Goal: Transaction & Acquisition: Purchase product/service

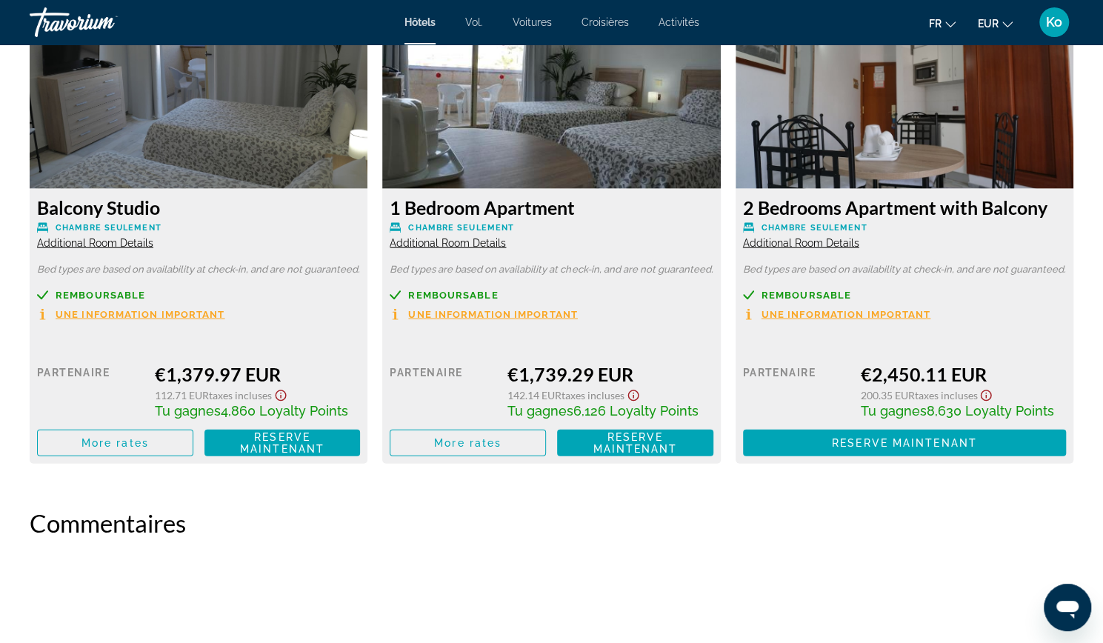
scroll to position [2086, 0]
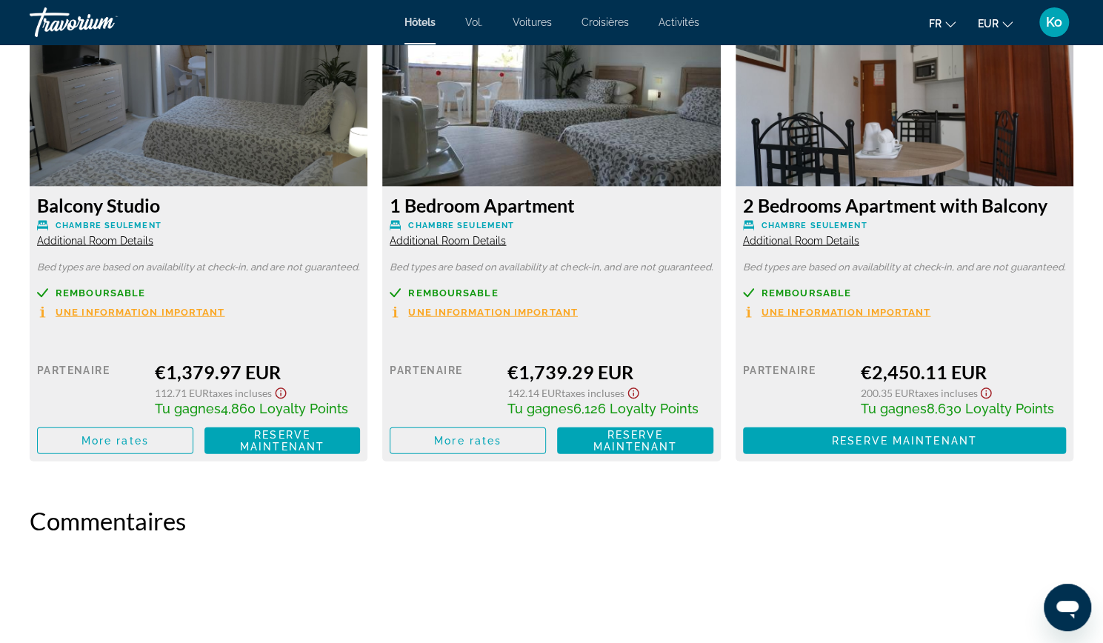
click at [215, 315] on span "Une information important" at bounding box center [141, 312] width 170 height 10
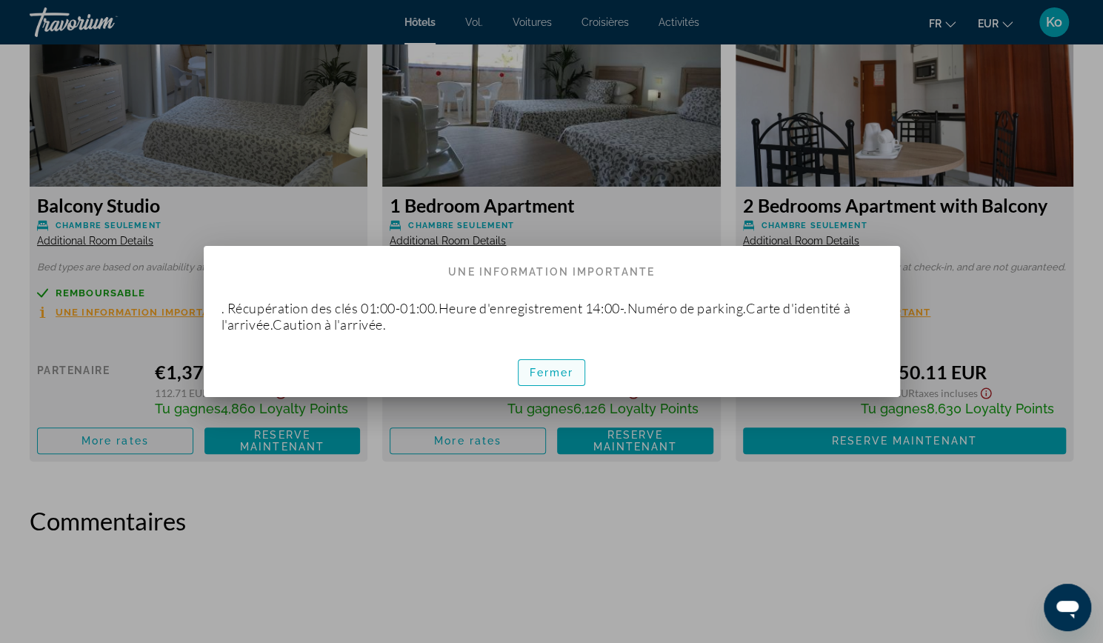
click at [554, 377] on font "Fermer" at bounding box center [552, 373] width 44 height 12
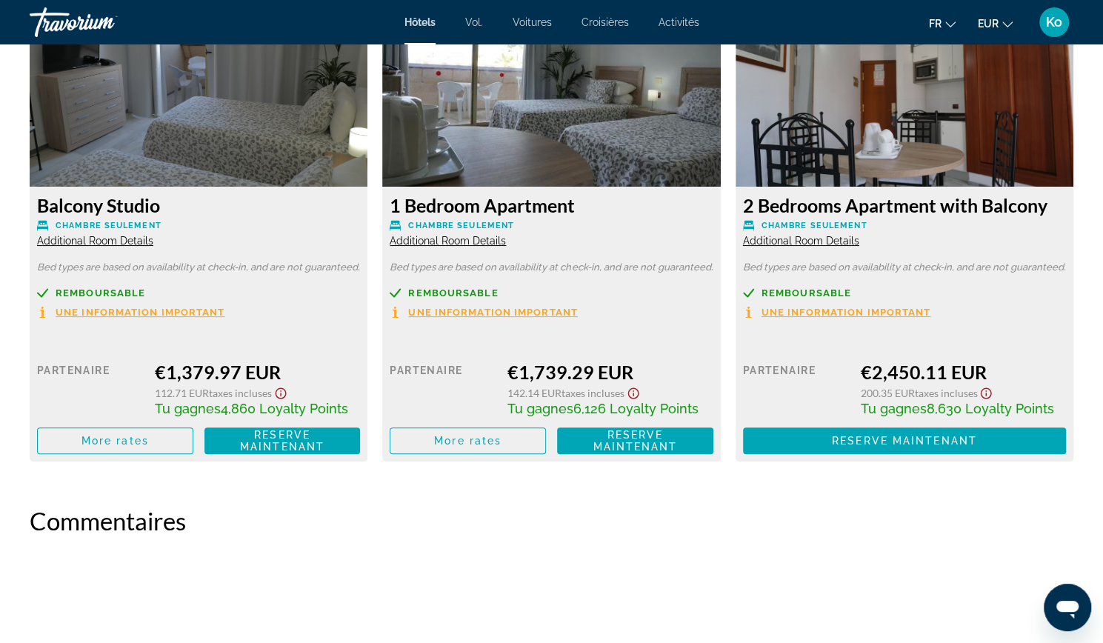
click at [554, 377] on font "Fermer" at bounding box center [552, 373] width 44 height 12
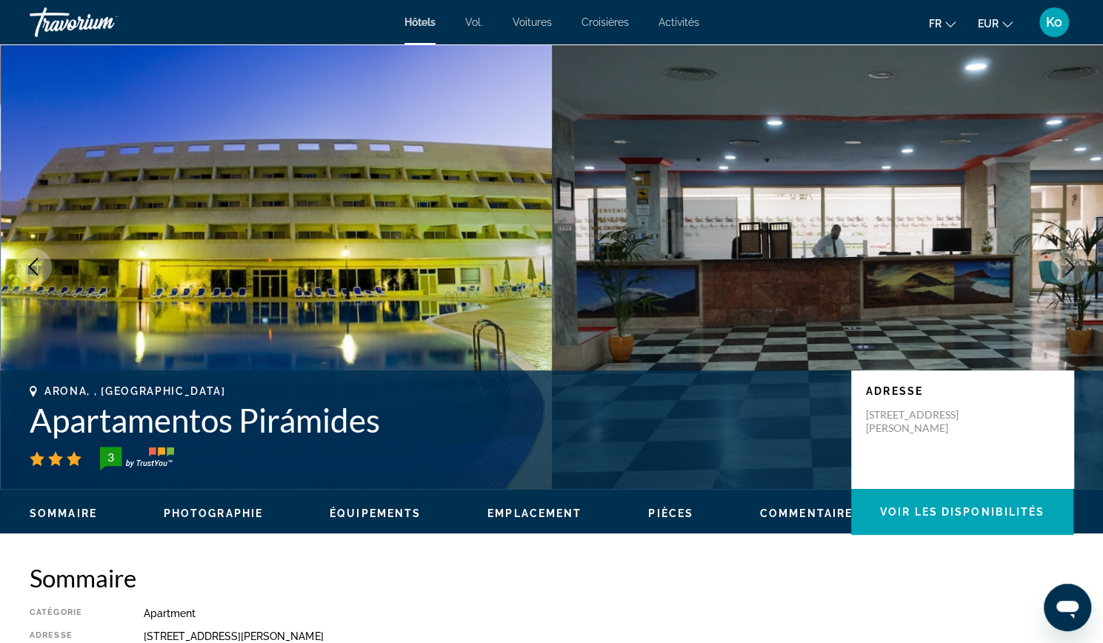
scroll to position [2086, 0]
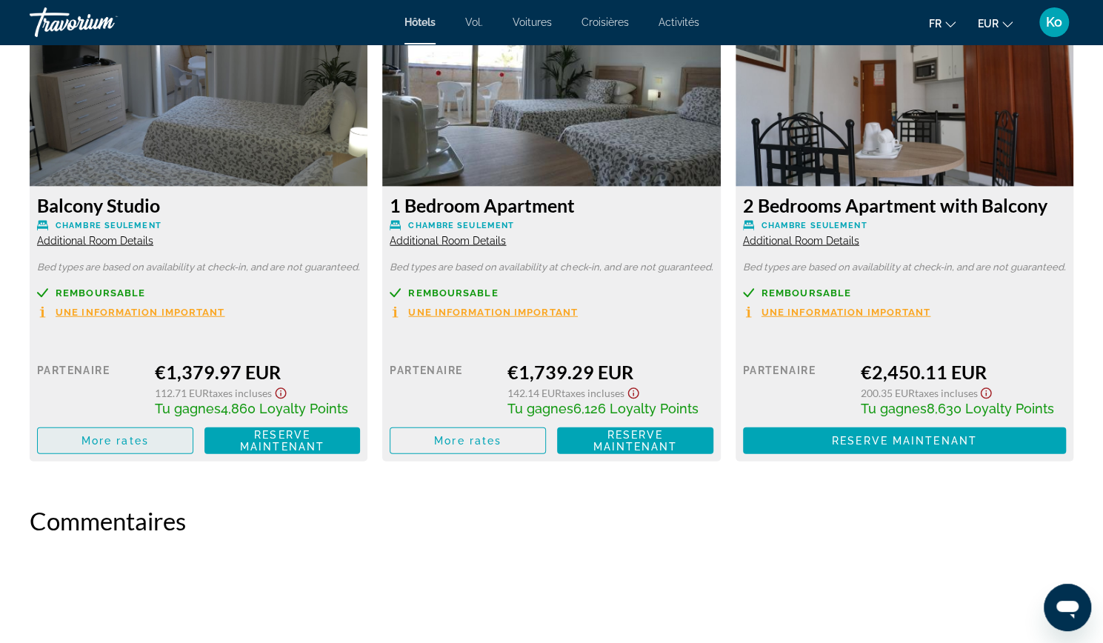
click at [167, 427] on span "Contenu principal" at bounding box center [115, 441] width 155 height 36
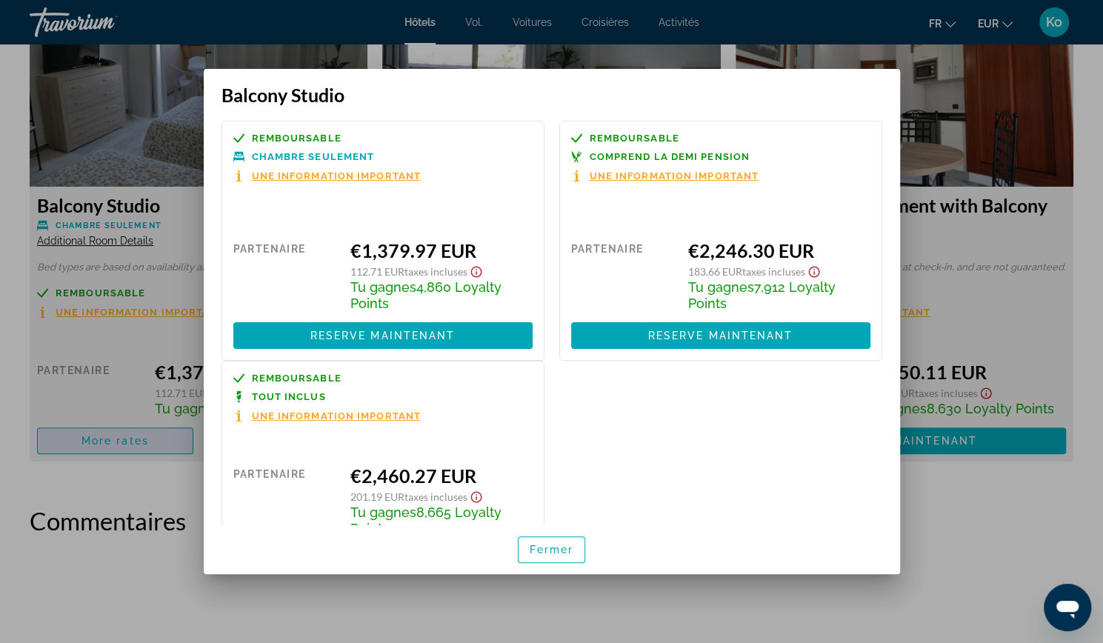
scroll to position [0, 0]
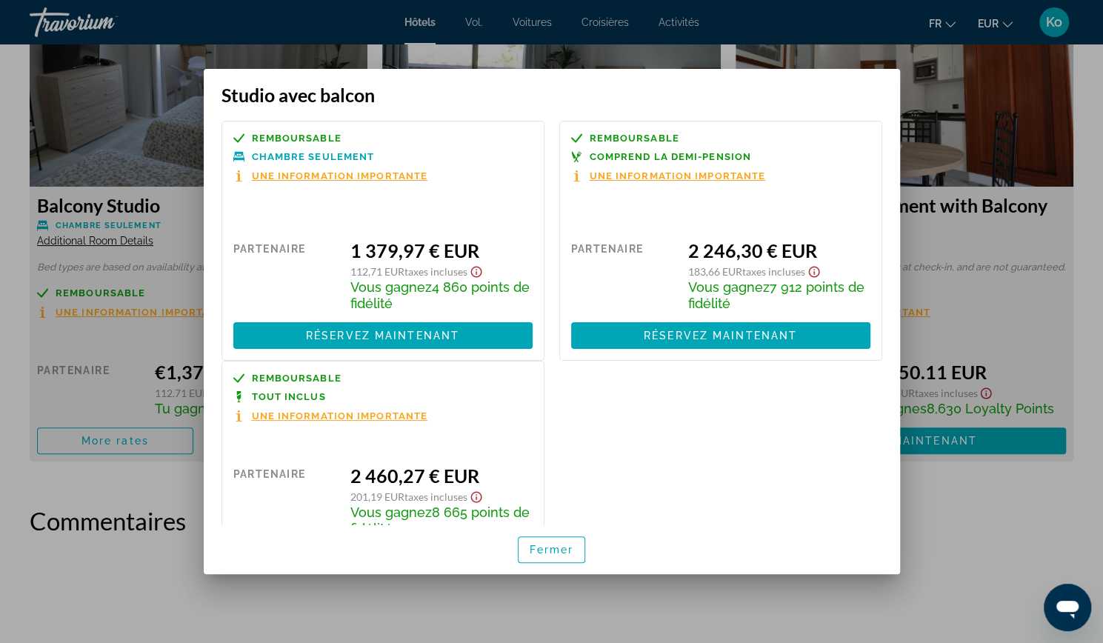
click at [383, 413] on font "Une information importante" at bounding box center [340, 415] width 176 height 11
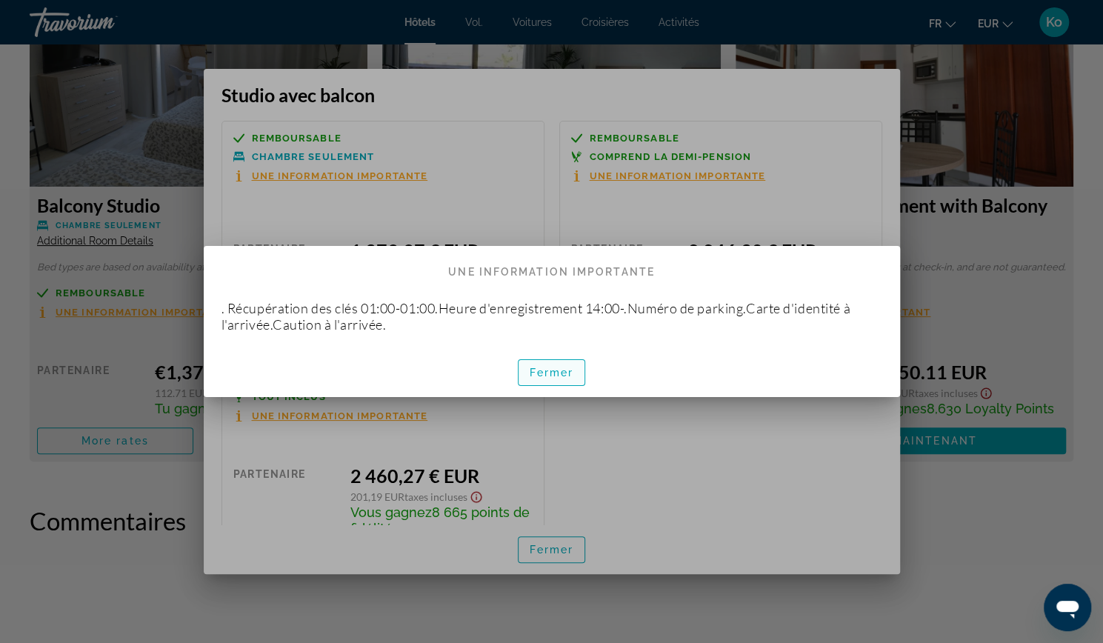
click at [541, 371] on font "Fermer" at bounding box center [552, 373] width 44 height 12
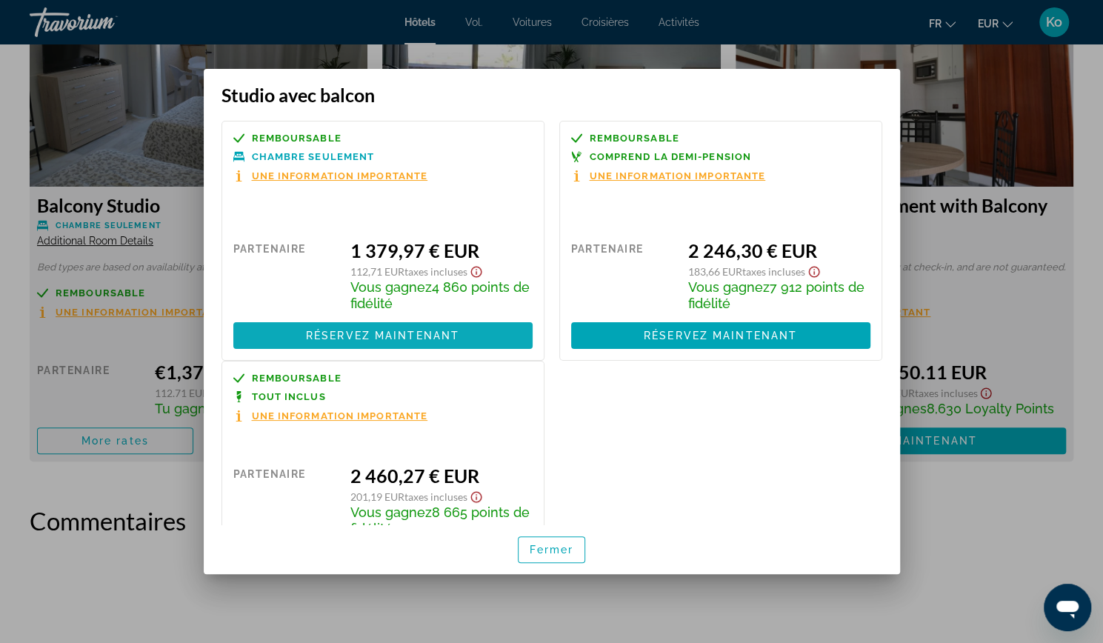
click at [427, 337] on font "Réservez maintenant" at bounding box center [382, 336] width 153 height 12
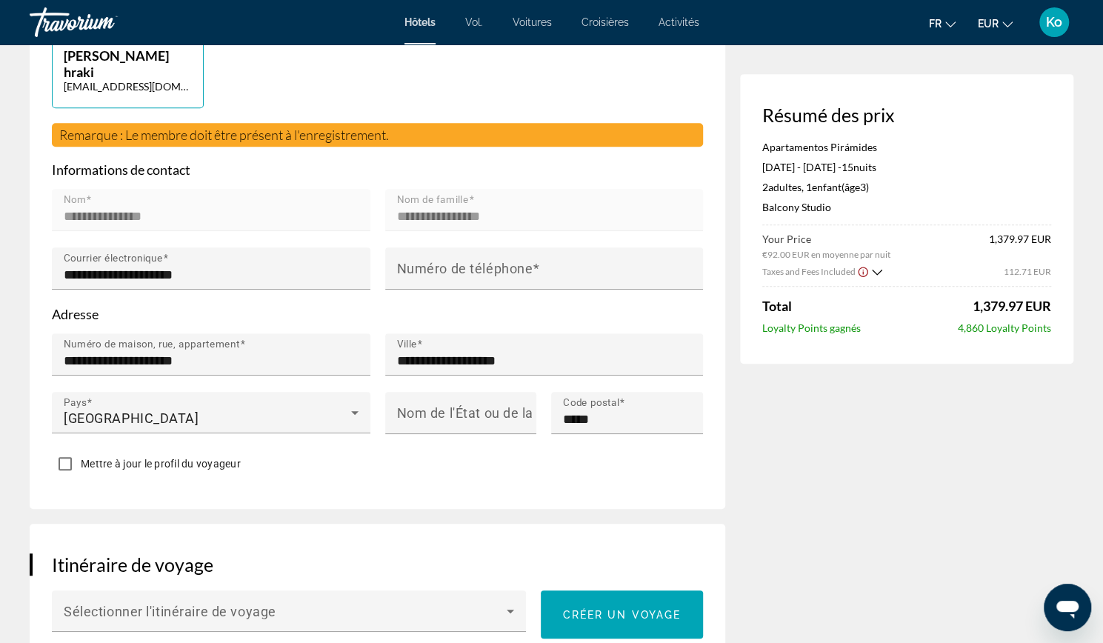
scroll to position [410, 0]
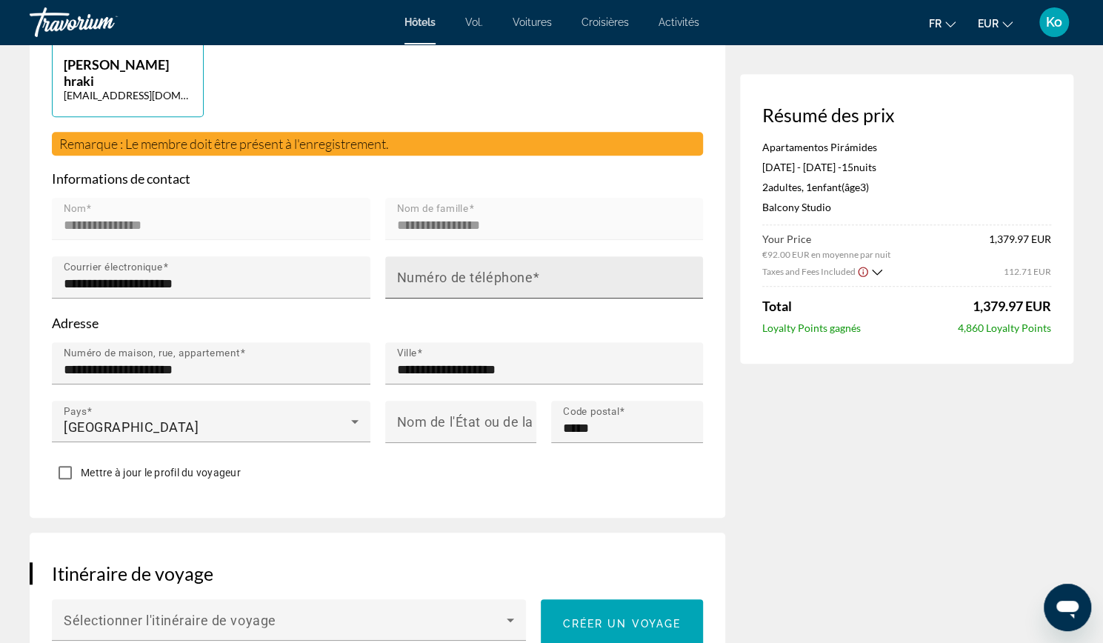
click at [492, 279] on mat-label "Numéro de téléphone" at bounding box center [465, 278] width 136 height 16
click at [492, 279] on input "Numéro de téléphone" at bounding box center [549, 284] width 304 height 18
click at [409, 283] on input "**********" at bounding box center [549, 284] width 304 height 18
click at [405, 283] on input "**********" at bounding box center [549, 284] width 304 height 18
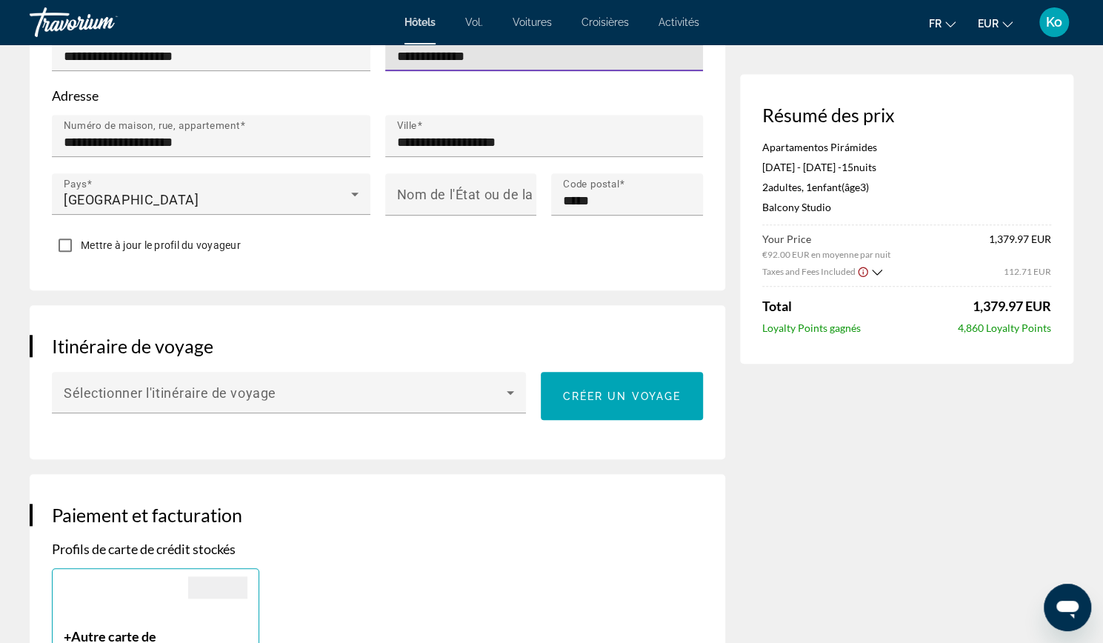
scroll to position [641, 0]
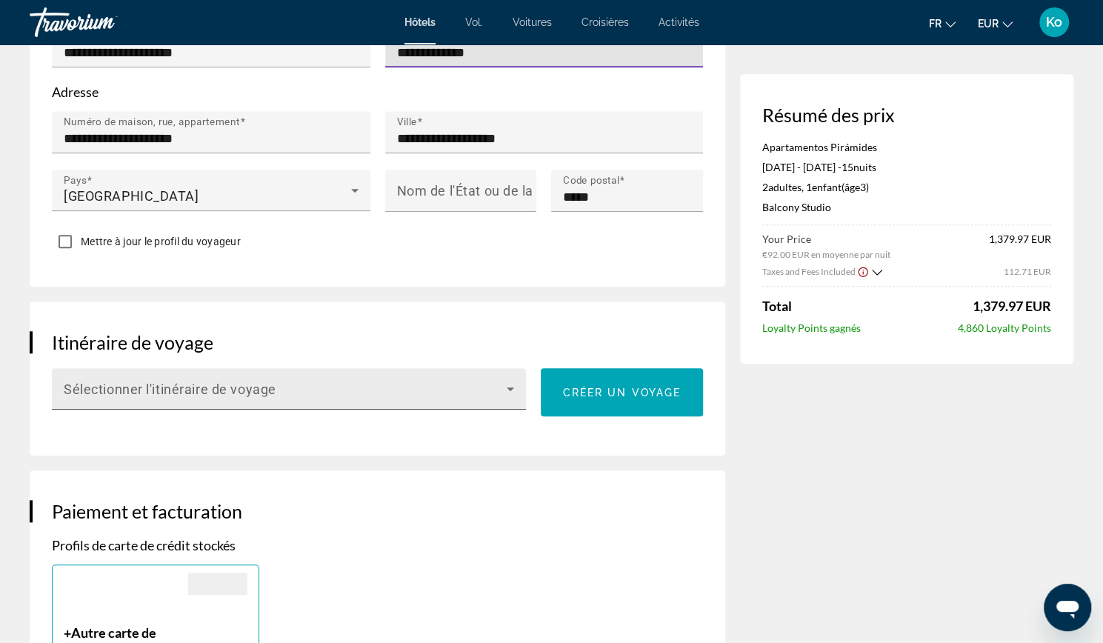
type input "**********"
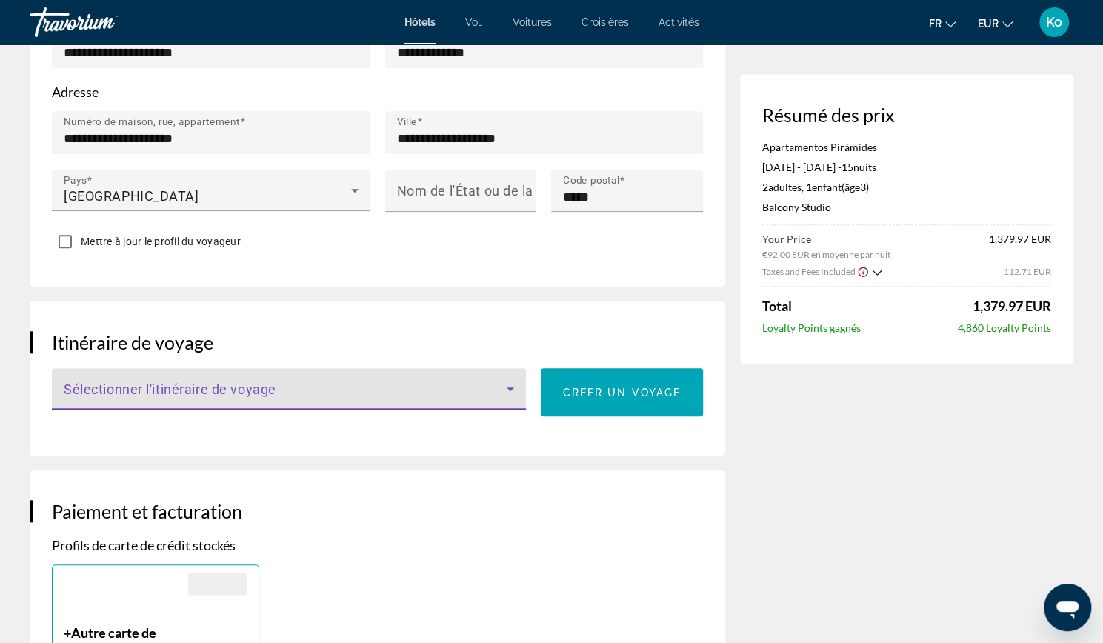
click at [501, 398] on span "Contenu principal" at bounding box center [285, 395] width 443 height 18
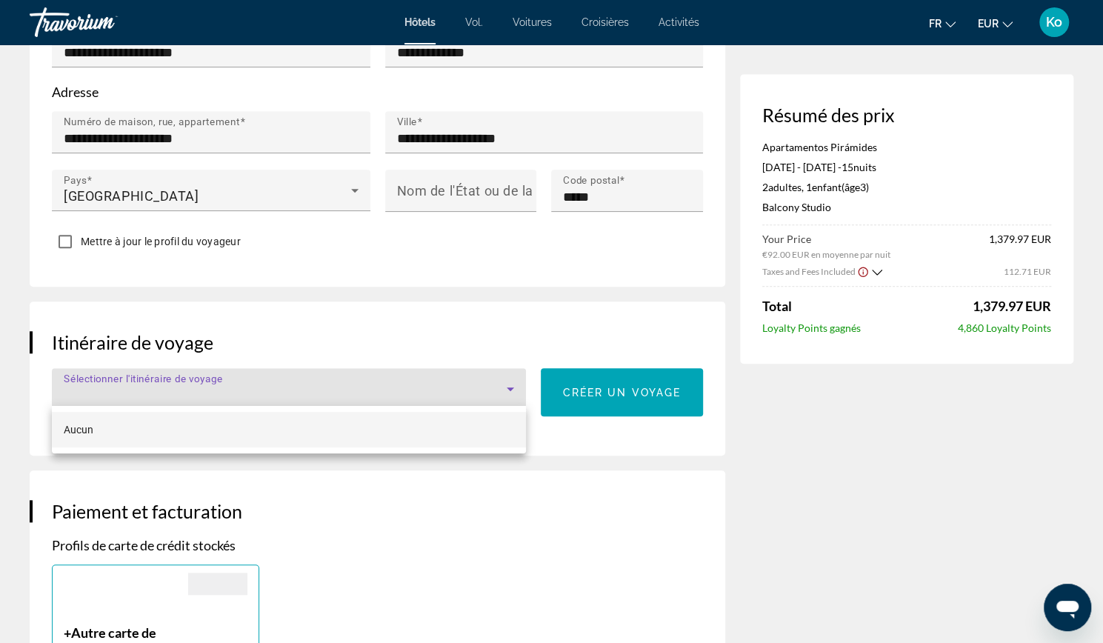
click at [573, 388] on div at bounding box center [551, 321] width 1103 height 643
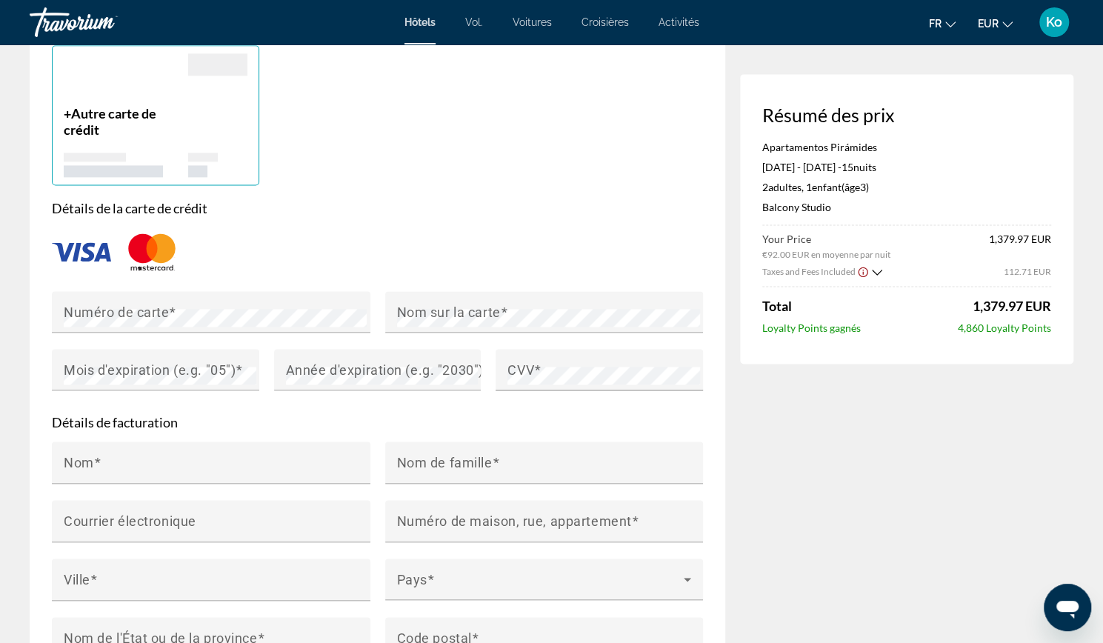
scroll to position [1164, 0]
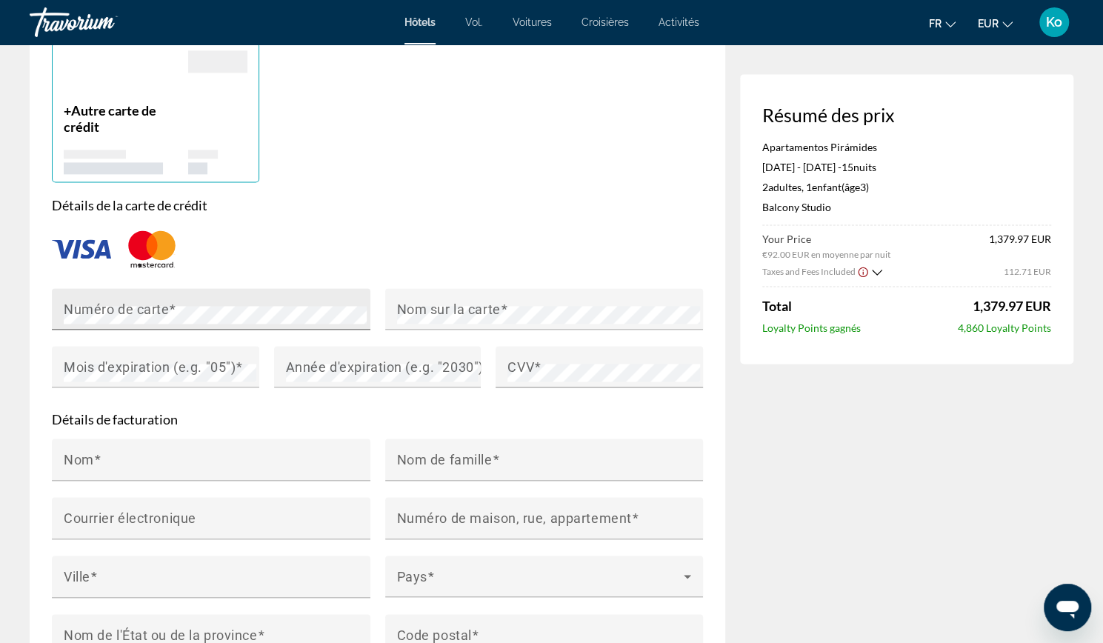
click at [280, 296] on div "Numéro de carte" at bounding box center [216, 308] width 304 height 41
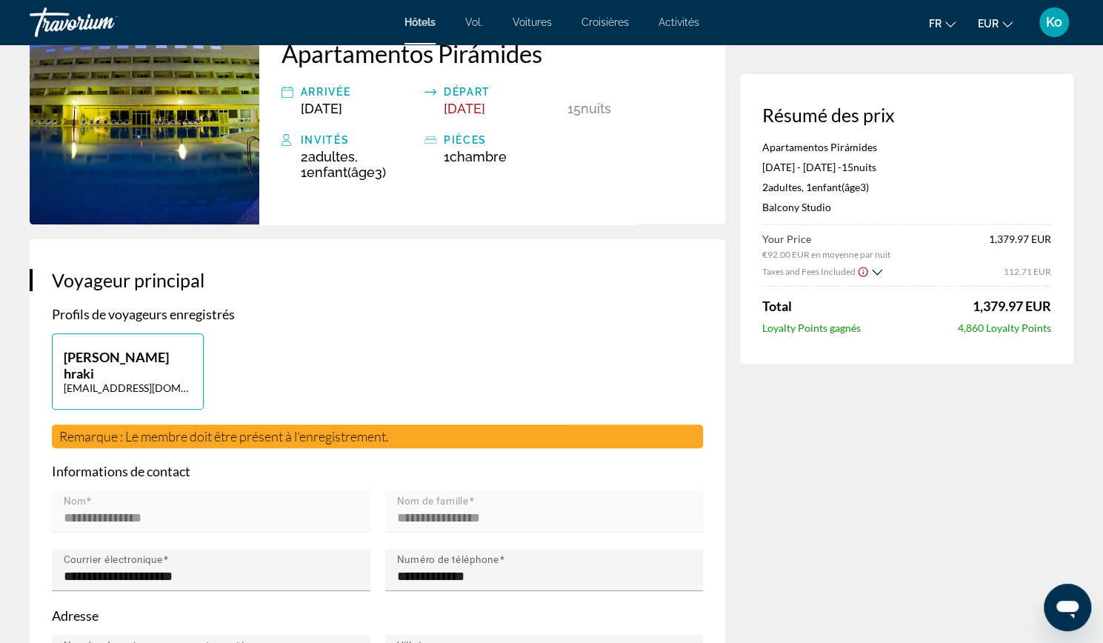
scroll to position [0, 0]
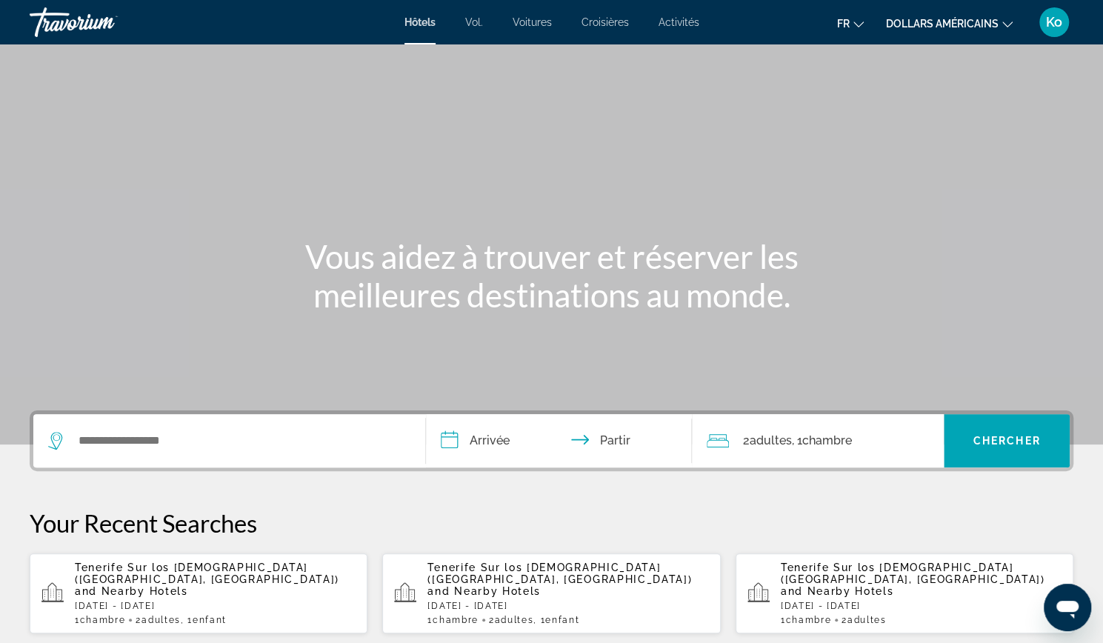
click at [188, 585] on span "and Nearby Hotels" at bounding box center [131, 591] width 113 height 12
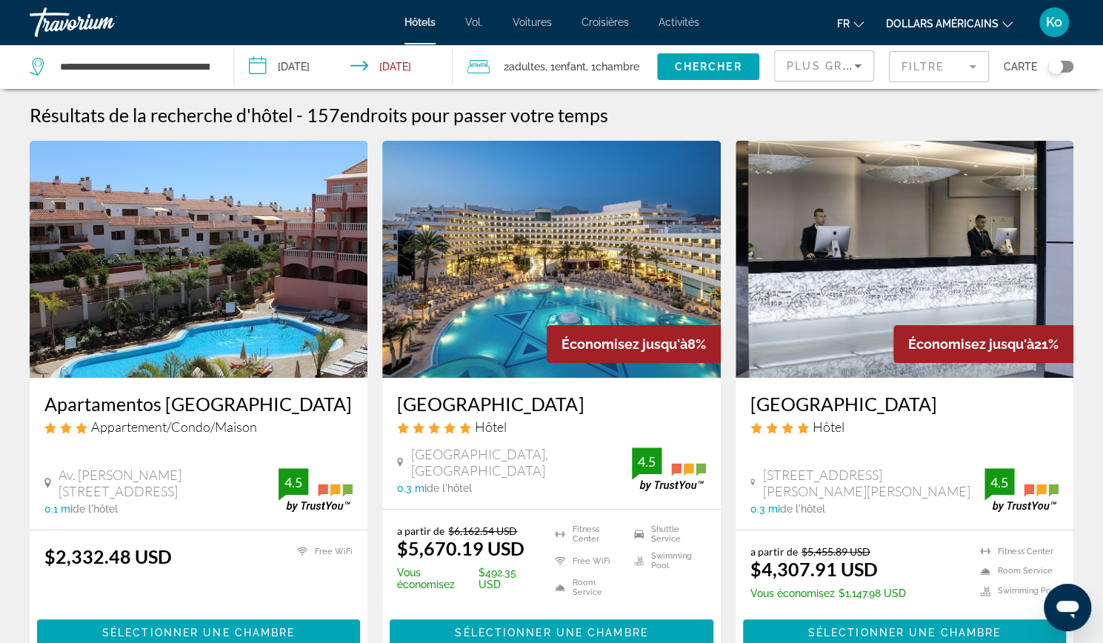
click at [910, 29] on font "dollars américains" at bounding box center [942, 24] width 113 height 12
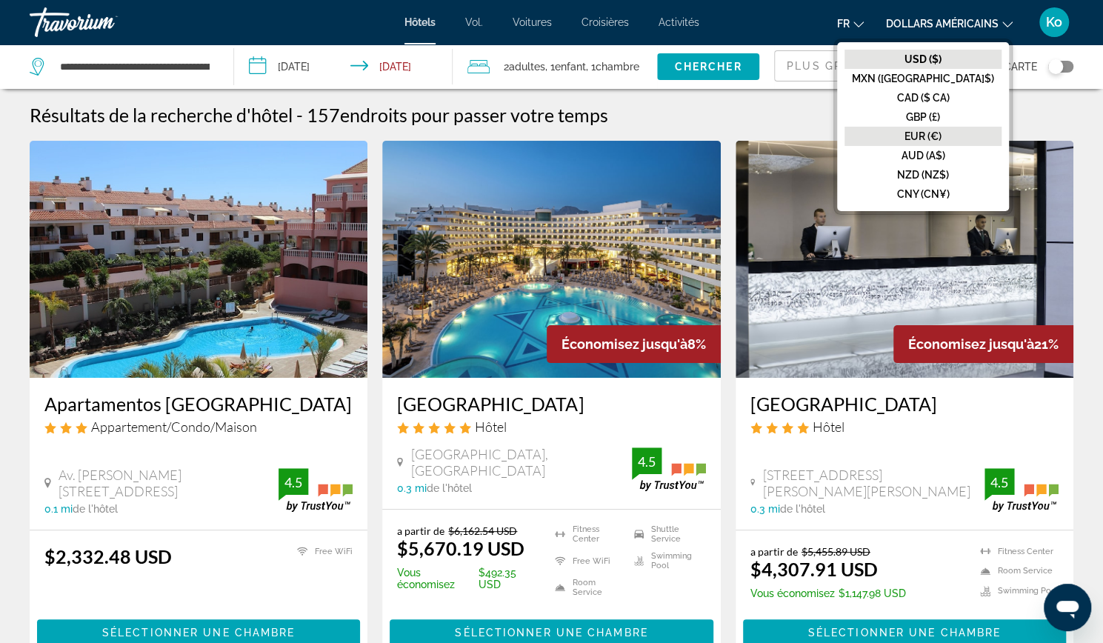
click at [941, 133] on font "EUR (€)" at bounding box center [922, 136] width 37 height 12
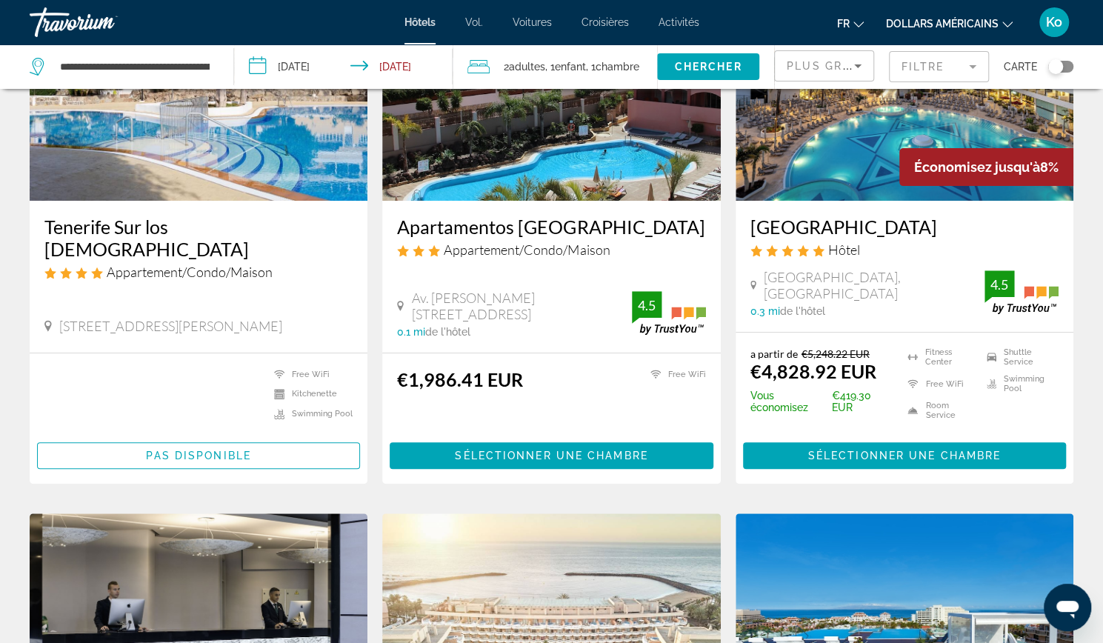
scroll to position [178, 0]
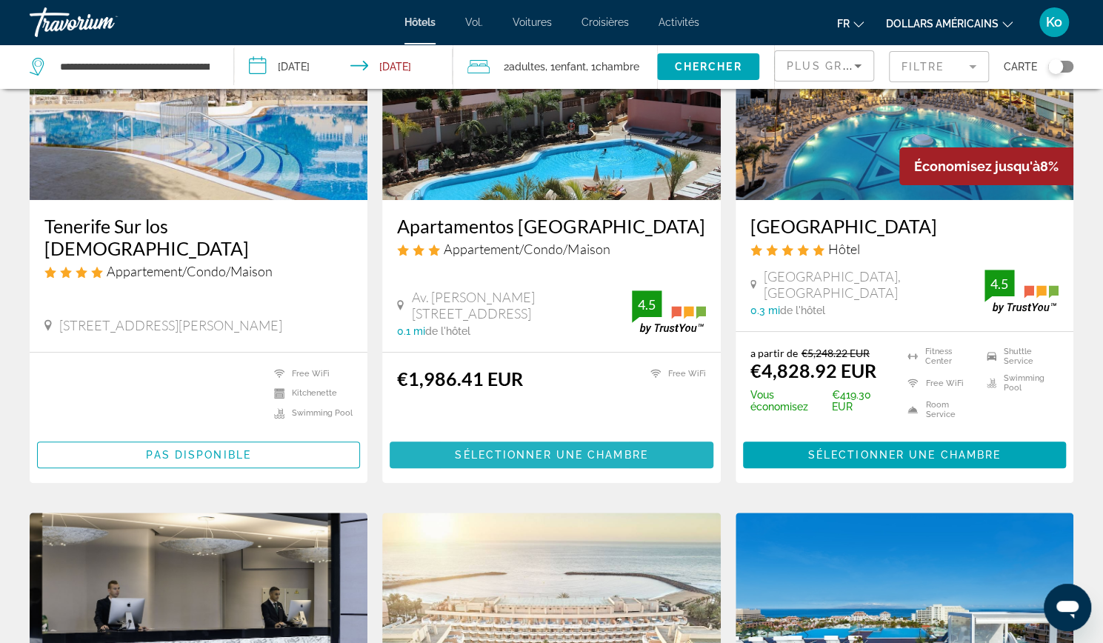
click at [483, 446] on span "Contenu principal" at bounding box center [551, 455] width 323 height 36
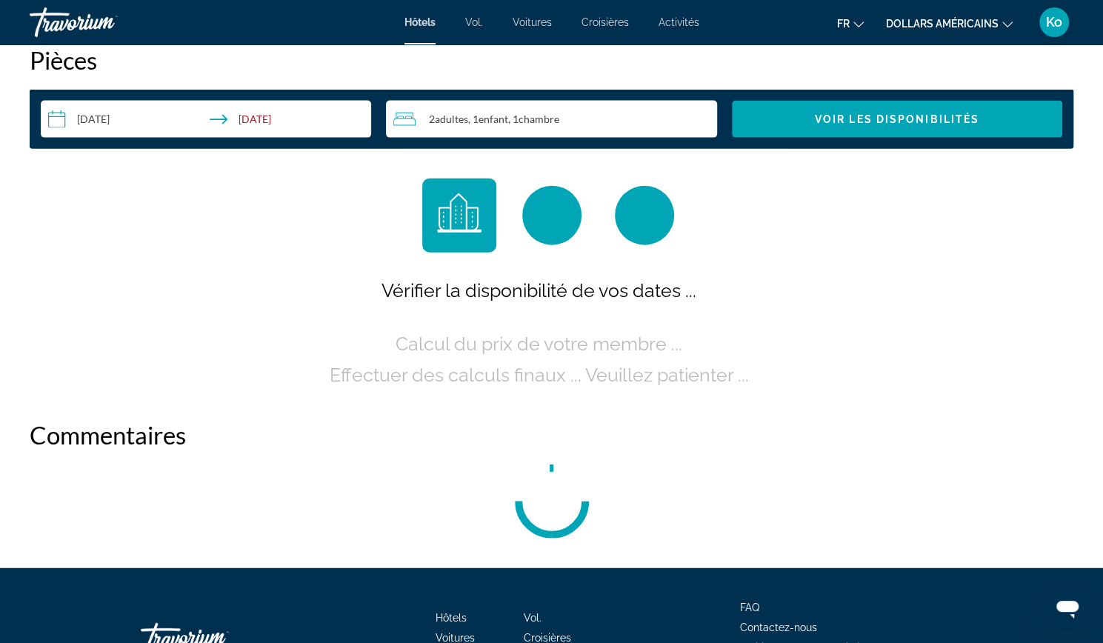
scroll to position [1926, 0]
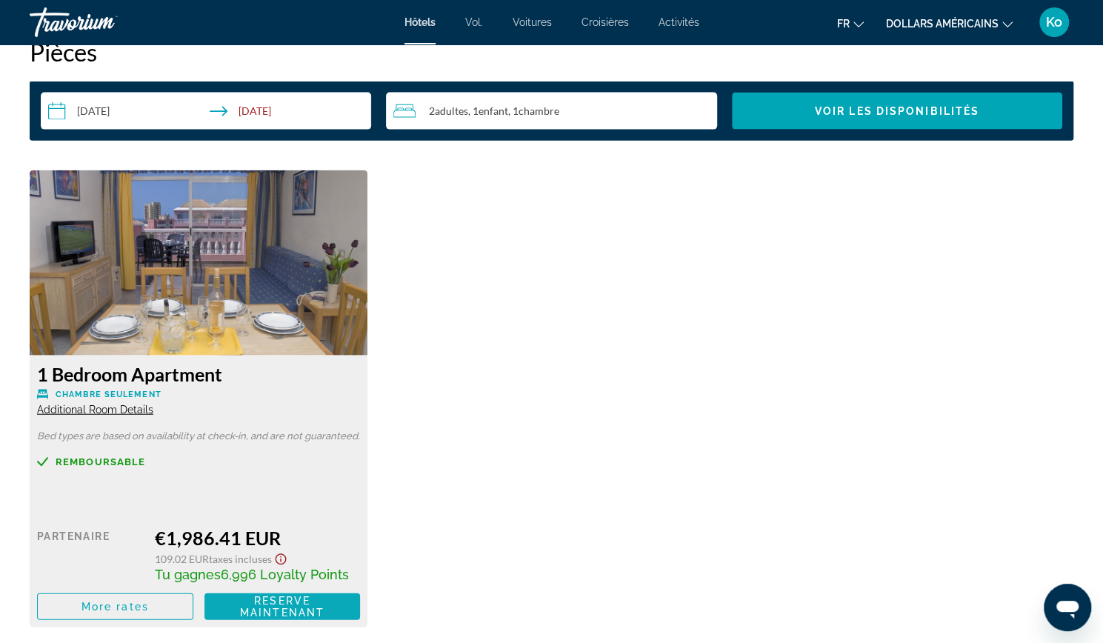
click at [283, 611] on span "Reserve maintenant" at bounding box center [282, 607] width 84 height 24
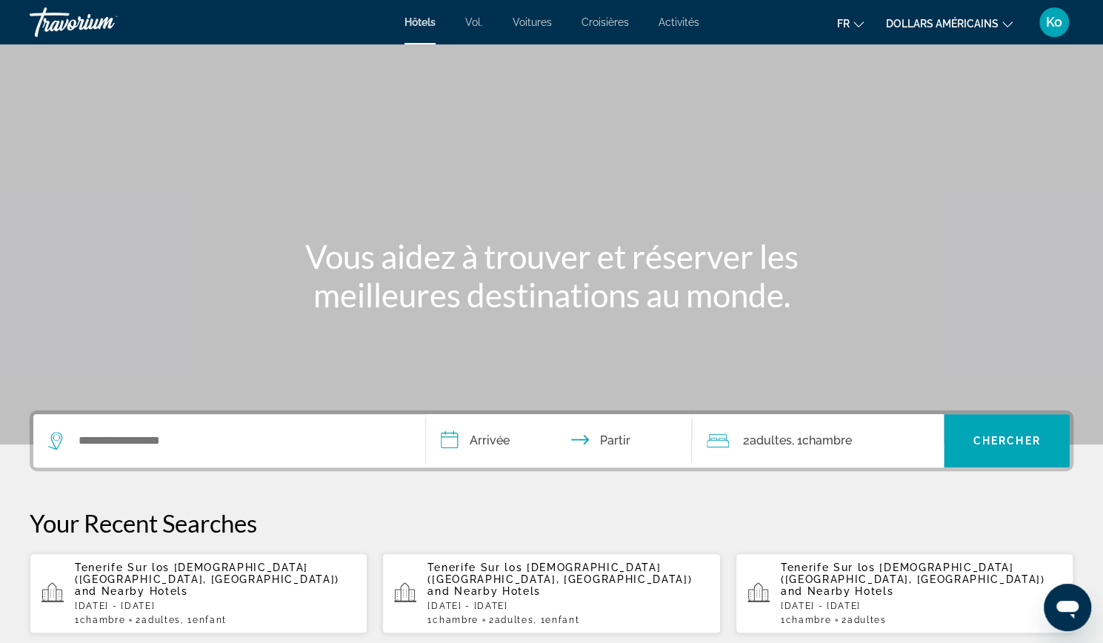
click at [250, 568] on span "Tenerife Sur los [DEMOGRAPHIC_DATA] ([GEOGRAPHIC_DATA], [GEOGRAPHIC_DATA])" at bounding box center [207, 573] width 264 height 24
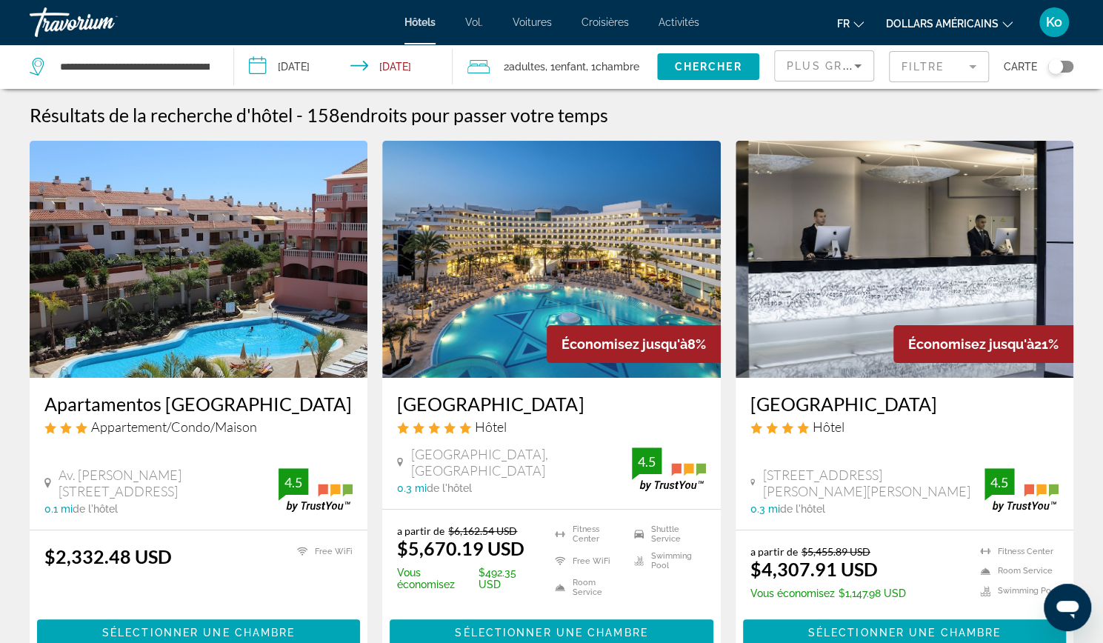
click at [944, 61] on mat-form-field "Filtre" at bounding box center [939, 66] width 100 height 31
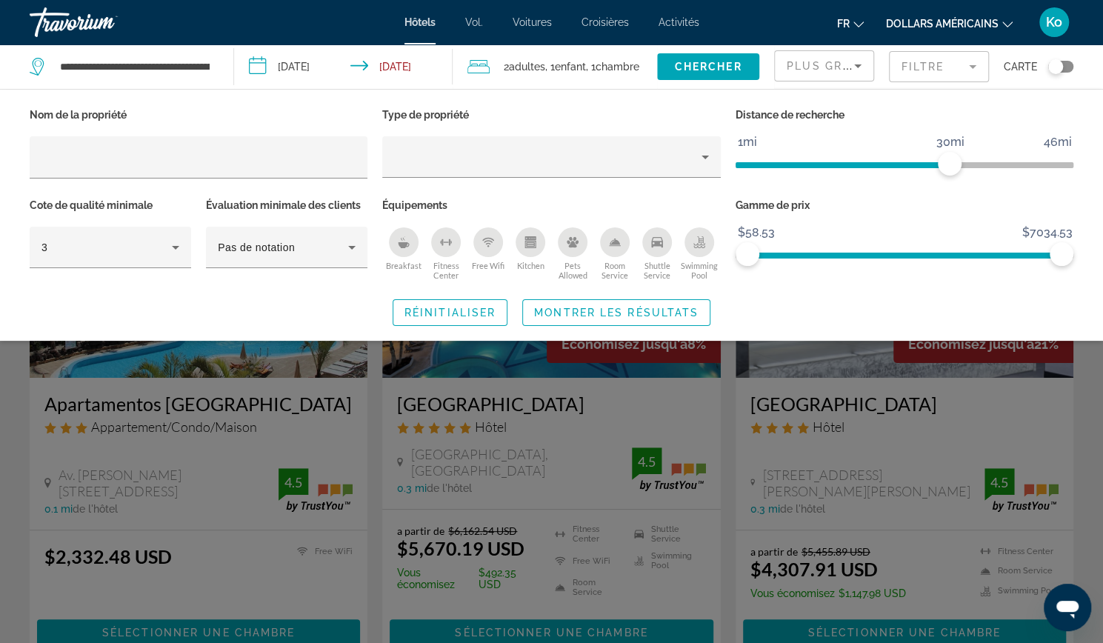
click at [927, 71] on mat-form-field "Filtre" at bounding box center [939, 66] width 100 height 31
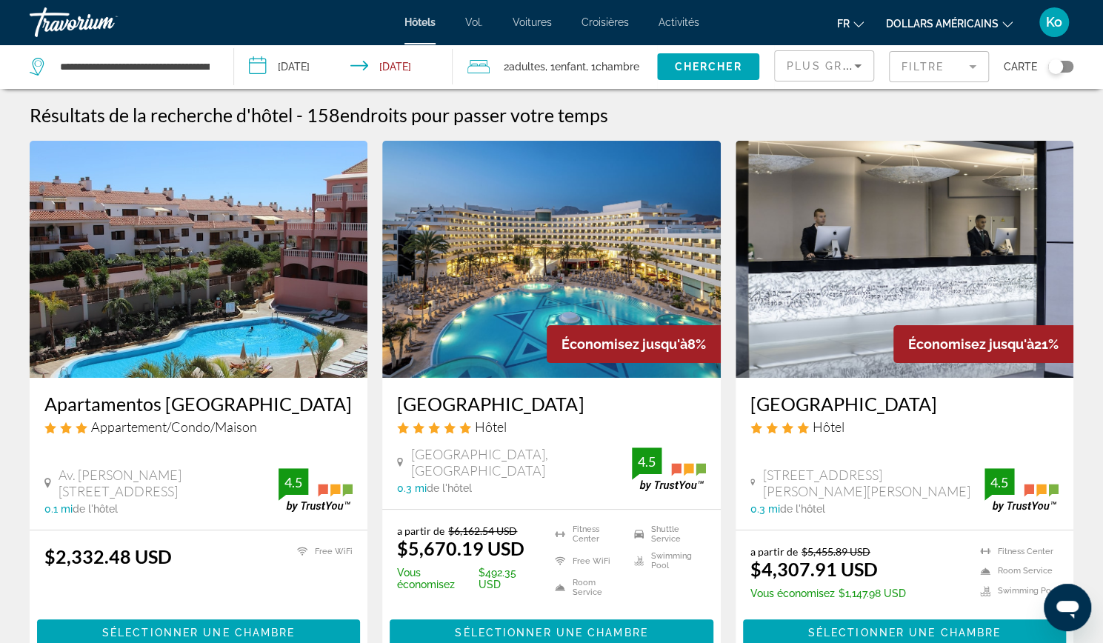
click at [864, 69] on icon "Sort by" at bounding box center [858, 66] width 18 height 18
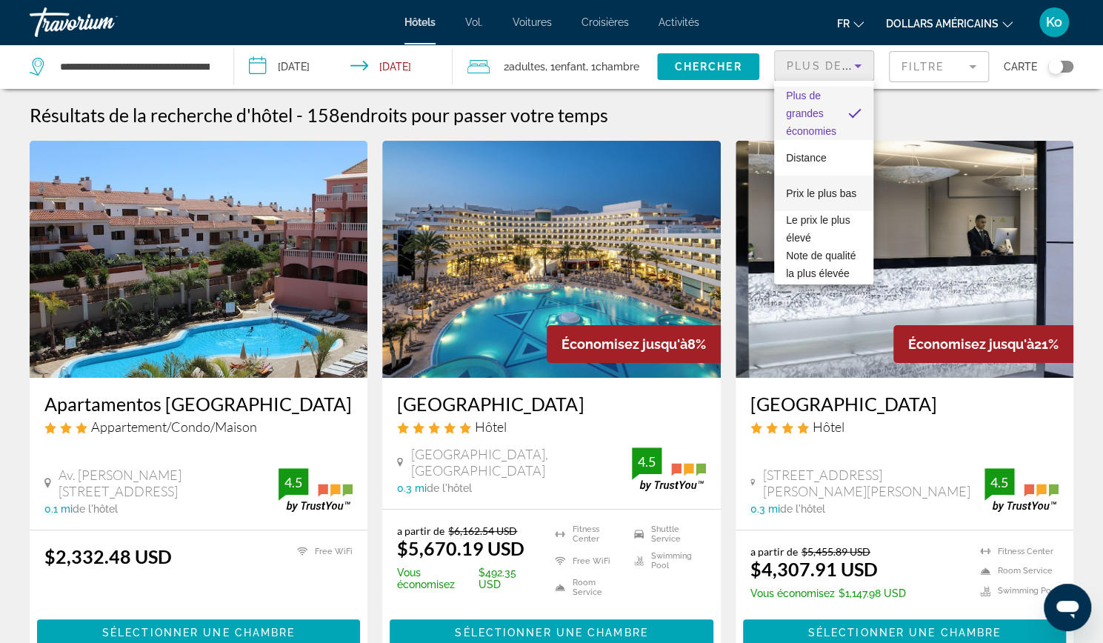
click at [825, 195] on span "Prix ​​le plus bas" at bounding box center [821, 193] width 70 height 18
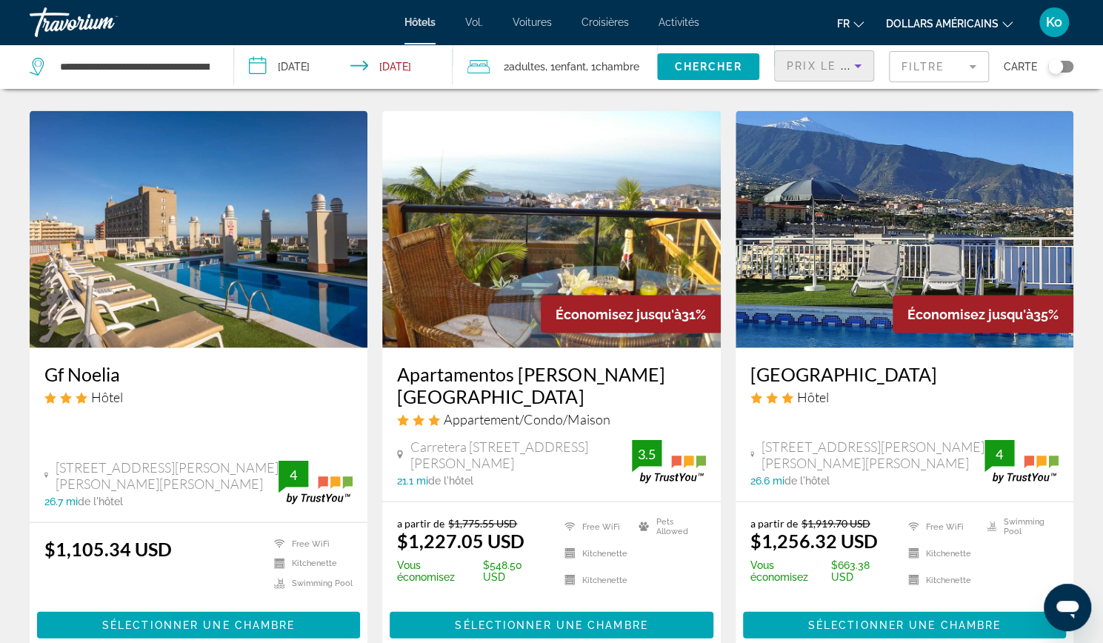
scroll to position [1899, 0]
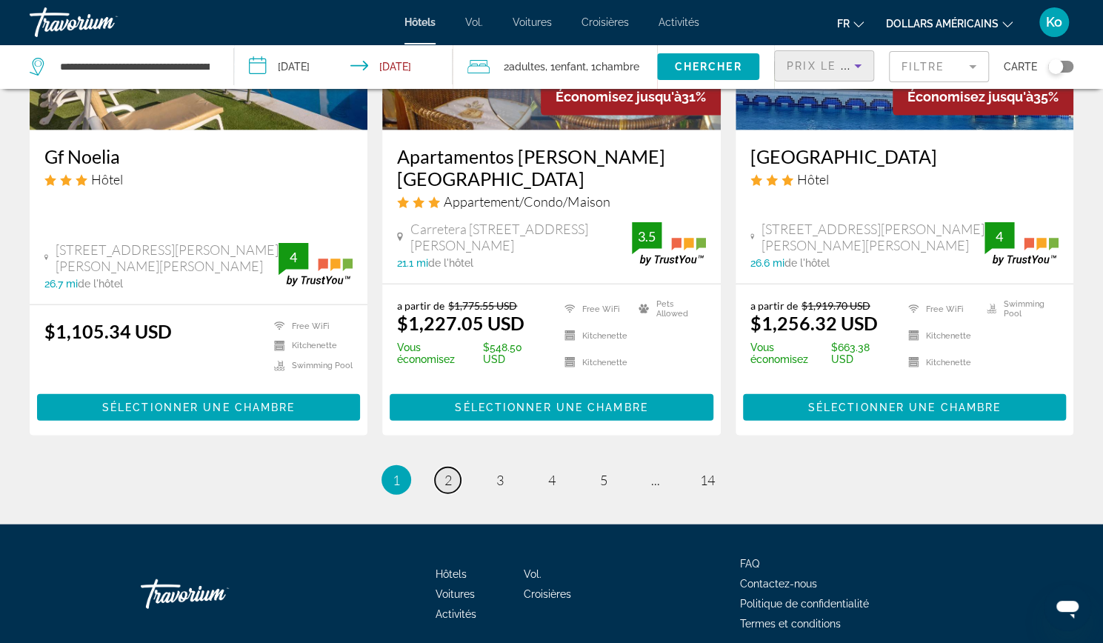
click at [447, 472] on span "2" at bounding box center [447, 480] width 7 height 16
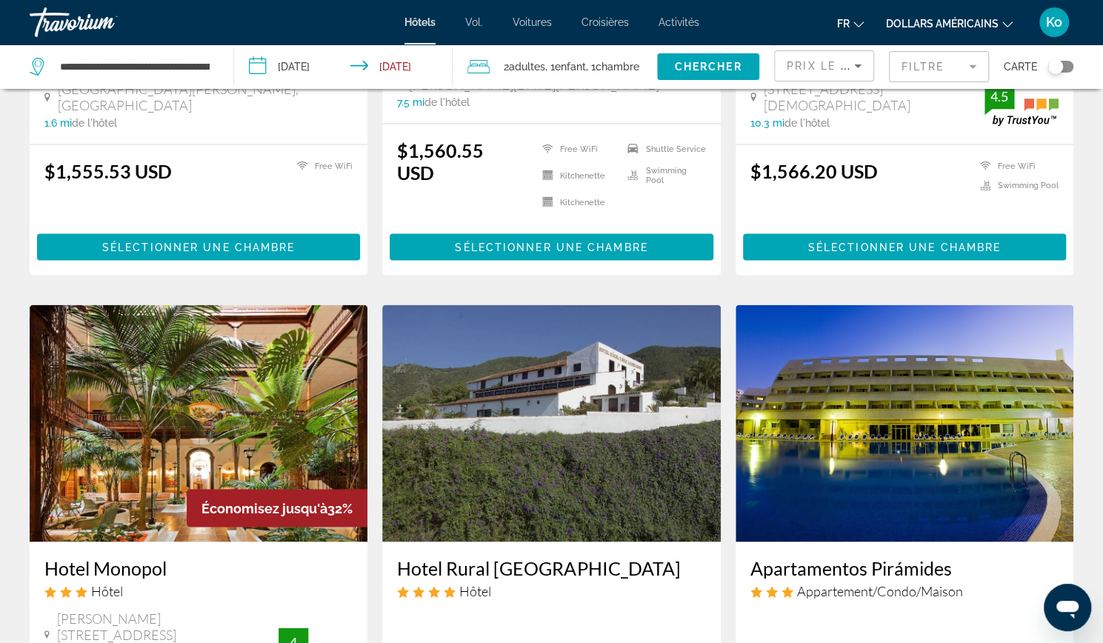
scroll to position [1661, 0]
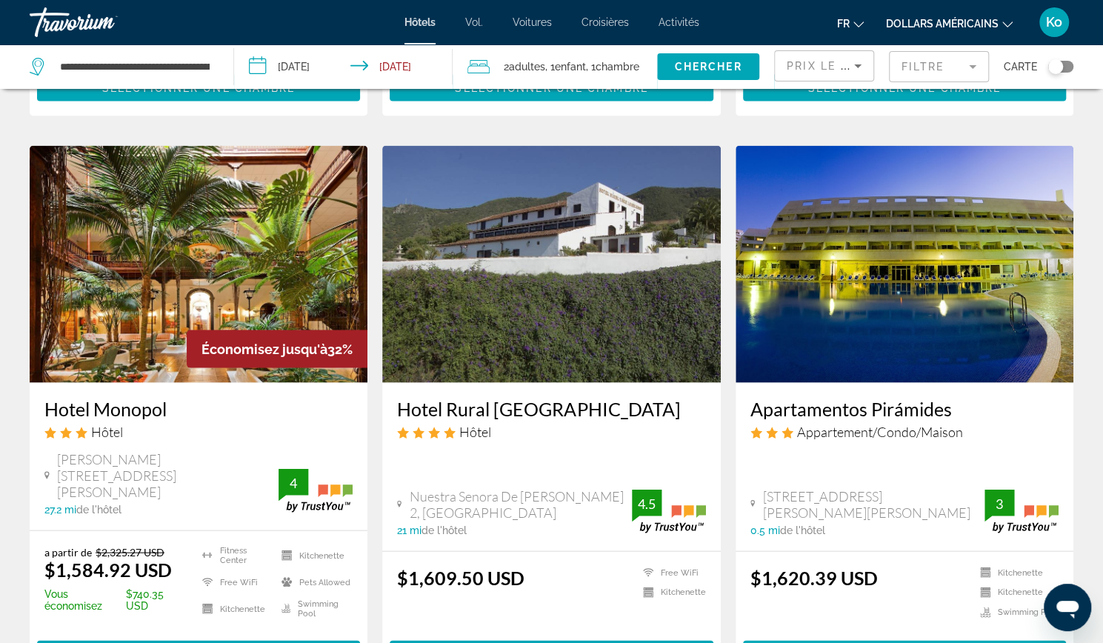
click at [844, 642] on span "Sélectionner une chambre" at bounding box center [904, 654] width 193 height 12
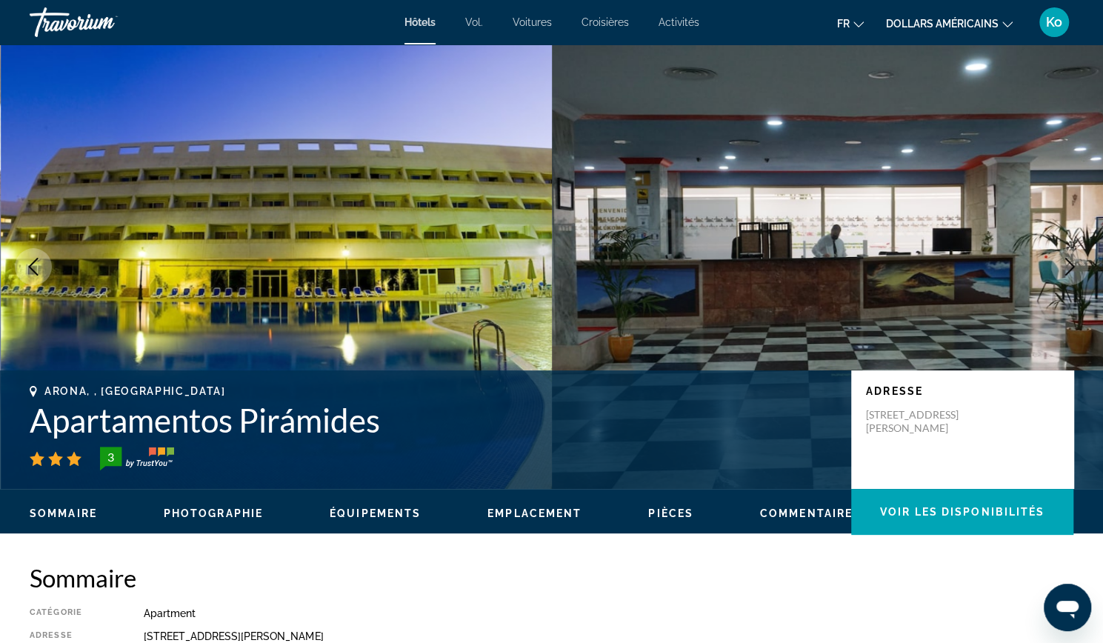
click at [927, 22] on font "dollars américains" at bounding box center [942, 24] width 113 height 12
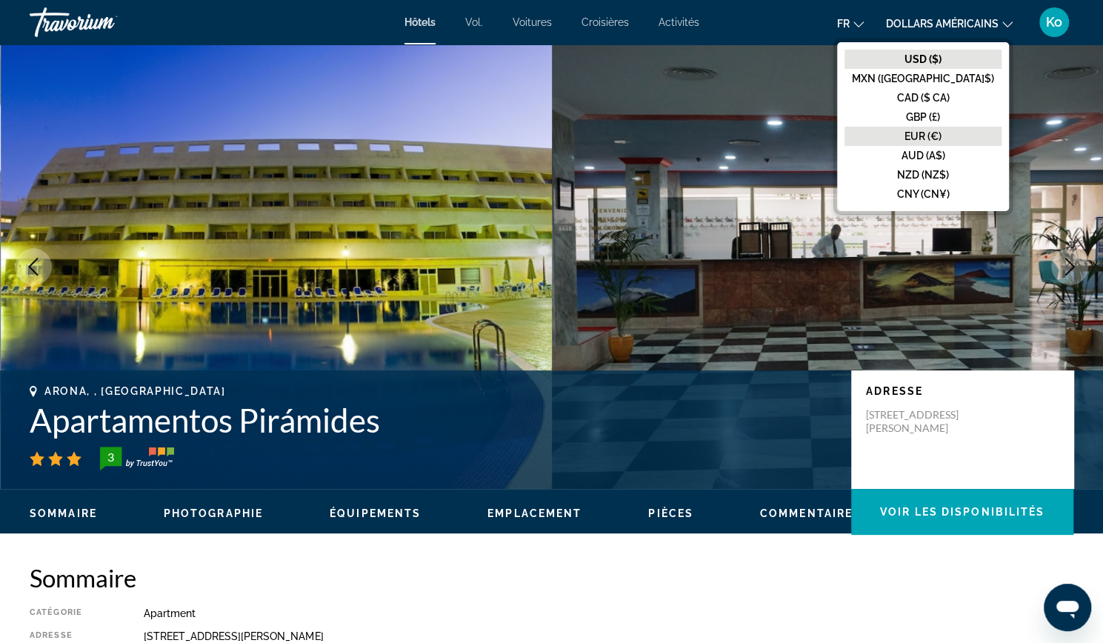
click at [941, 135] on font "EUR (€)" at bounding box center [922, 136] width 37 height 12
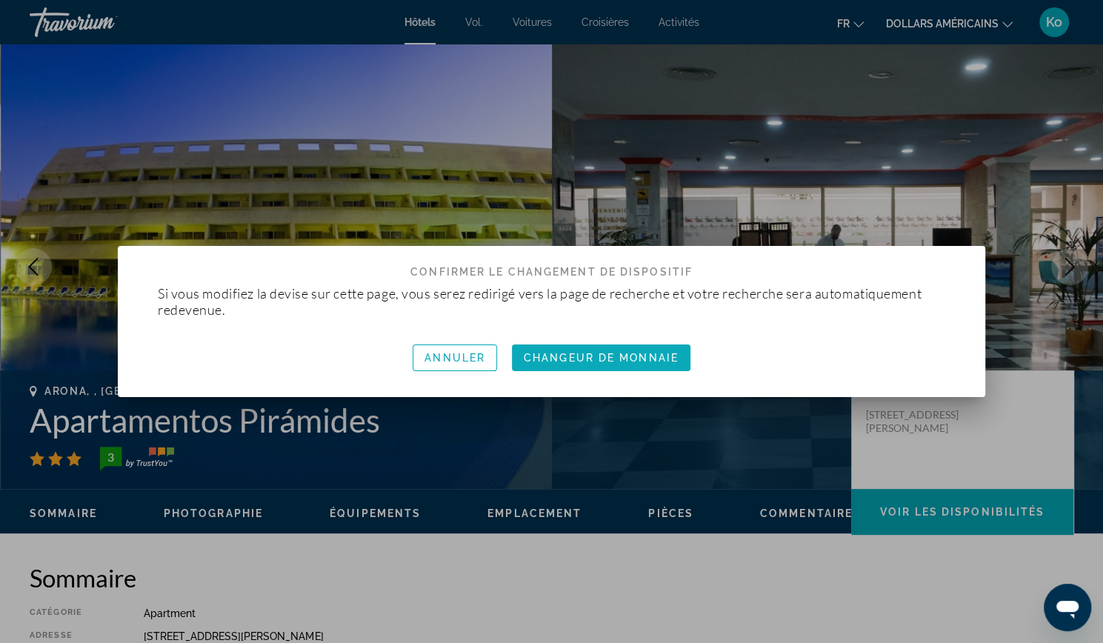
click at [605, 350] on span "button" at bounding box center [601, 358] width 178 height 36
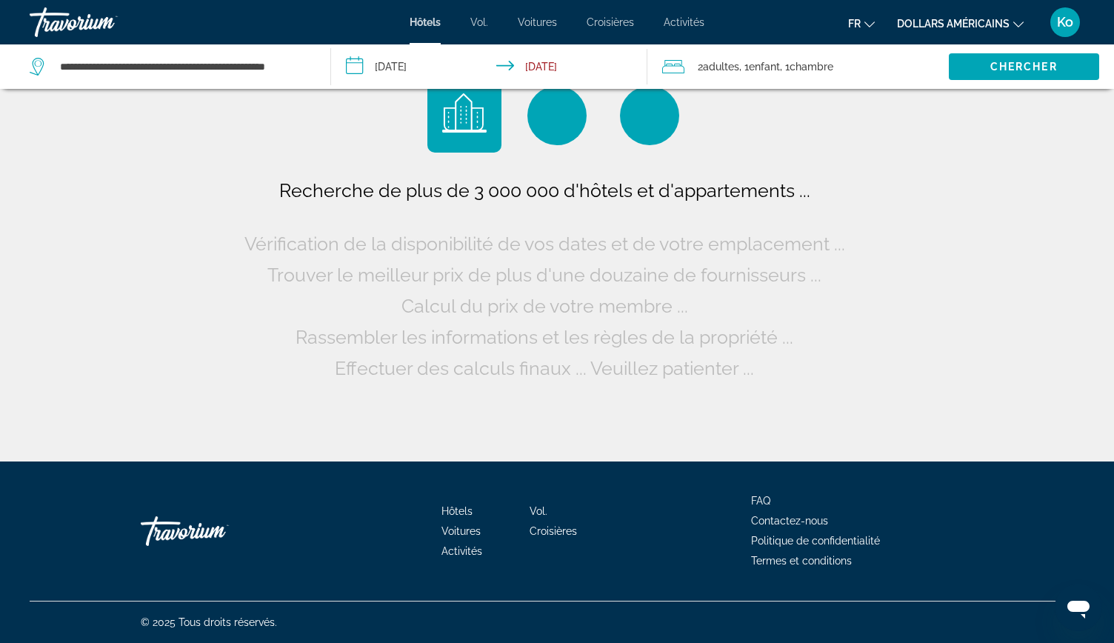
click at [934, 24] on font "dollars américains" at bounding box center [953, 24] width 113 height 12
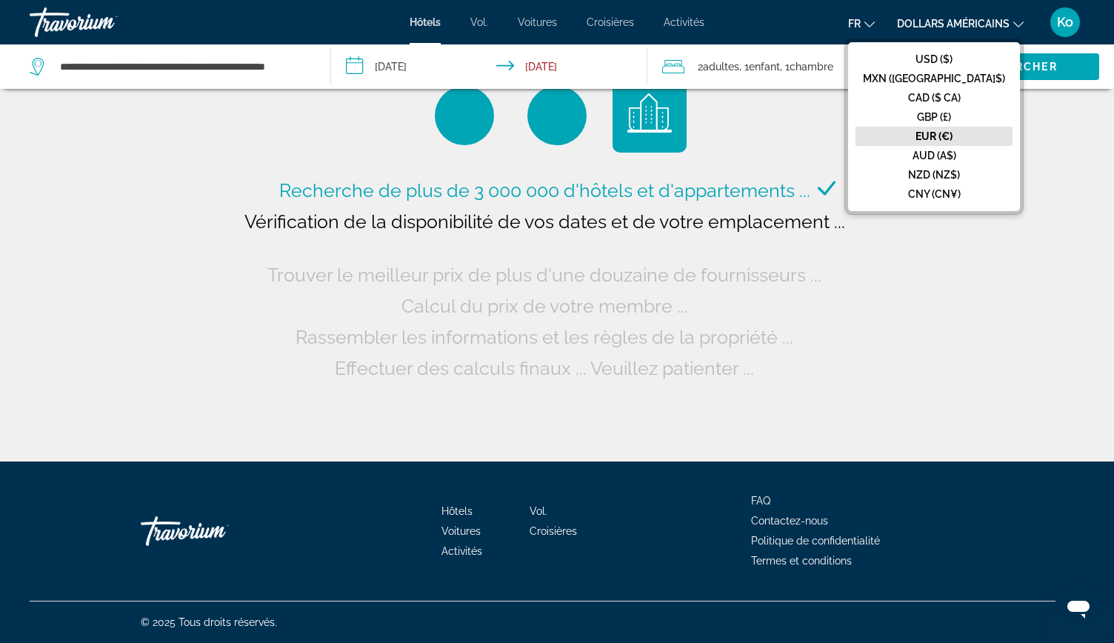
click at [942, 134] on button "EUR (€)" at bounding box center [933, 136] width 157 height 19
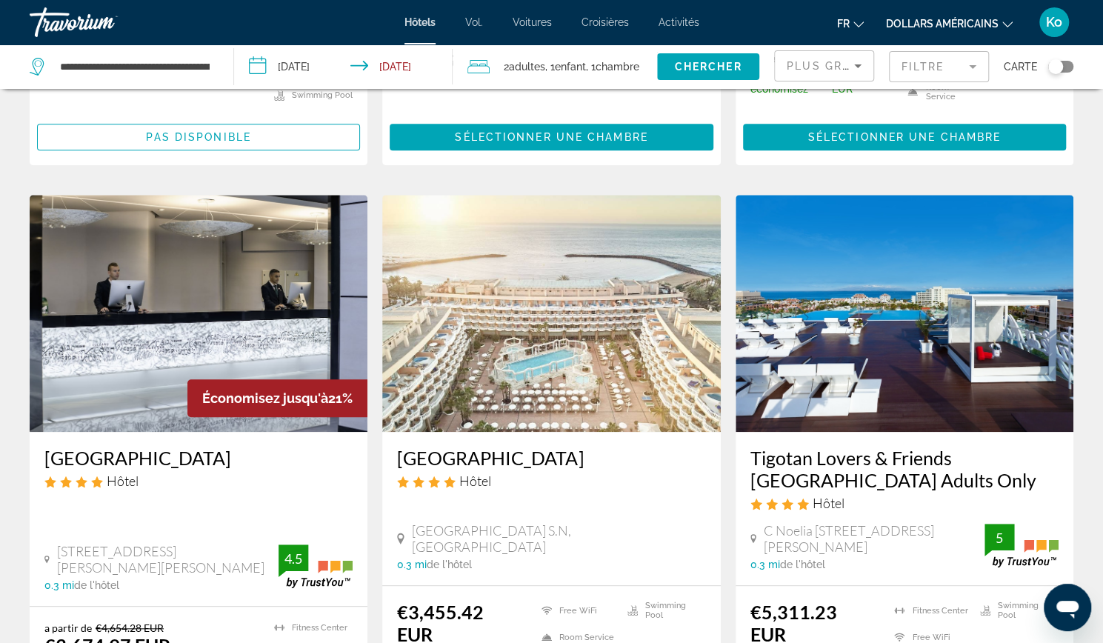
scroll to position [496, 0]
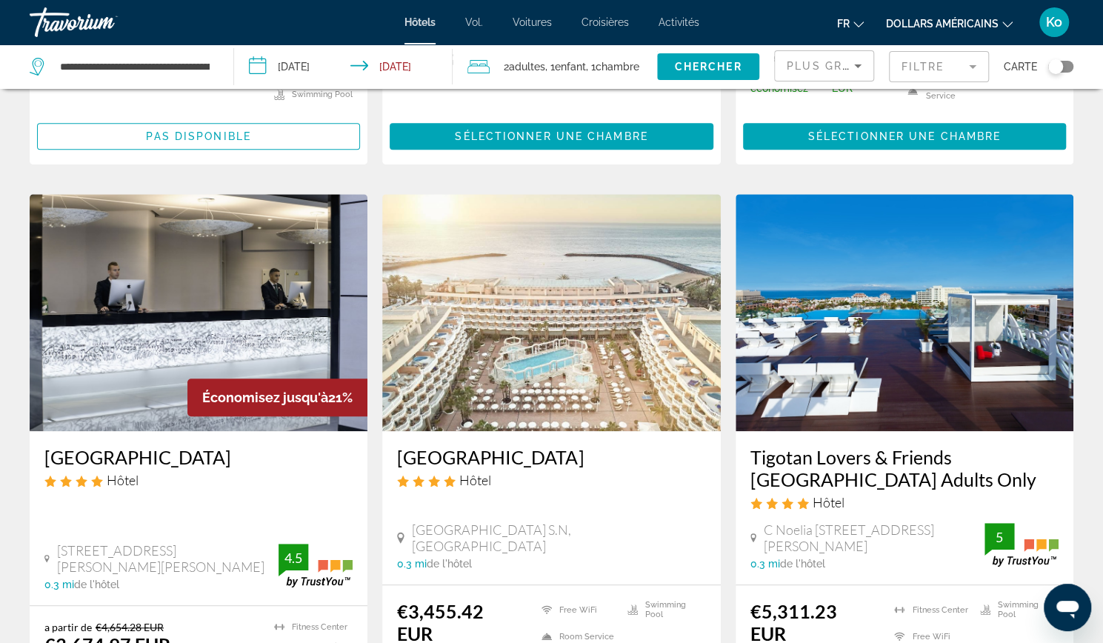
click at [948, 69] on mat-form-field "Filtre" at bounding box center [939, 66] width 100 height 31
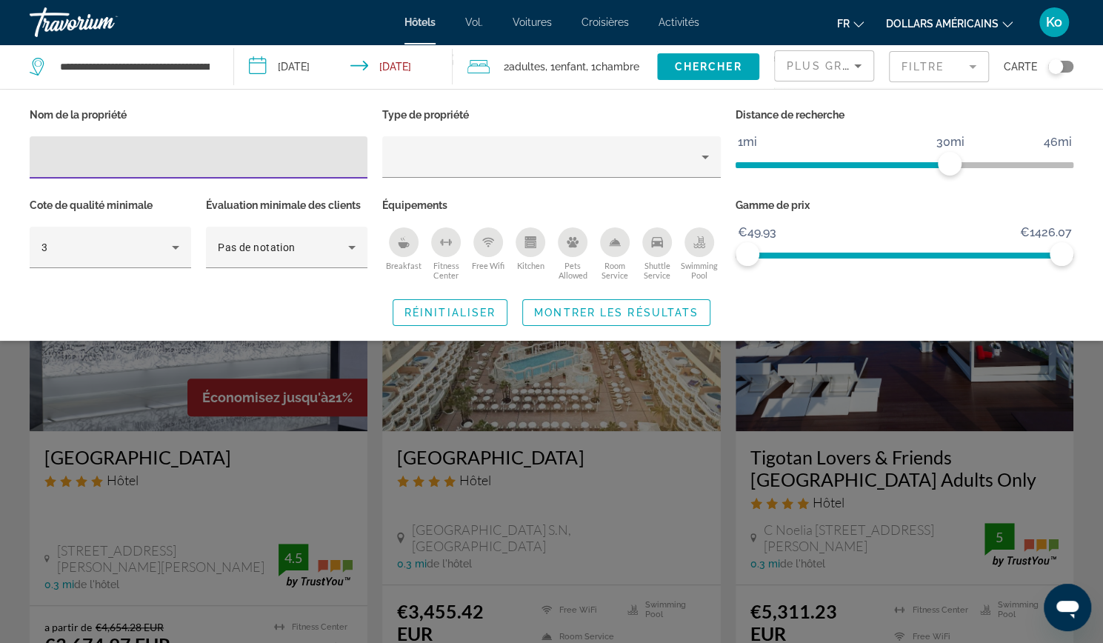
click at [912, 73] on mat-form-field "Filtre" at bounding box center [939, 66] width 100 height 31
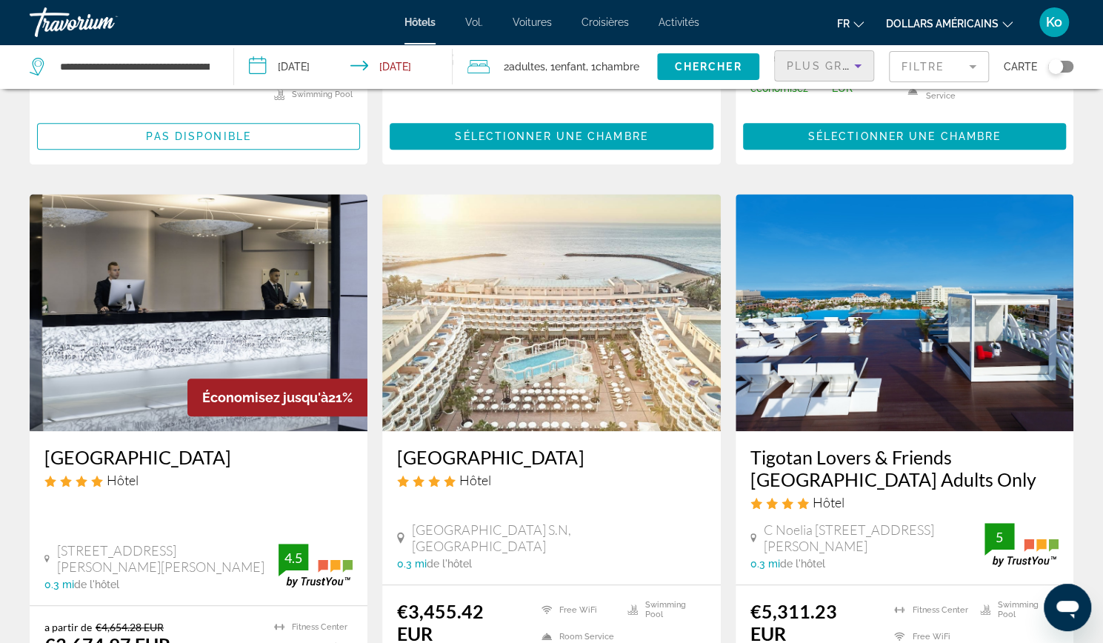
click at [865, 73] on icon "Sort by" at bounding box center [858, 66] width 18 height 18
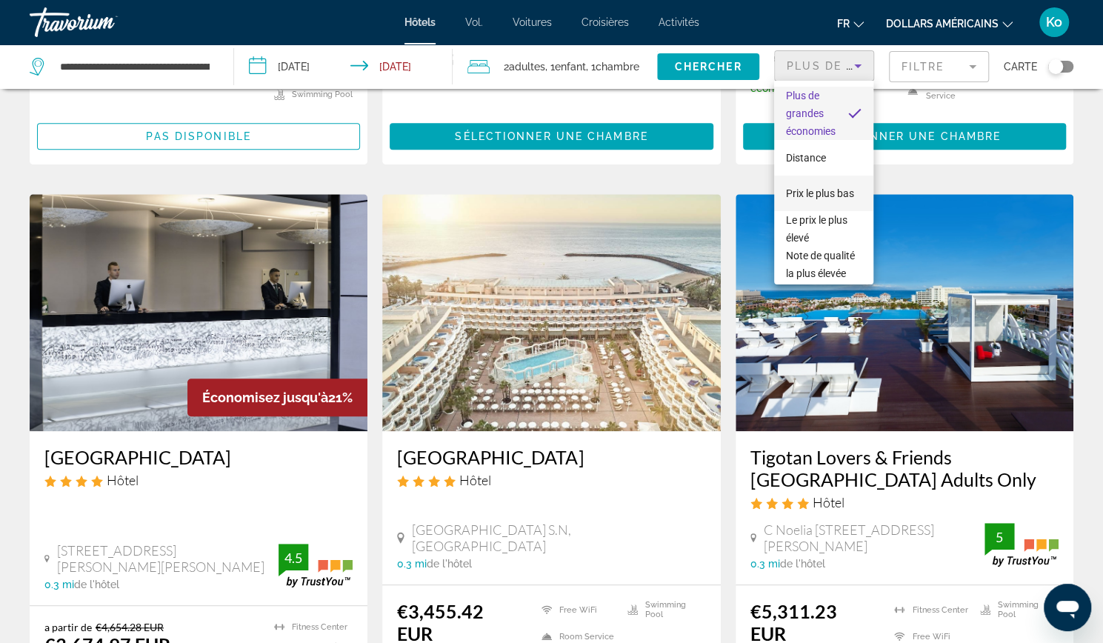
click at [830, 202] on span "Prix ​​le plus bas" at bounding box center [820, 193] width 68 height 18
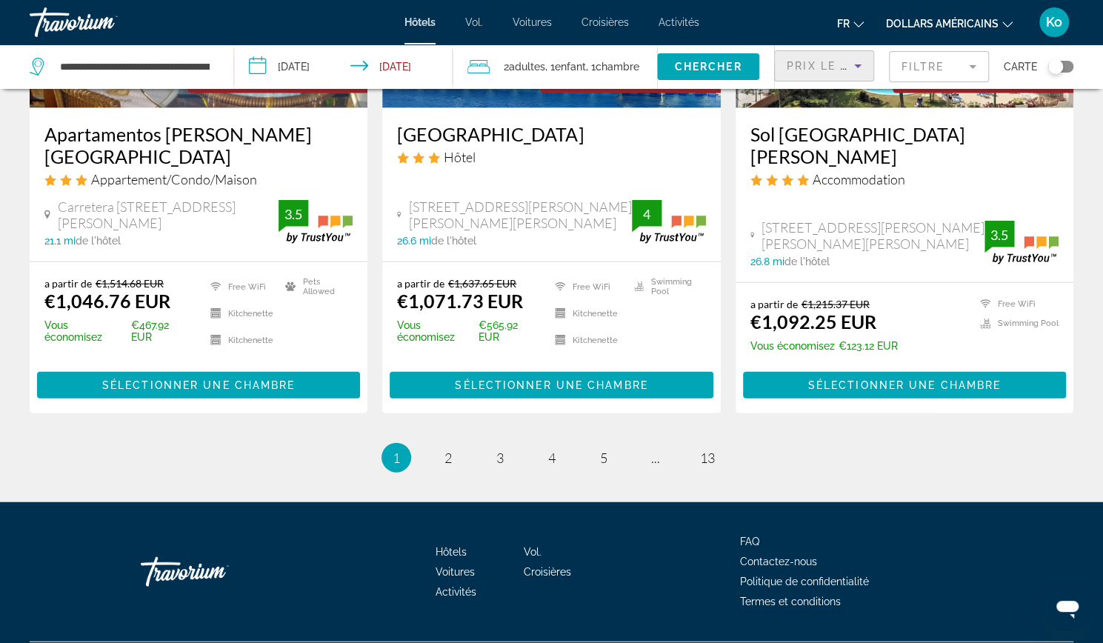
scroll to position [1898, 0]
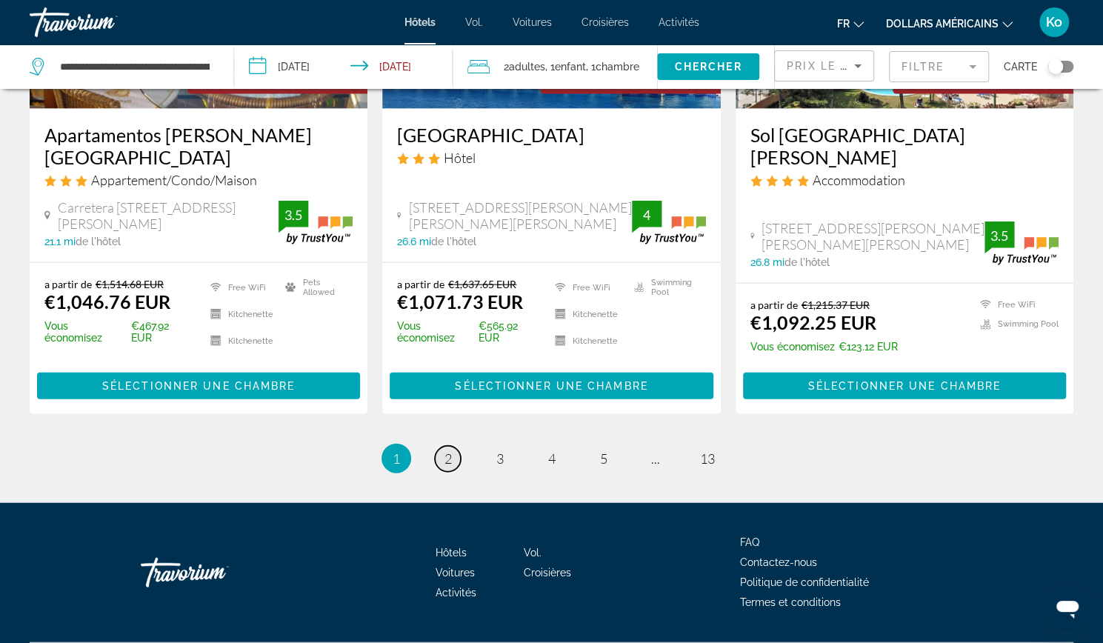
click at [441, 446] on link "page 2" at bounding box center [448, 459] width 26 height 26
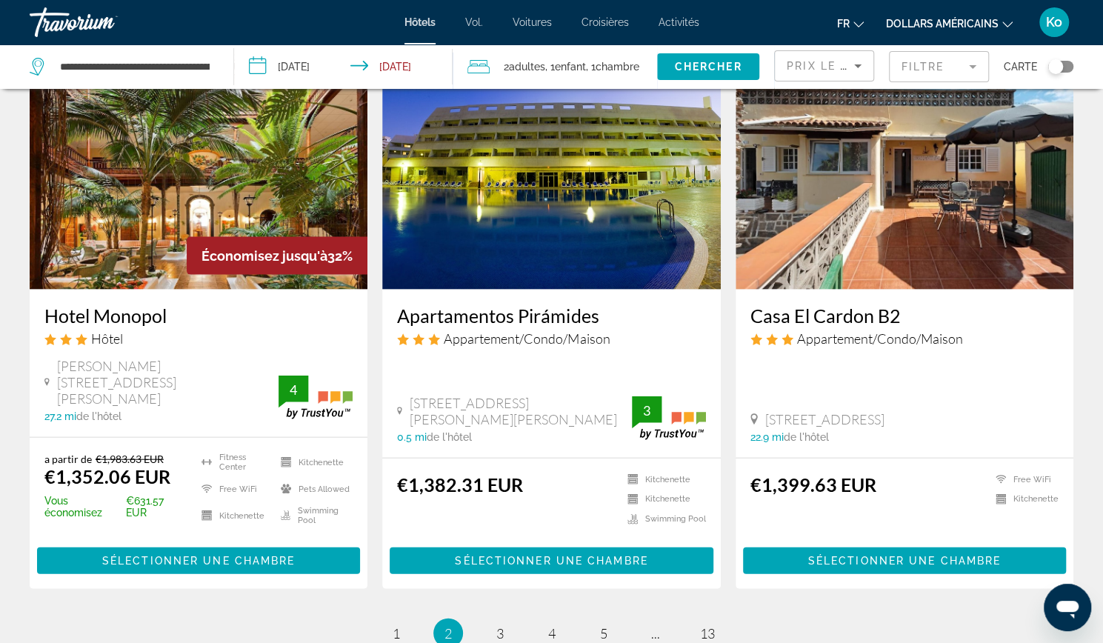
scroll to position [1760, 0]
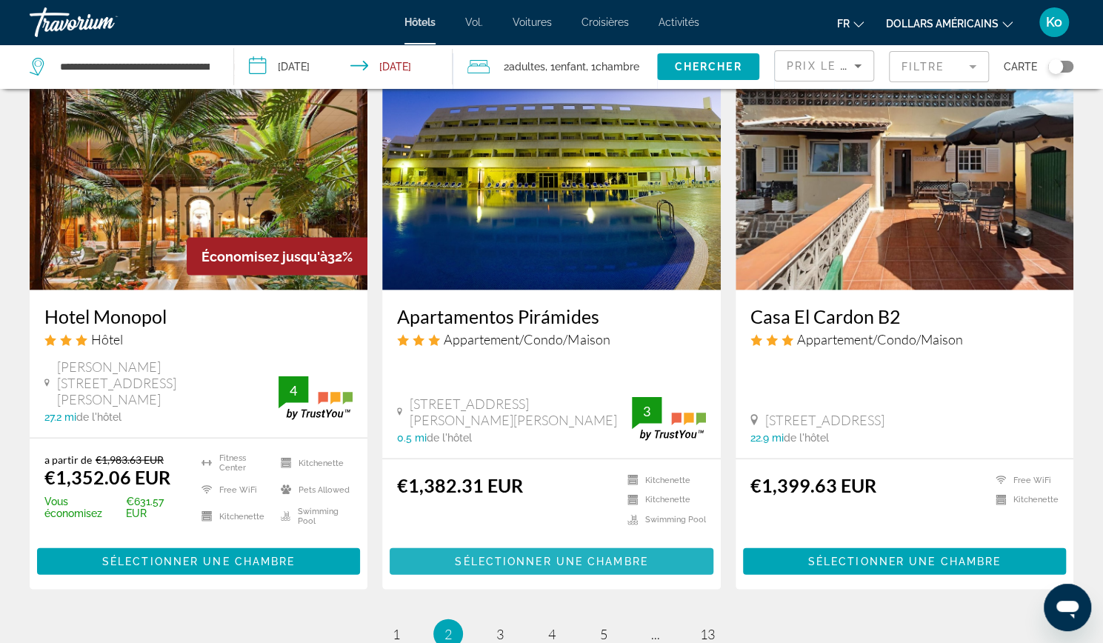
click at [629, 555] on span "Sélectionner une chambre" at bounding box center [551, 561] width 193 height 12
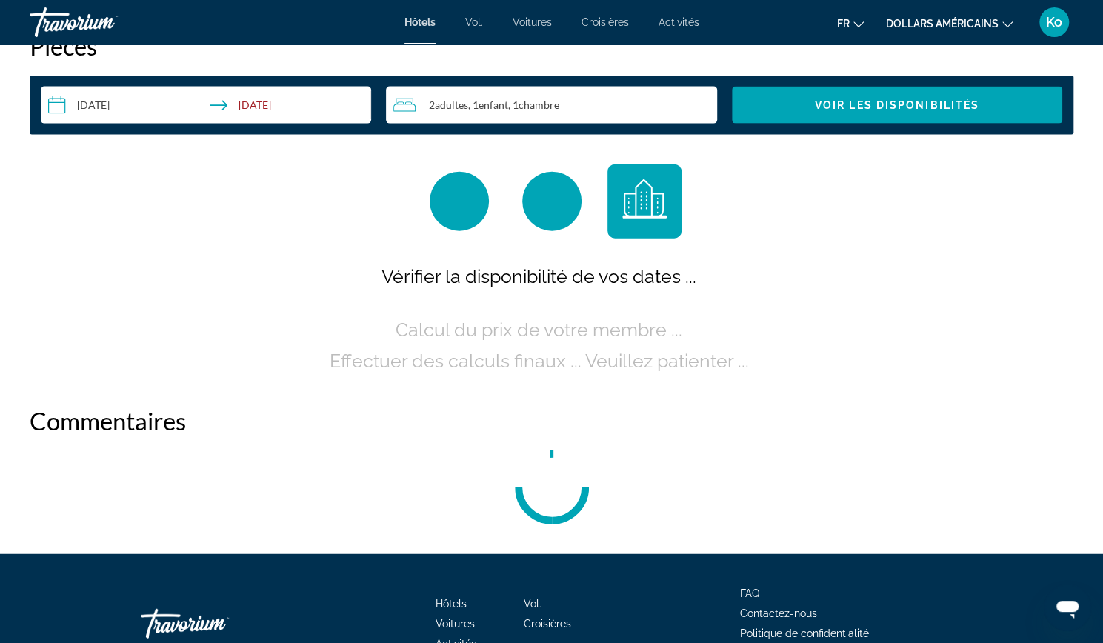
scroll to position [1935, 0]
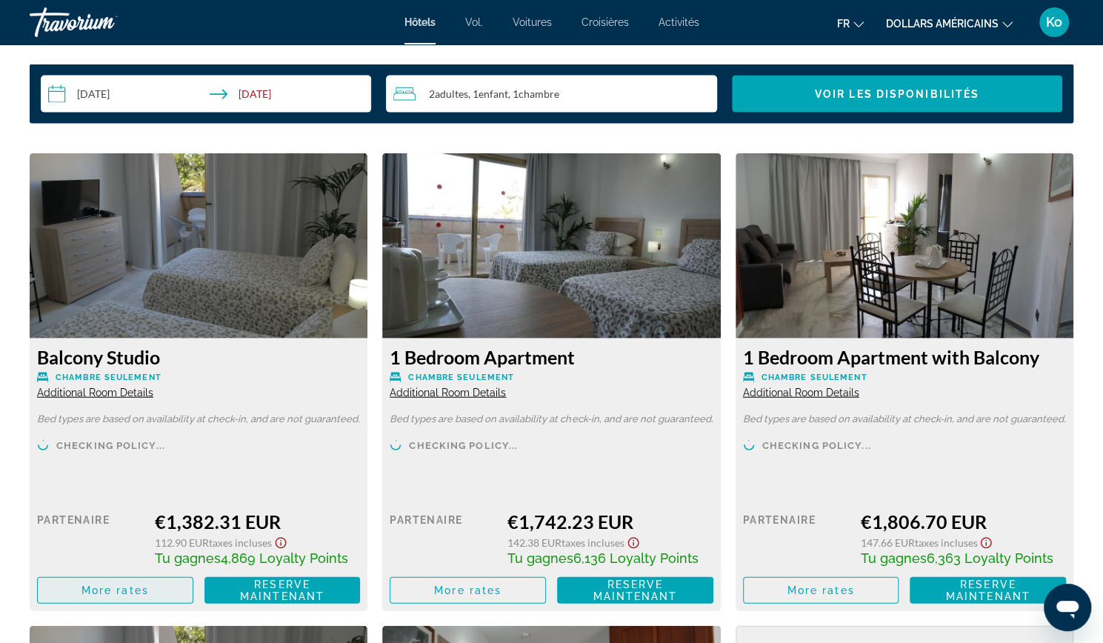
click at [123, 587] on span "More rates" at bounding box center [114, 590] width 67 height 12
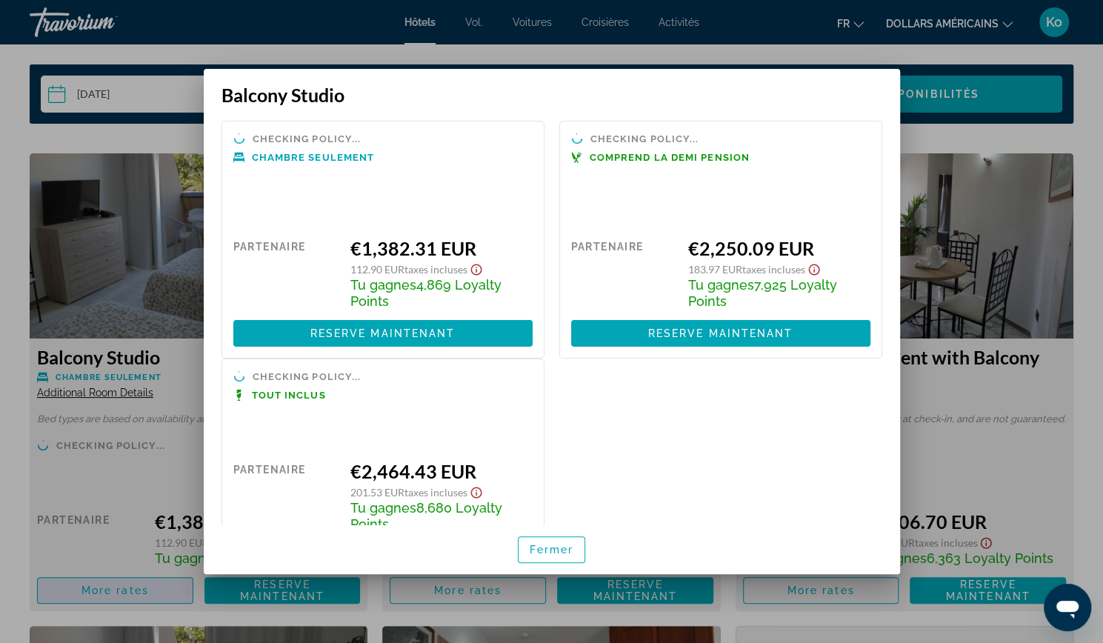
scroll to position [0, 0]
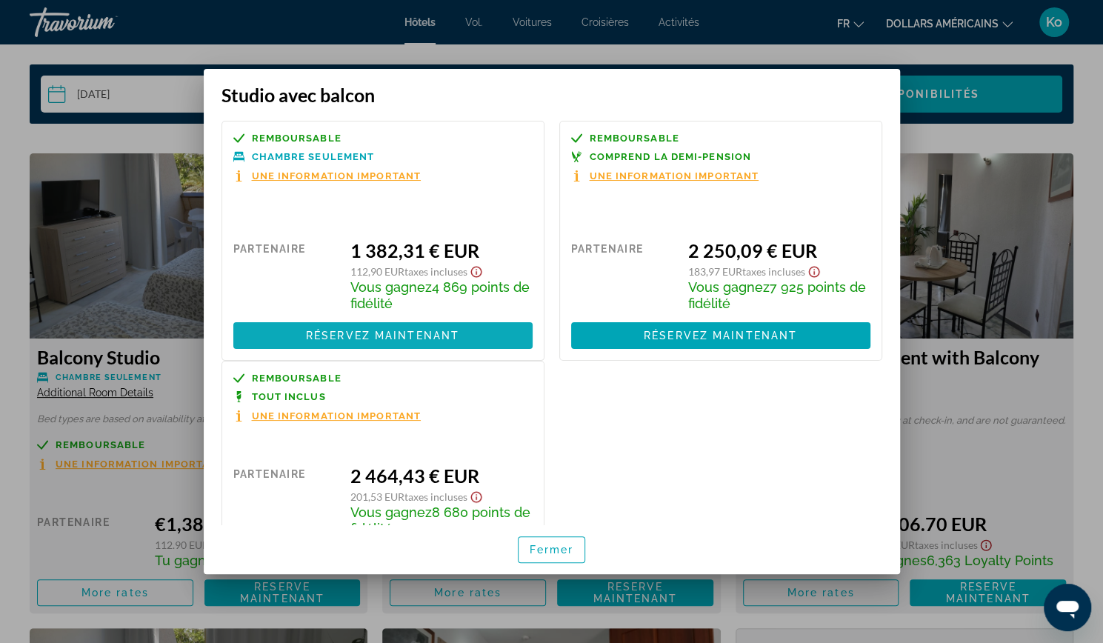
click at [404, 333] on font "Réservez maintenant" at bounding box center [382, 336] width 153 height 12
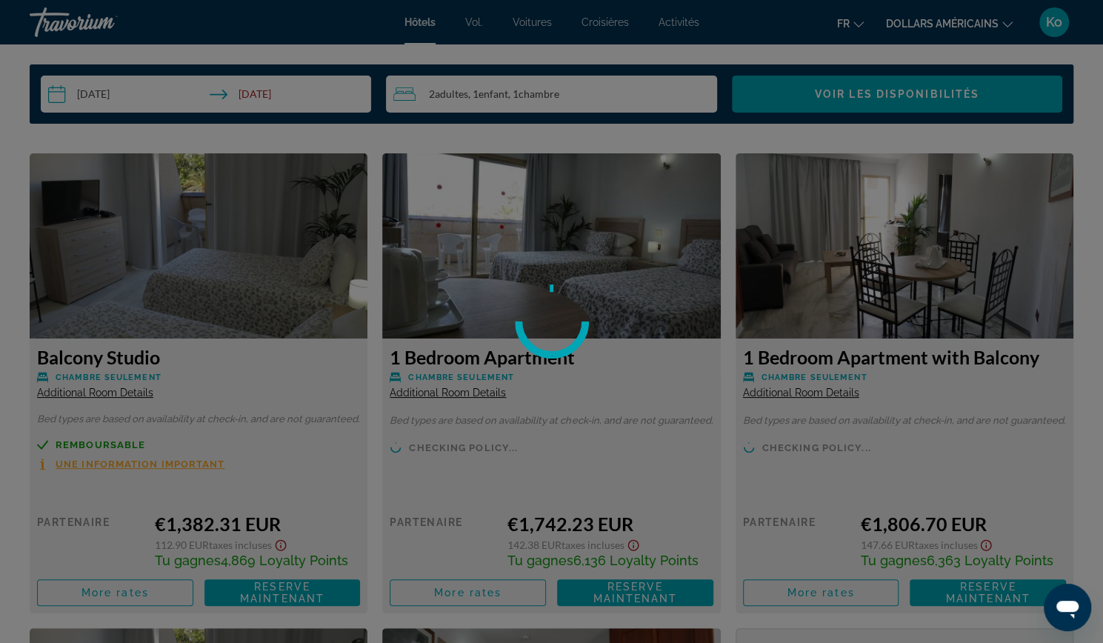
scroll to position [1935, 0]
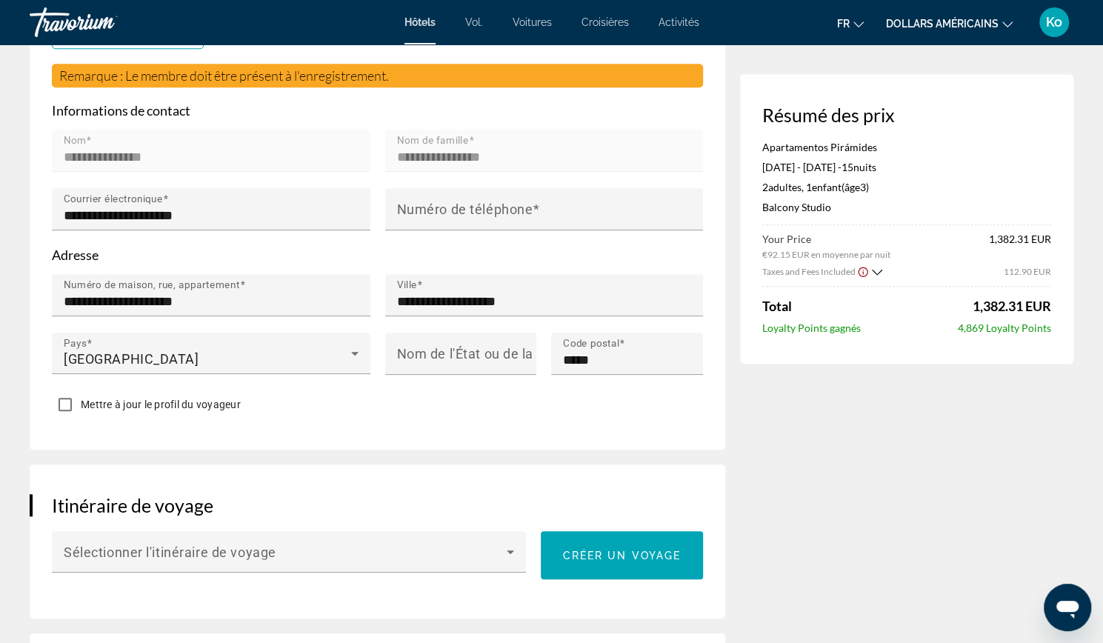
scroll to position [481, 0]
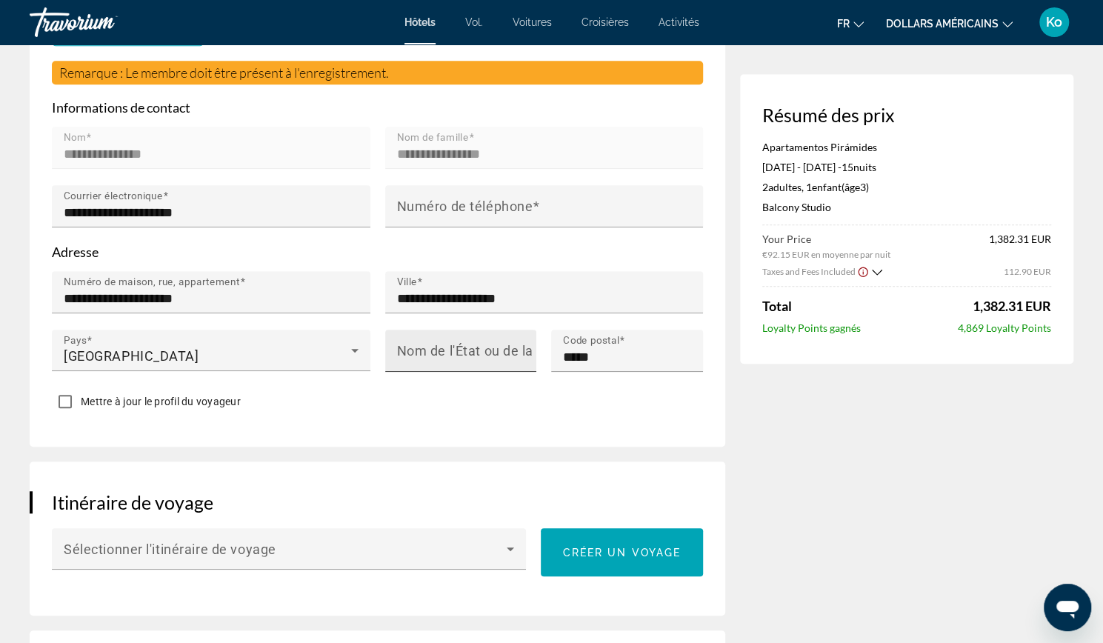
click at [414, 350] on mat-label "Nom de l'État ou de la province" at bounding box center [493, 351] width 193 height 16
click at [414, 350] on input "Nom de l'État ou de la province" at bounding box center [465, 357] width 137 height 18
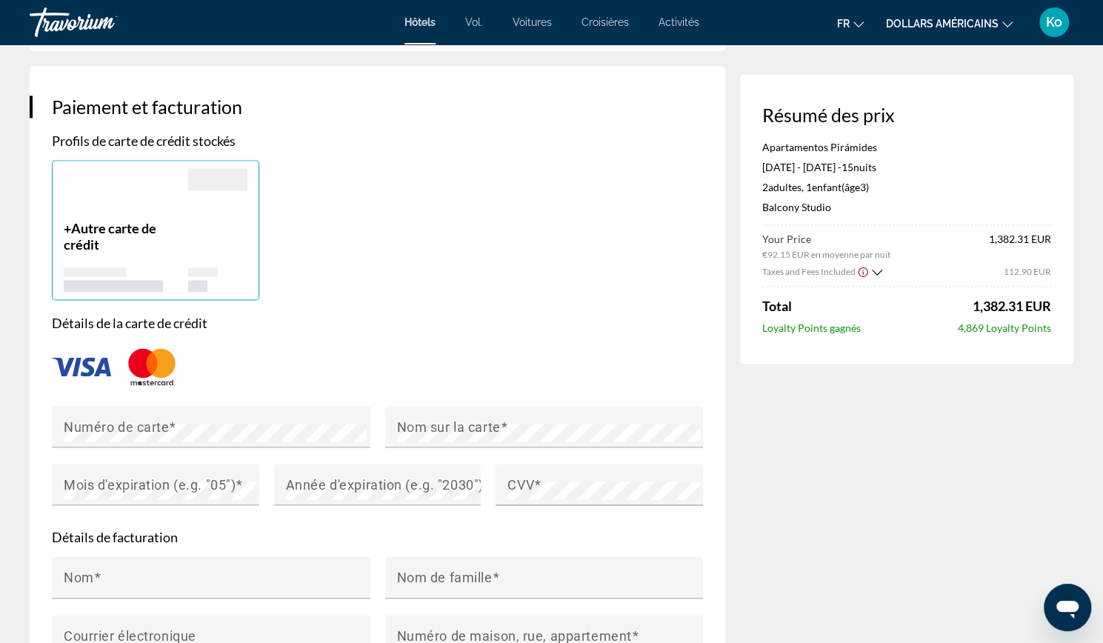
scroll to position [1056, 0]
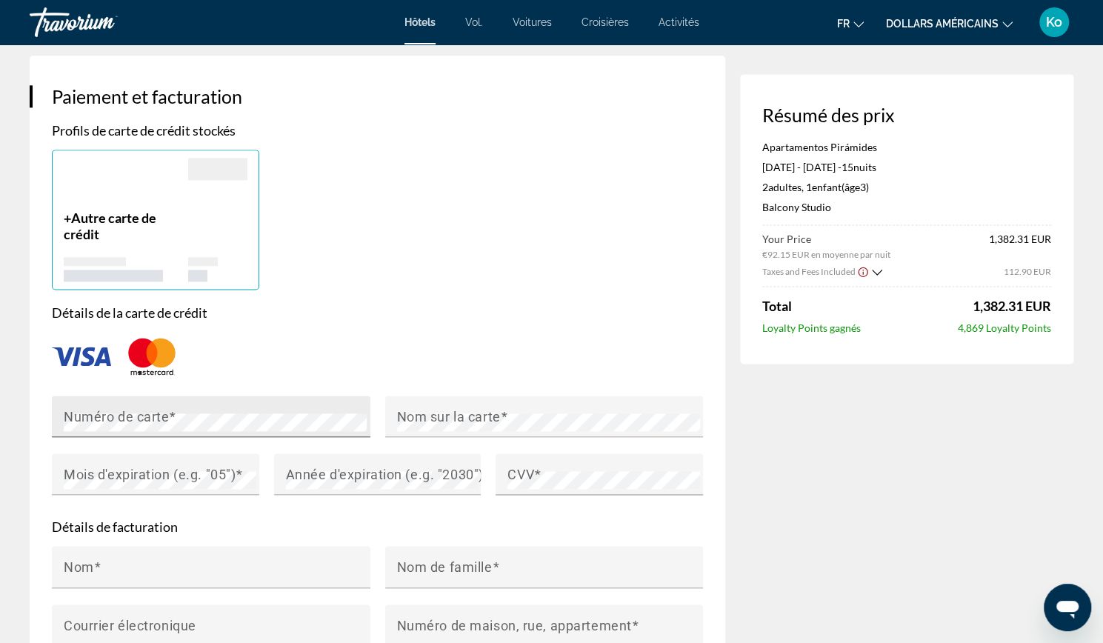
type input "**********"
click at [573, 402] on div "Nom sur la carte" at bounding box center [549, 416] width 304 height 41
click at [244, 473] on div "Numéro de carte Nom sur la carte Mois d'expiration (e.g. "05") Année d'expirati…" at bounding box center [377, 454] width 666 height 116
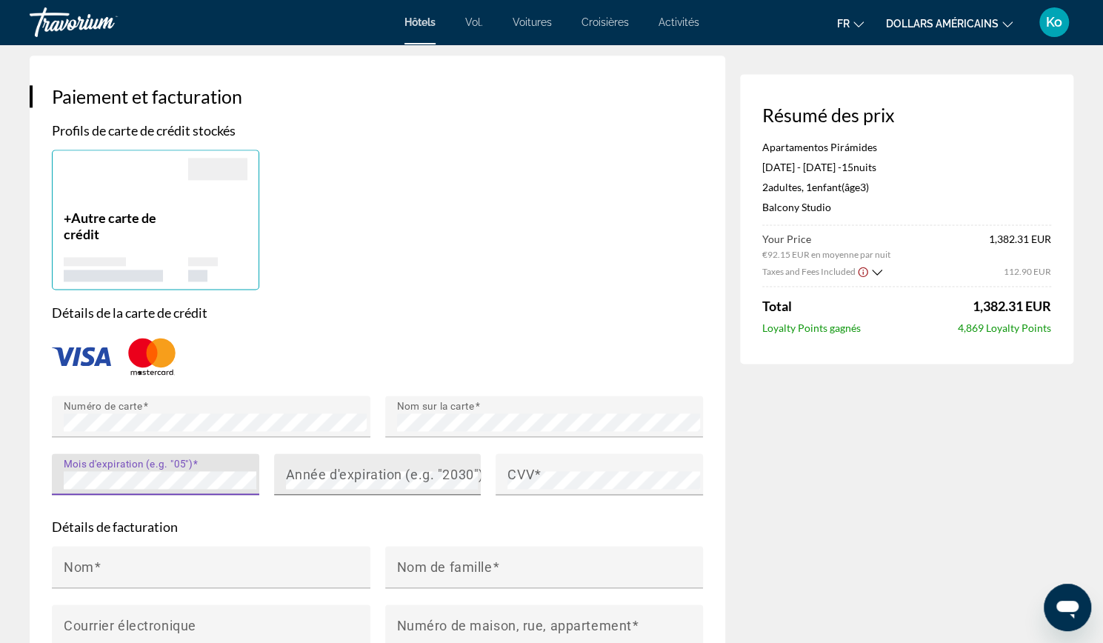
click at [321, 466] on mat-label "Année d'expiration (e.g. "2030")" at bounding box center [385, 474] width 198 height 16
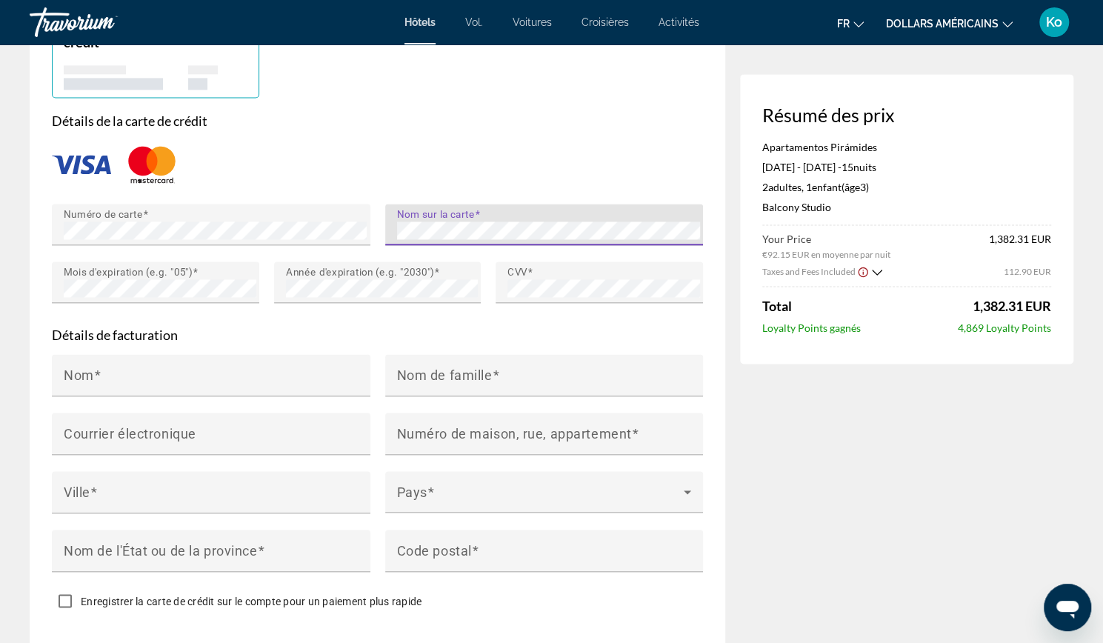
scroll to position [1249, 0]
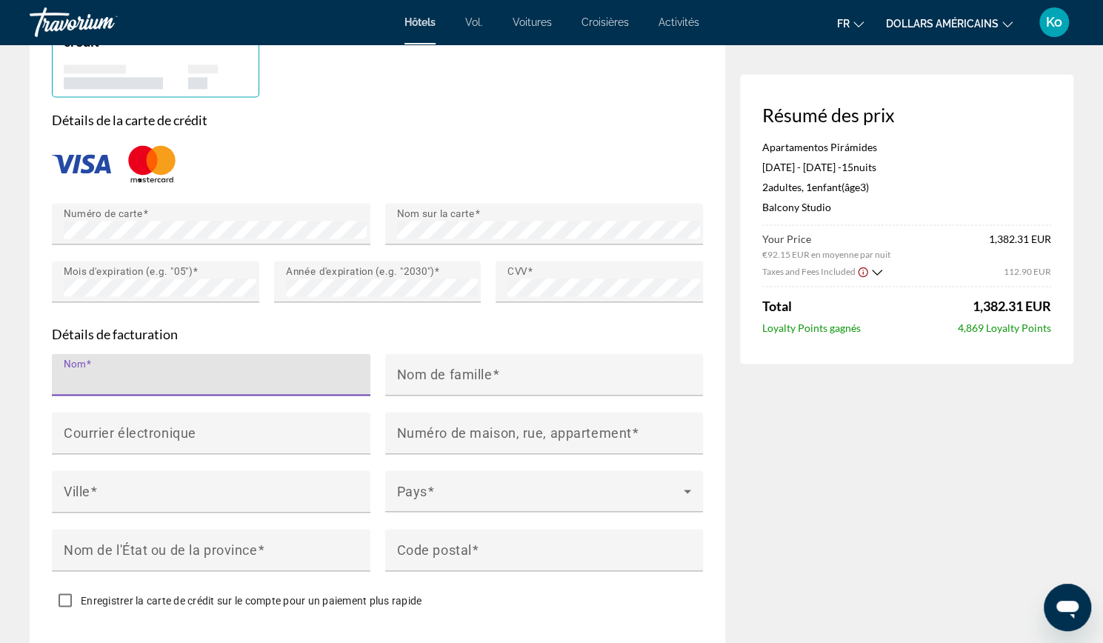
click at [314, 372] on input "Nom" at bounding box center [216, 381] width 304 height 18
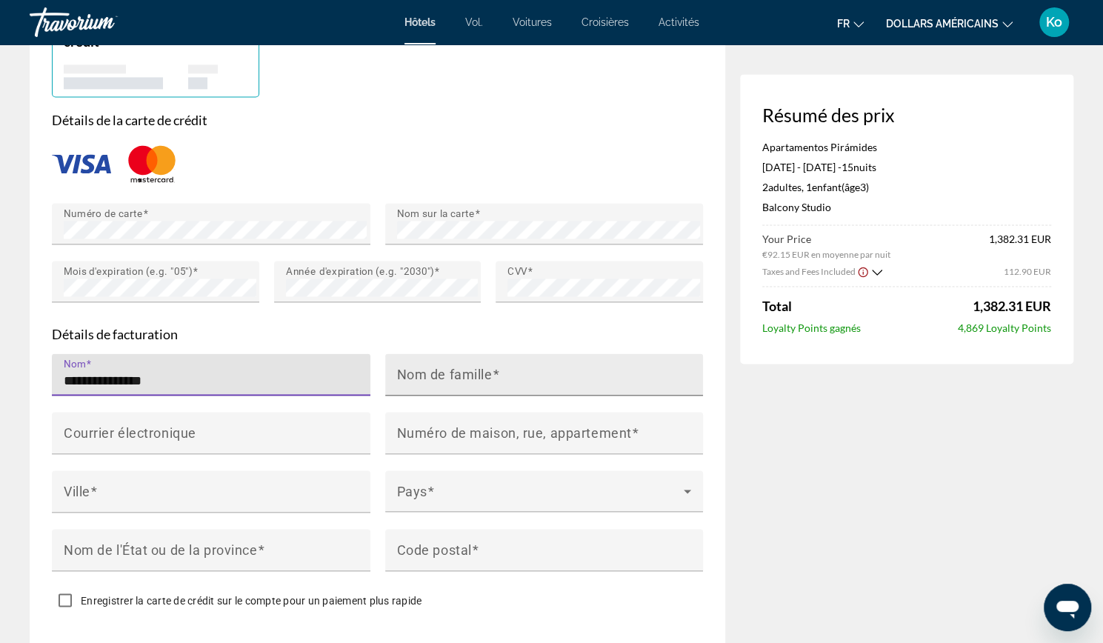
type input "**********"
click at [413, 375] on mat-label "Nom de famille" at bounding box center [445, 374] width 96 height 16
click at [413, 375] on input "Nom de famille" at bounding box center [549, 381] width 304 height 18
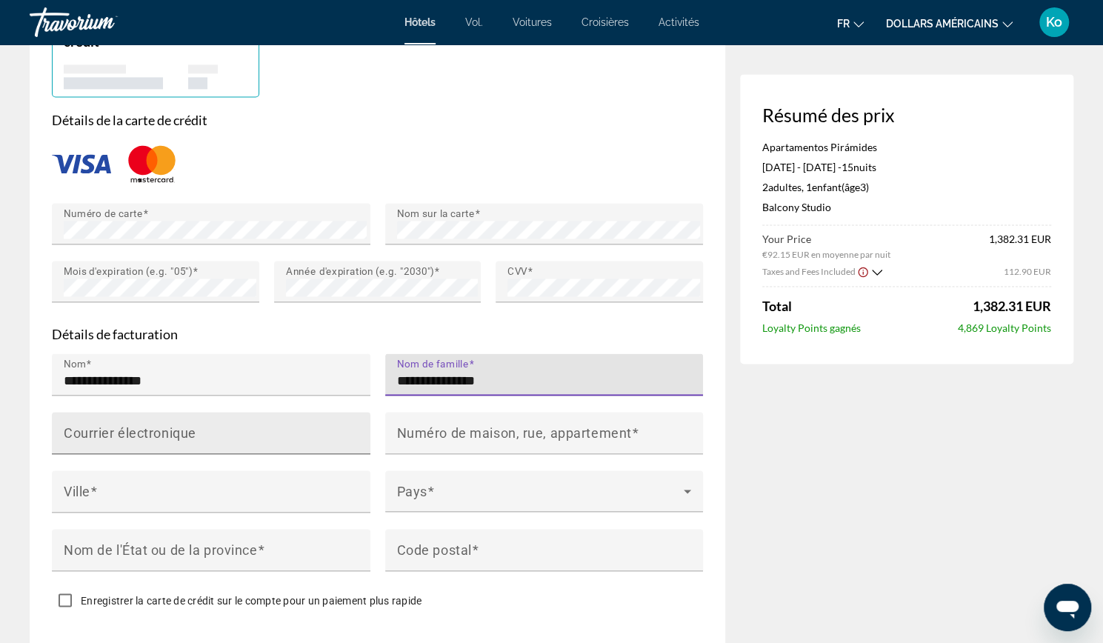
type input "**********"
click at [323, 441] on input "Courrier électronique" at bounding box center [216, 439] width 304 height 18
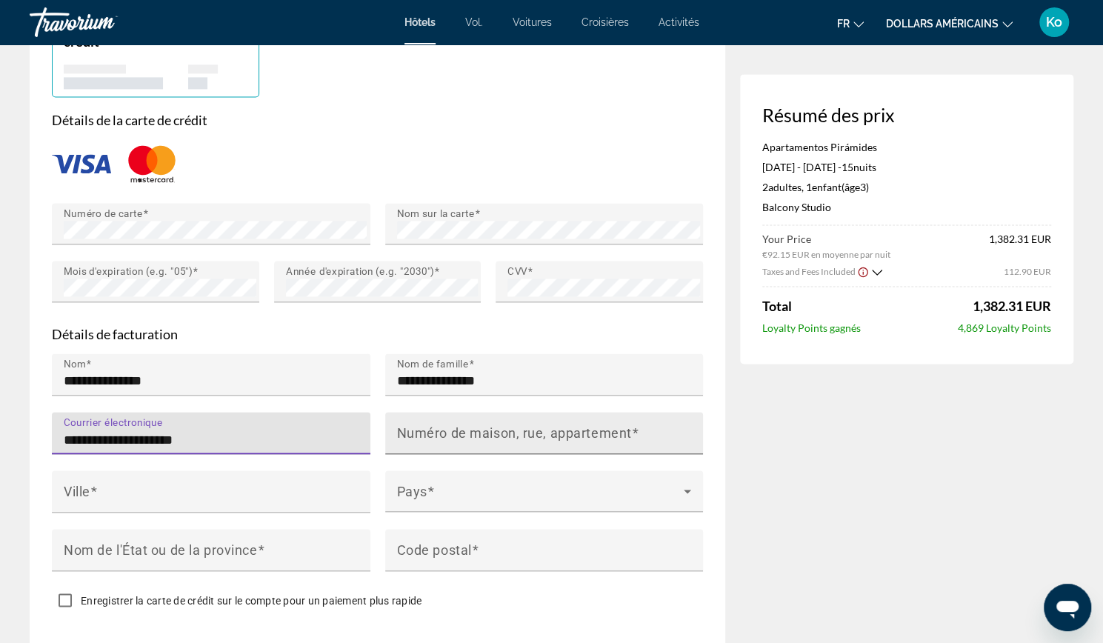
type input "**********"
click at [495, 432] on mat-label "Numéro de maison, rue, appartement" at bounding box center [514, 432] width 235 height 16
click at [495, 432] on input "Numéro de maison, rue, appartement" at bounding box center [549, 439] width 304 height 18
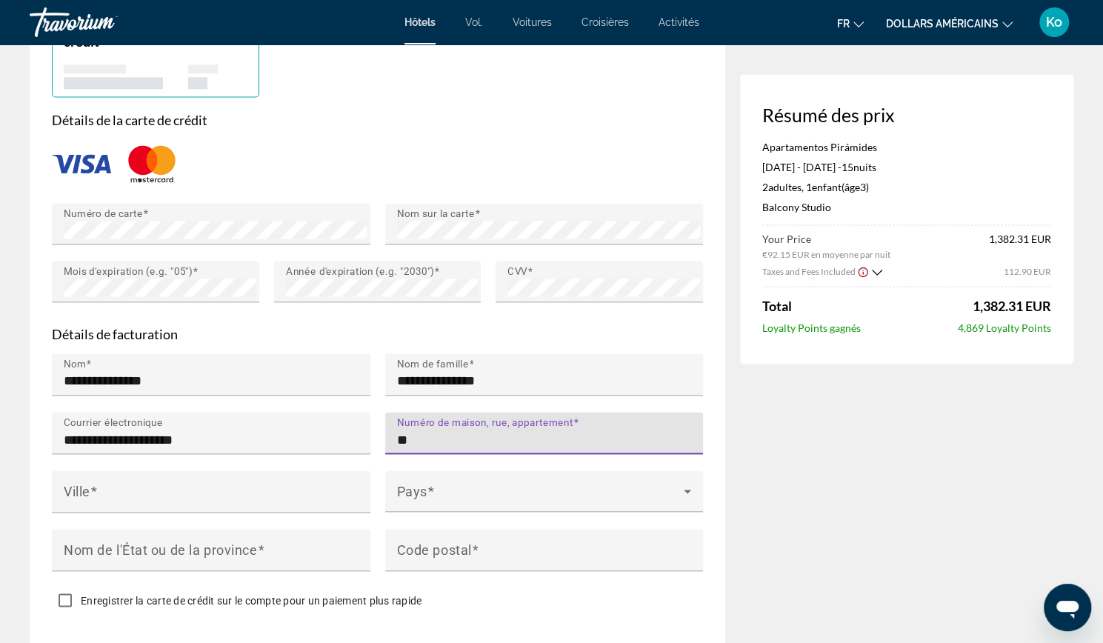
type input "*"
type input "**********"
type input "*****"
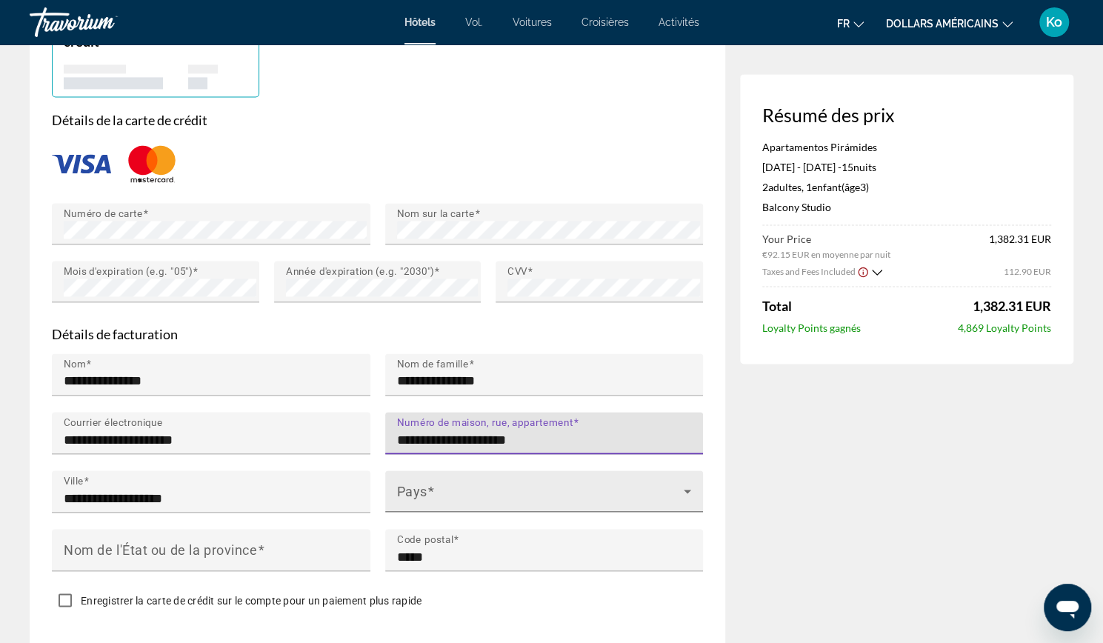
click at [478, 495] on span "Contenu principal" at bounding box center [540, 497] width 287 height 18
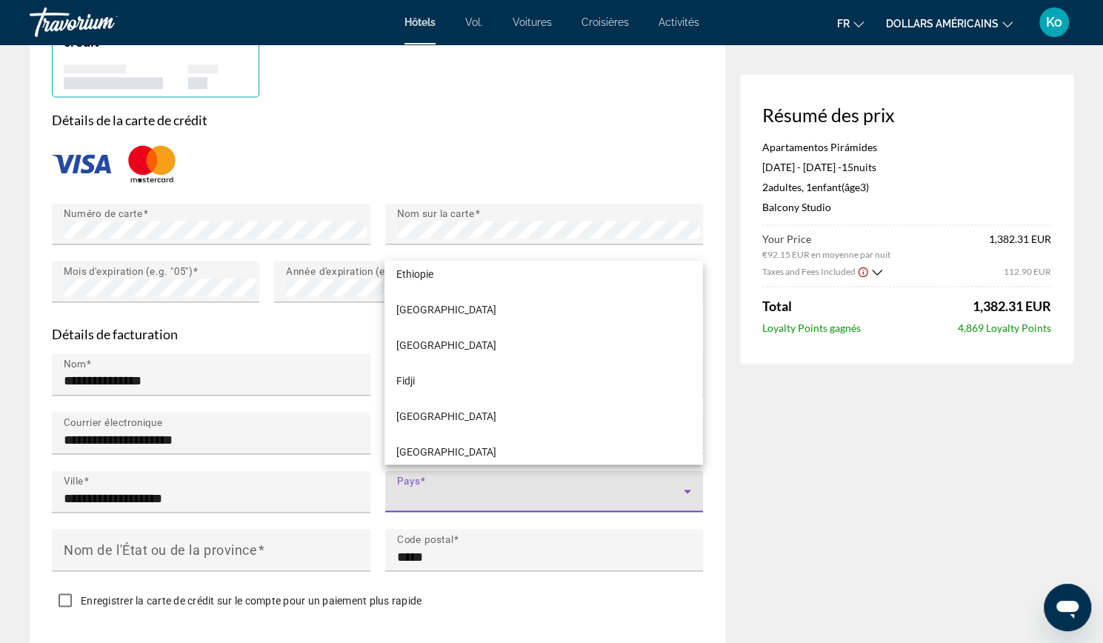
scroll to position [2723, 0]
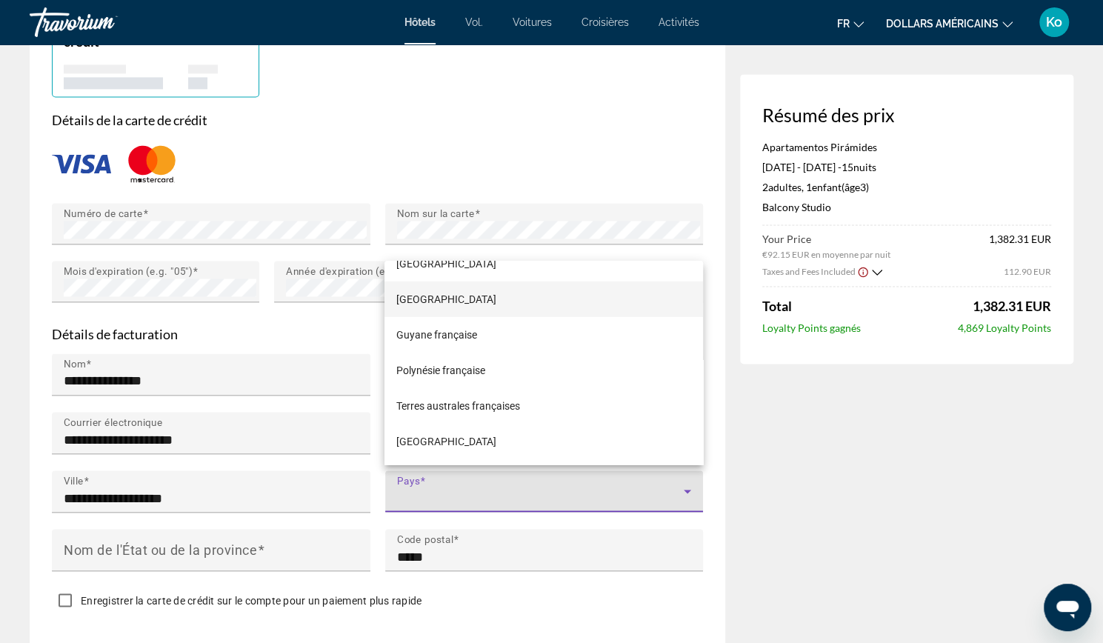
click at [487, 304] on mat-option "[GEOGRAPHIC_DATA]" at bounding box center [543, 299] width 318 height 36
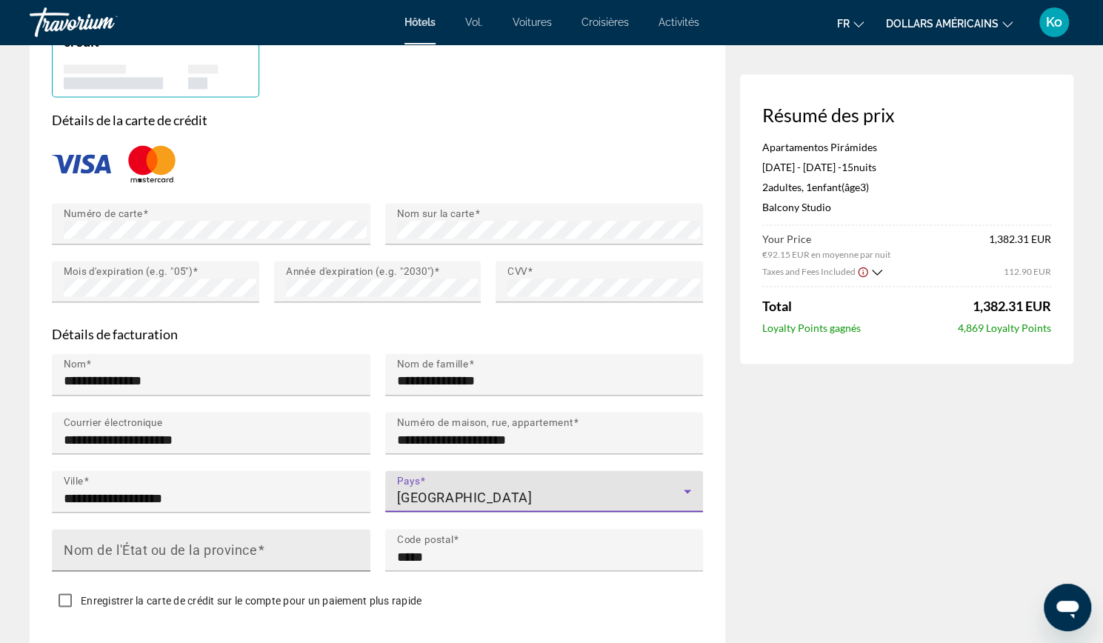
click at [261, 557] on input "Nom de l'État ou de la province" at bounding box center [216, 556] width 304 height 18
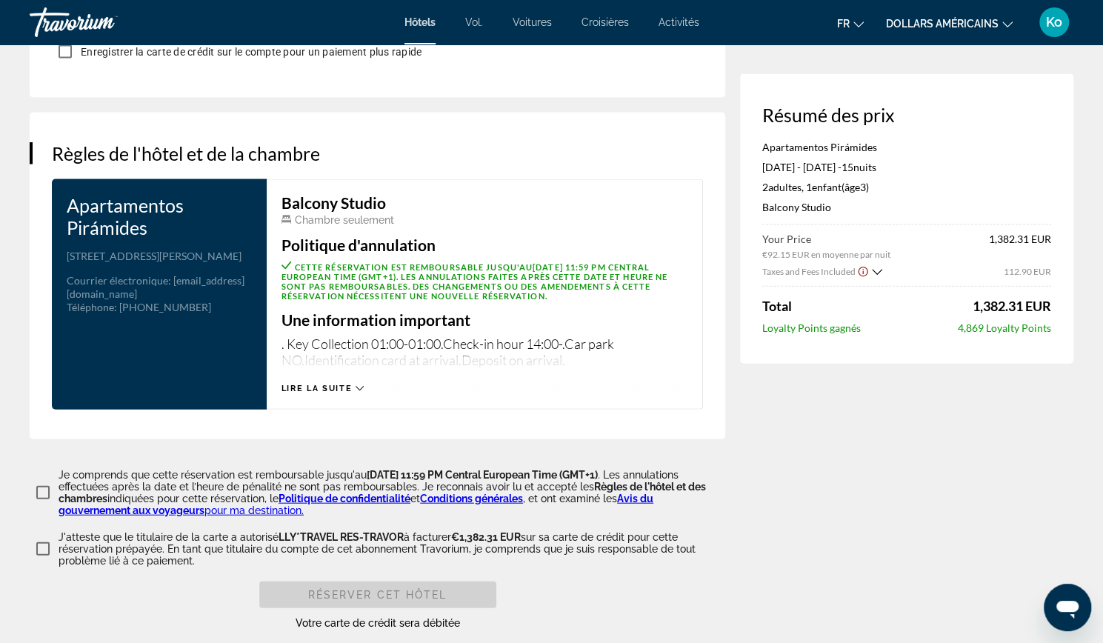
scroll to position [1801, 0]
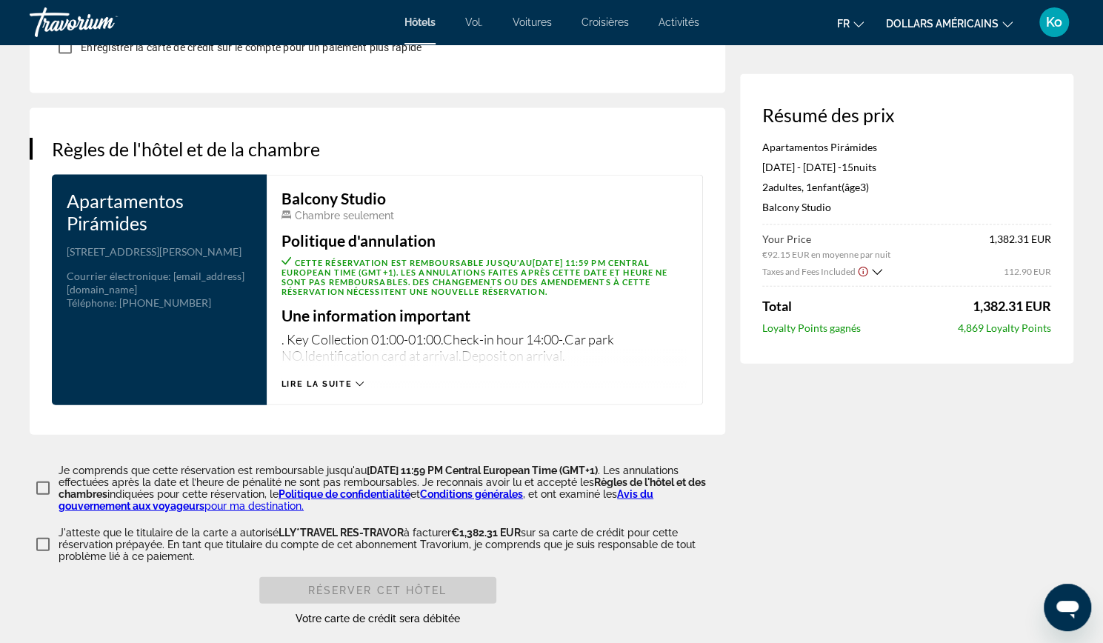
type input "**********"
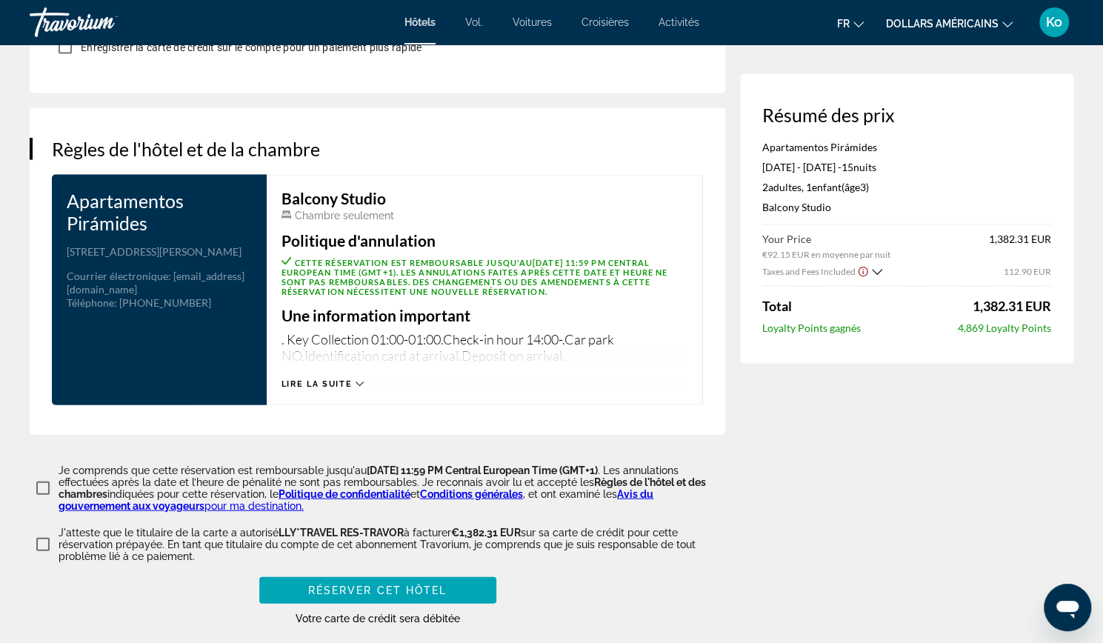
click at [329, 379] on span "Lire la suite" at bounding box center [316, 384] width 70 height 10
click at [358, 584] on span "Réserver cet hôtel" at bounding box center [377, 590] width 139 height 12
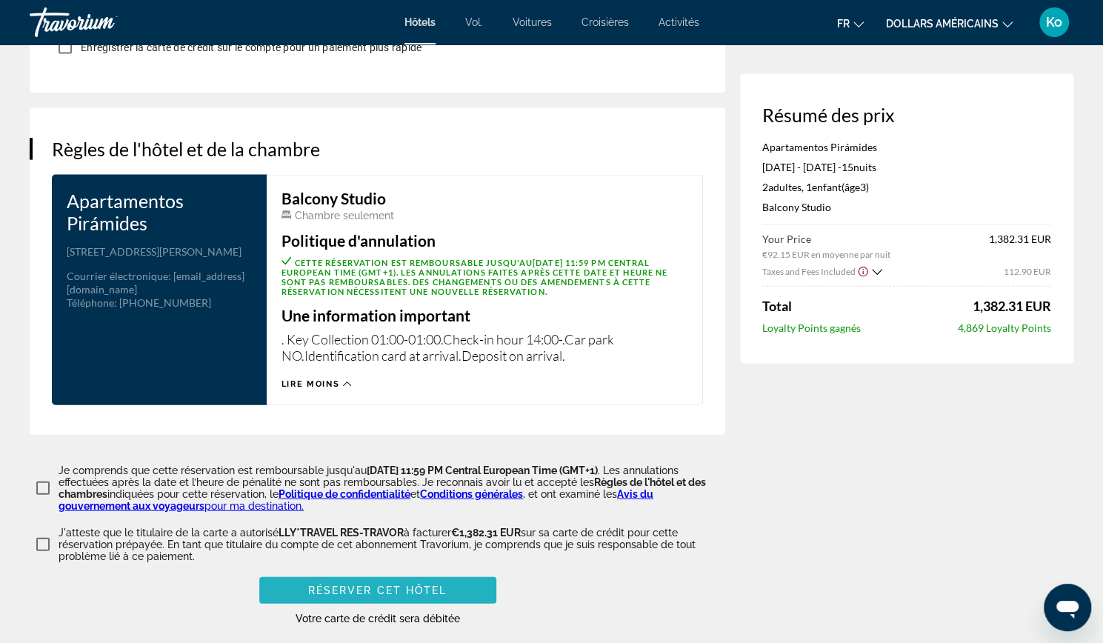
scroll to position [370, 0]
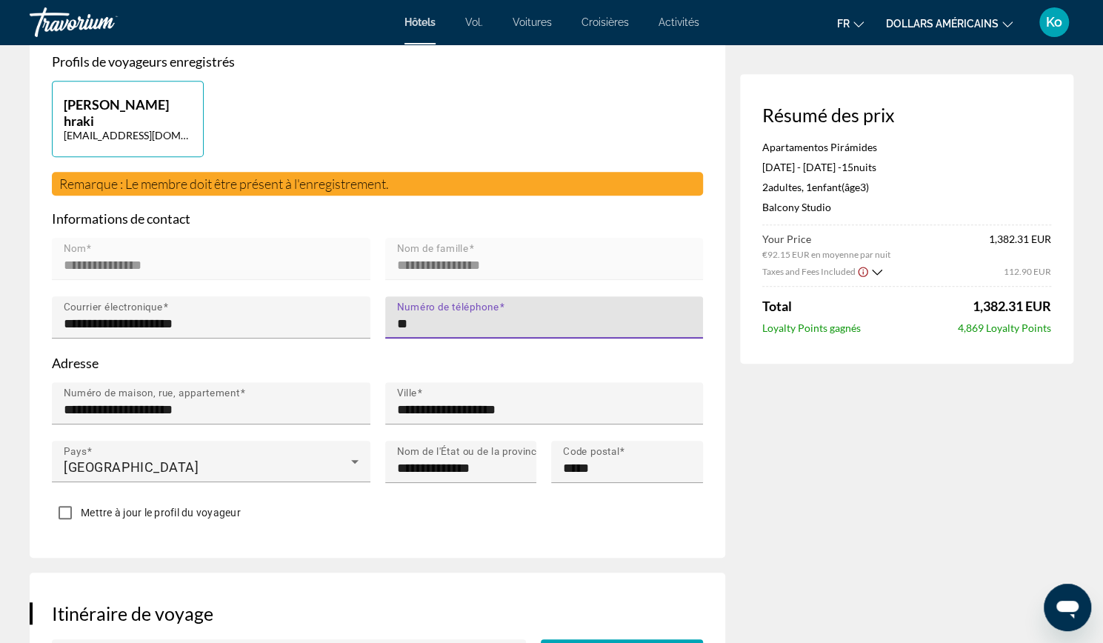
type input "*"
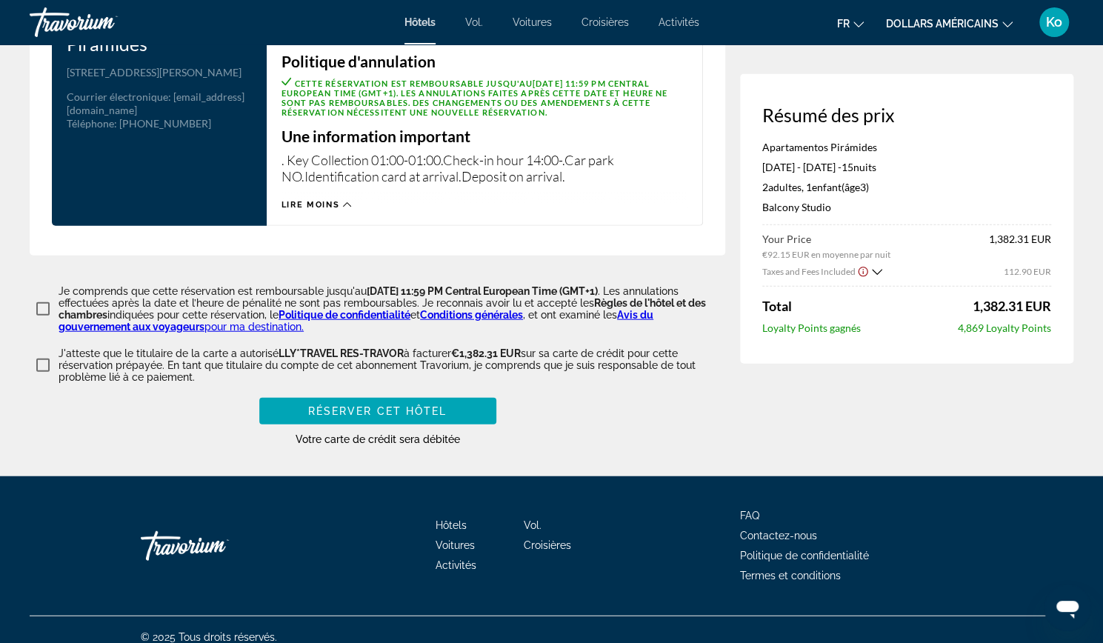
scroll to position [1988, 0]
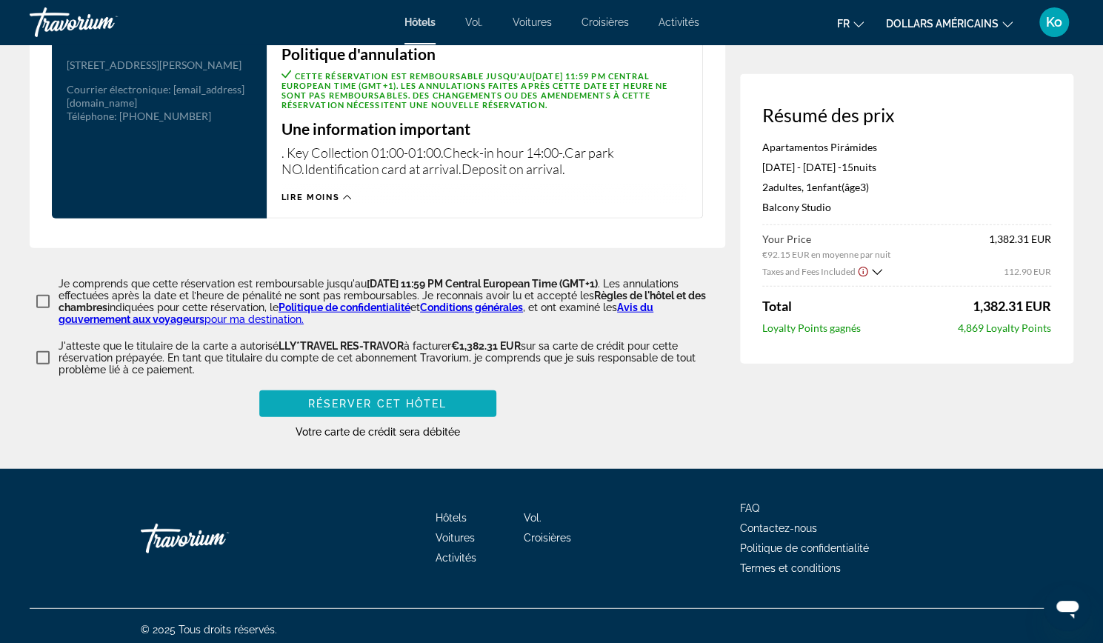
type input "**********"
click at [416, 398] on span "Réserver cet hôtel" at bounding box center [377, 404] width 139 height 12
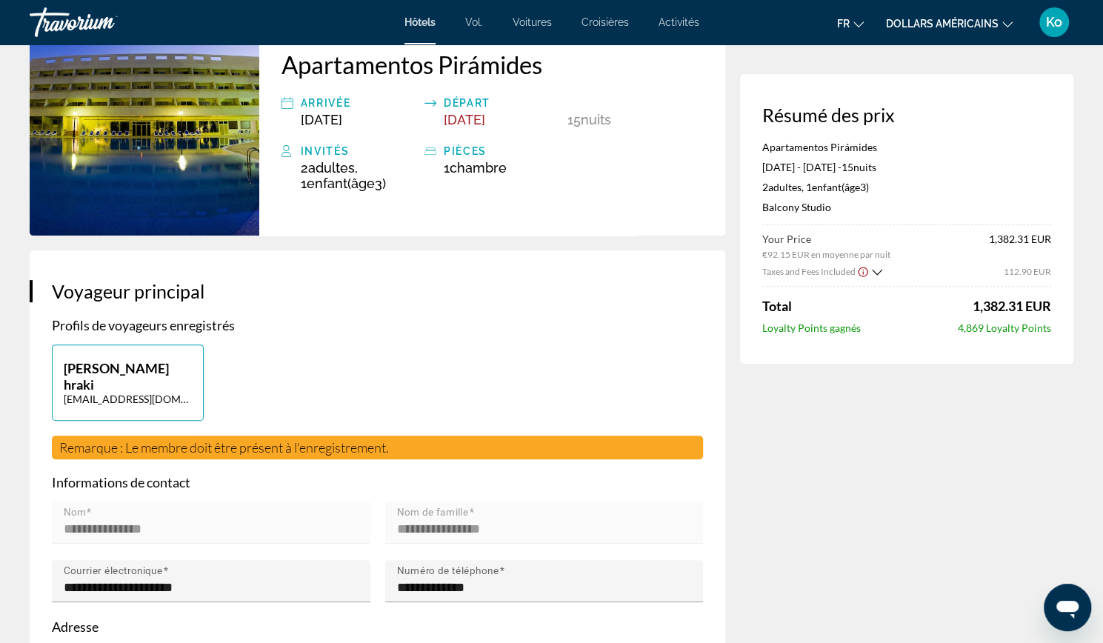
scroll to position [0, 0]
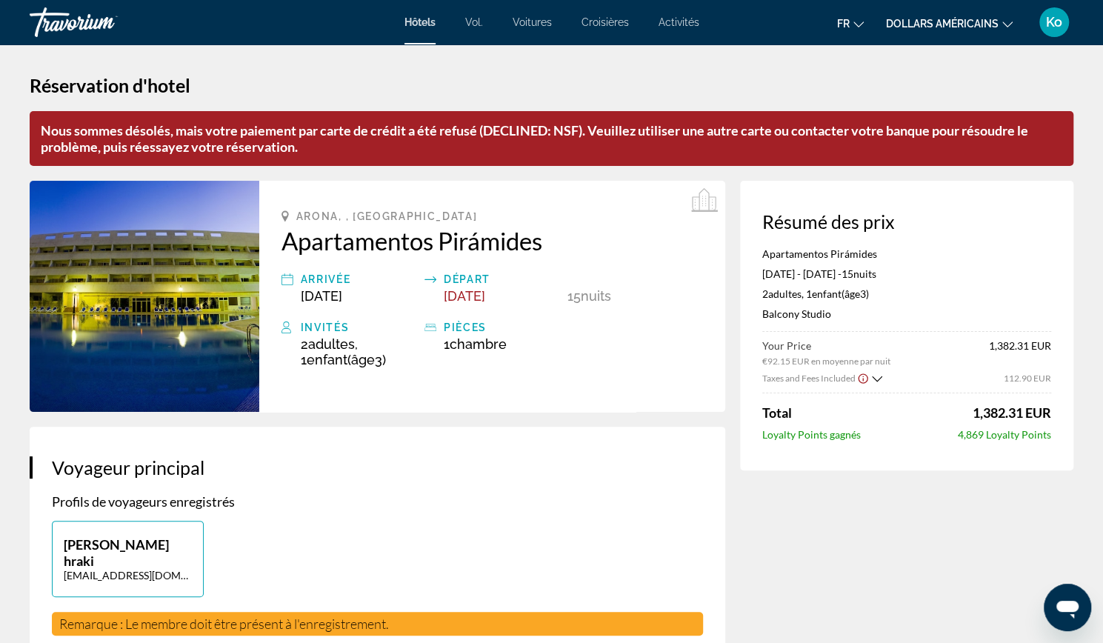
click at [418, 23] on font "Hôtels" at bounding box center [419, 22] width 31 height 12
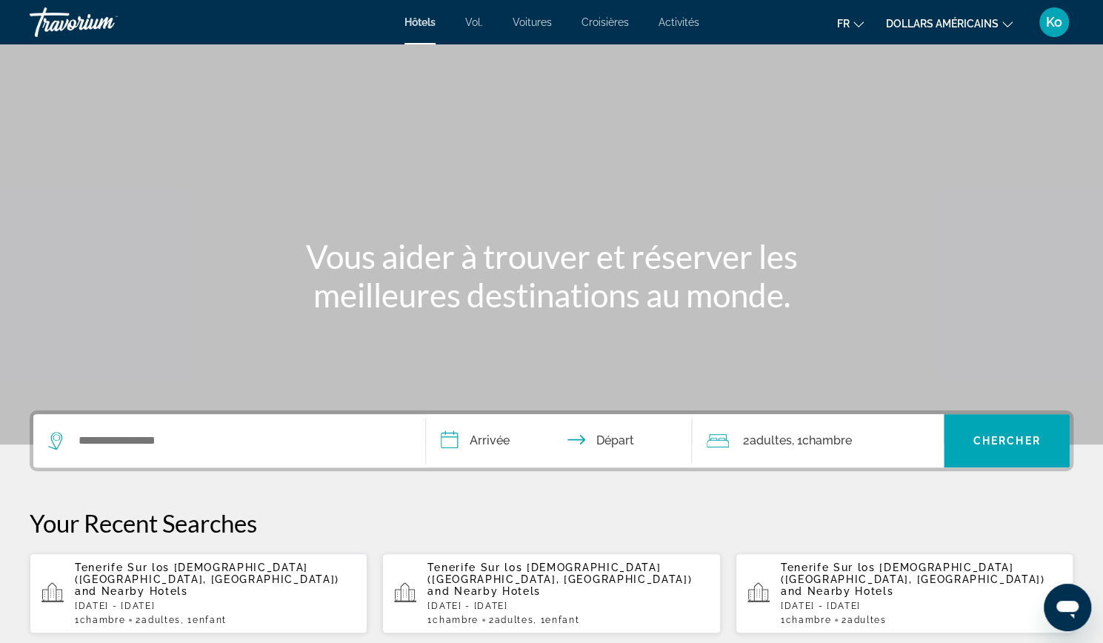
click at [523, 586] on div "Tenerife Sur los Cristianos (Playa De Las Americas, ES) and Nearby Hotels Mon, …" at bounding box center [567, 593] width 281 height 64
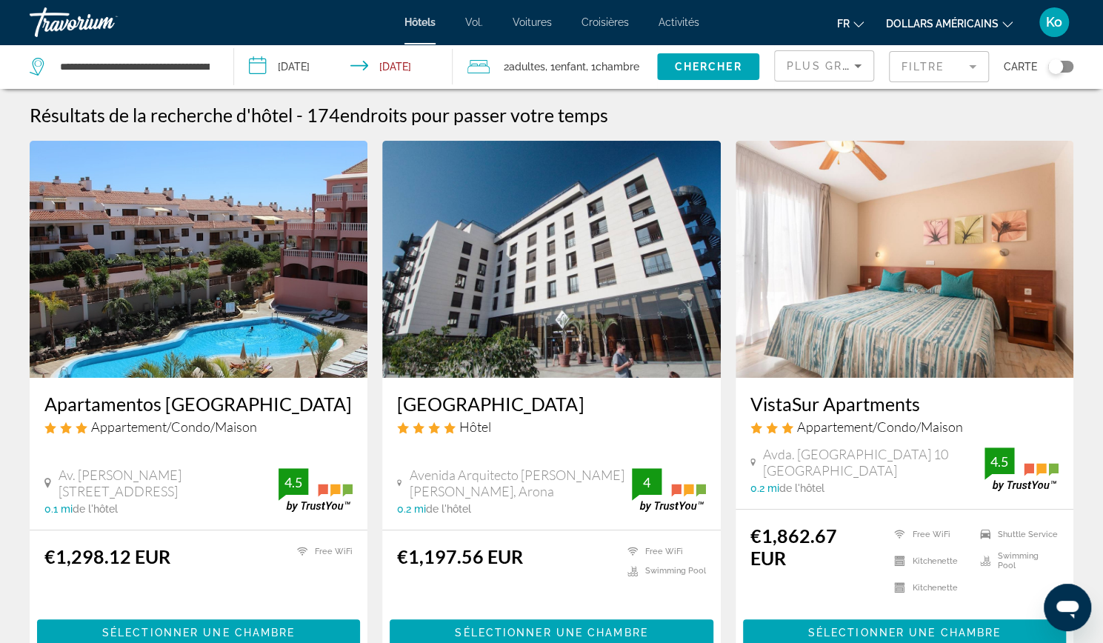
click at [850, 64] on icon "Sort by" at bounding box center [858, 66] width 18 height 18
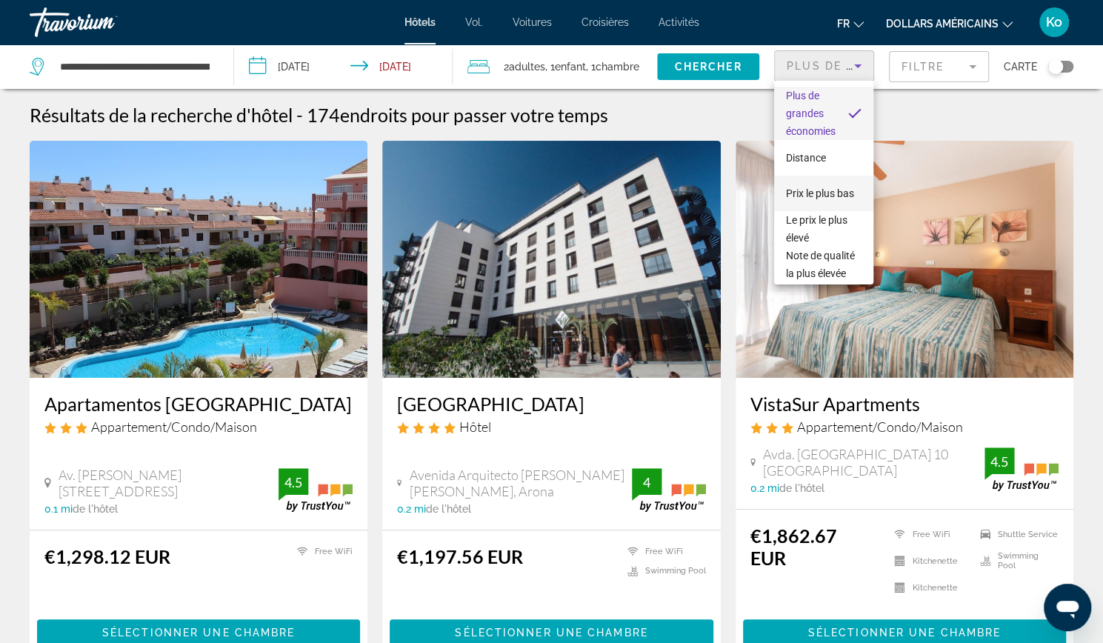
click at [818, 190] on span "Prix ​​le plus bas" at bounding box center [820, 193] width 68 height 18
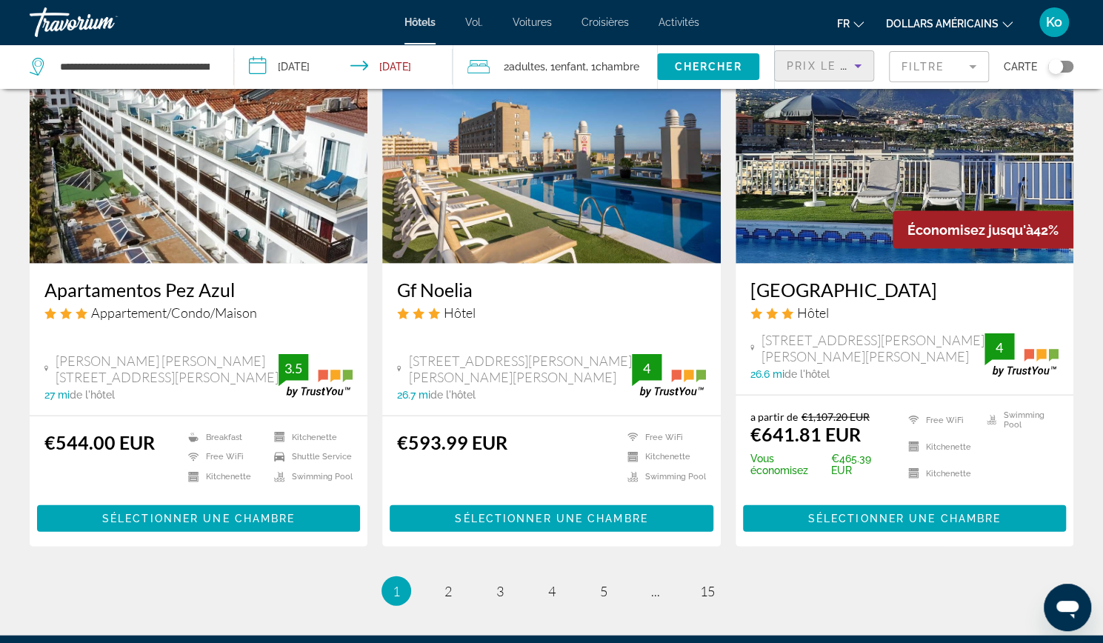
scroll to position [1766, 0]
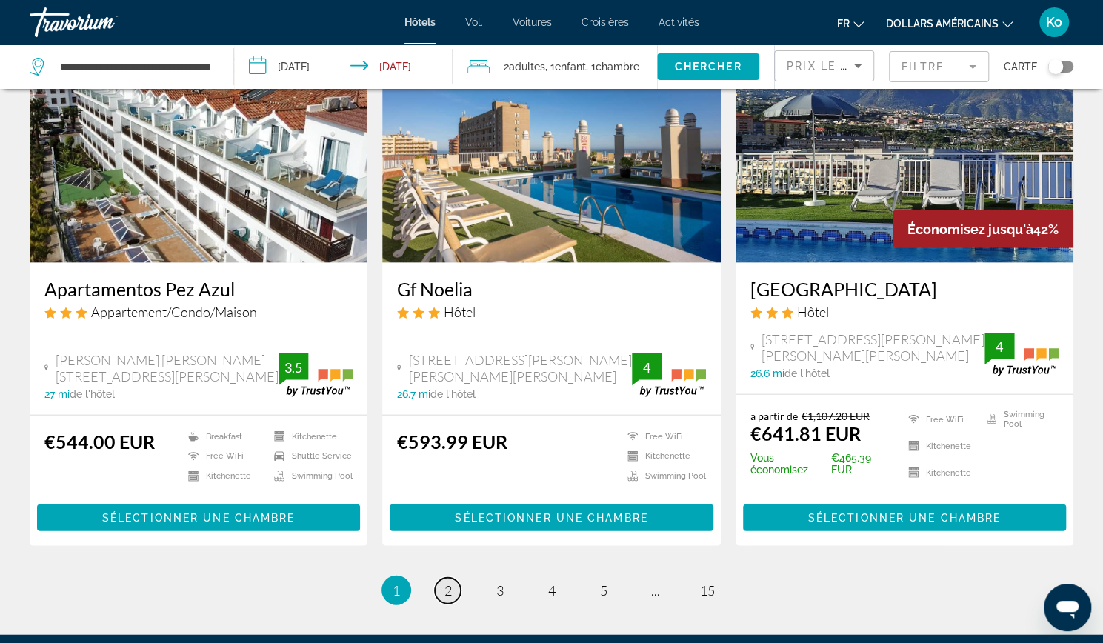
click at [451, 582] on span "2" at bounding box center [447, 590] width 7 height 16
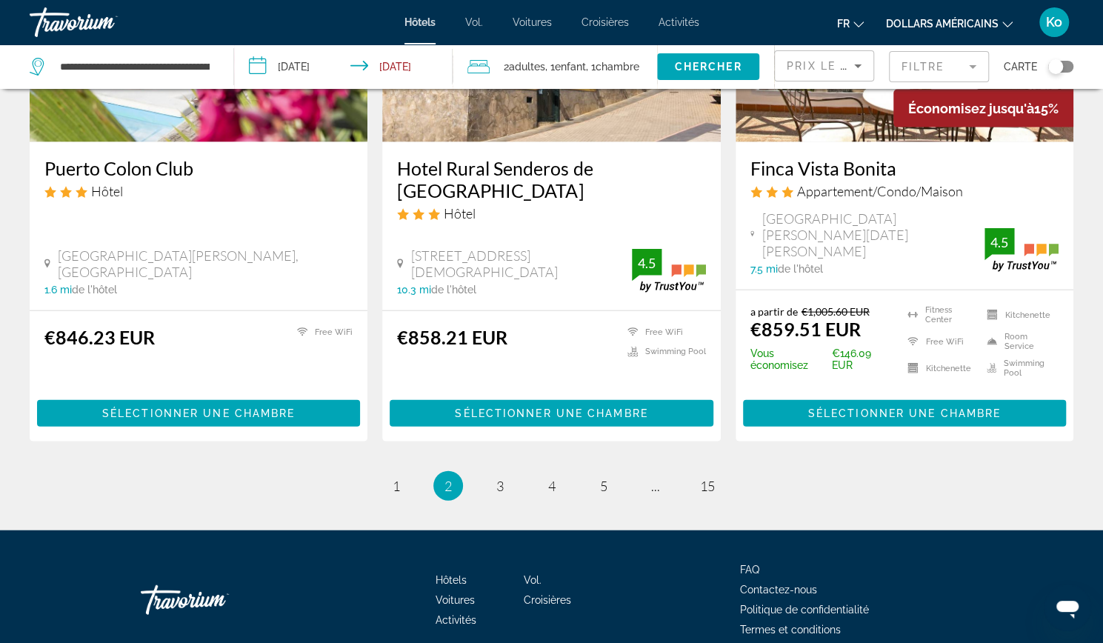
scroll to position [1921, 0]
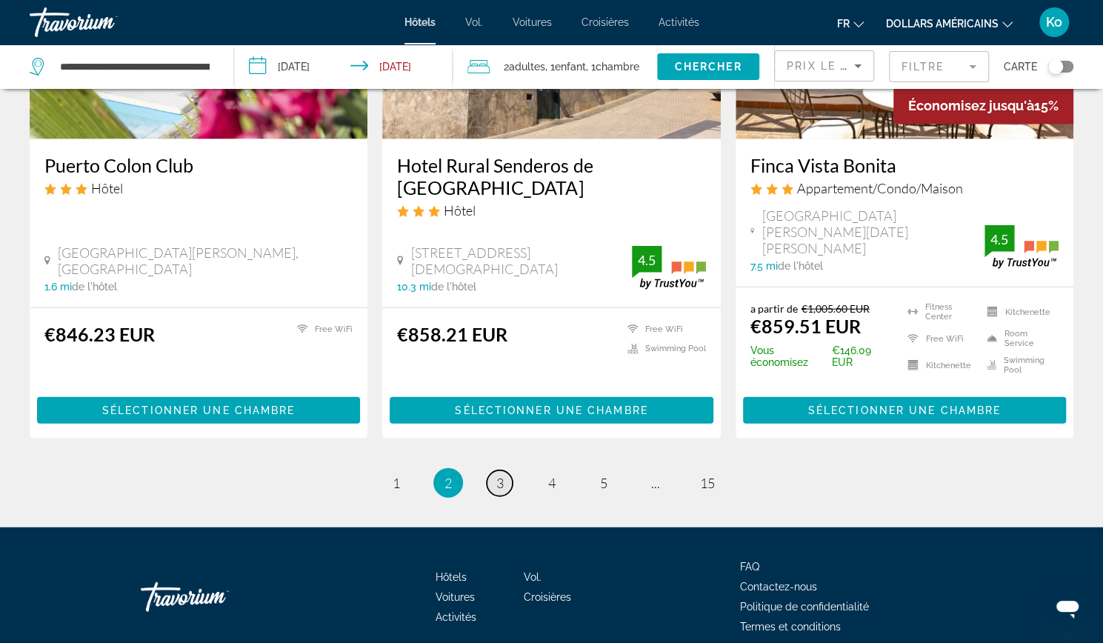
click at [501, 475] on span "3" at bounding box center [499, 483] width 7 height 16
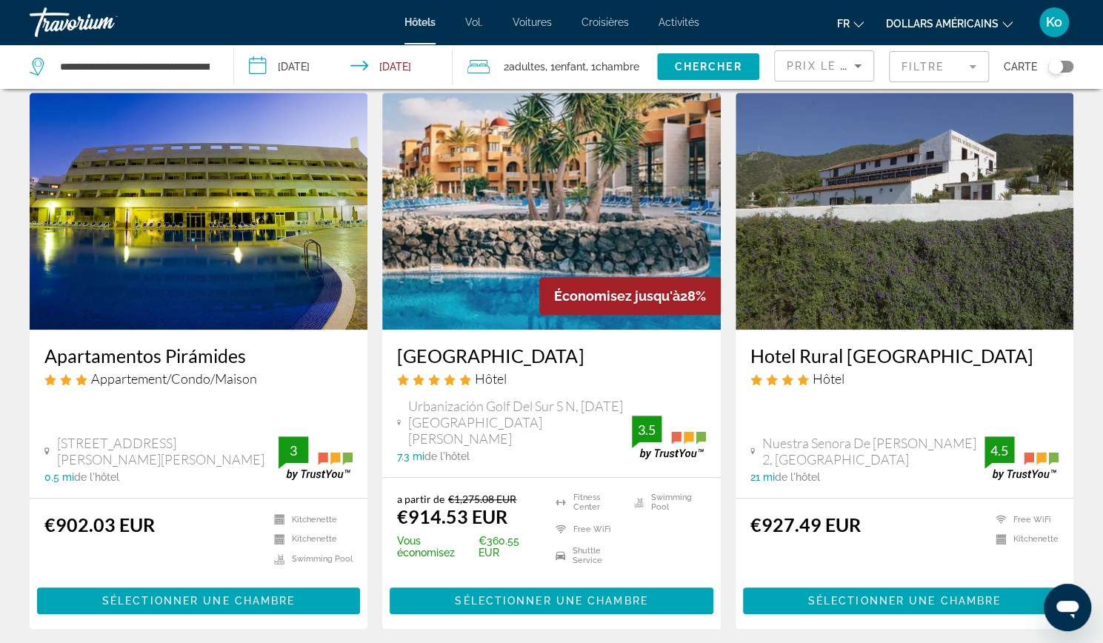
scroll to position [640, 0]
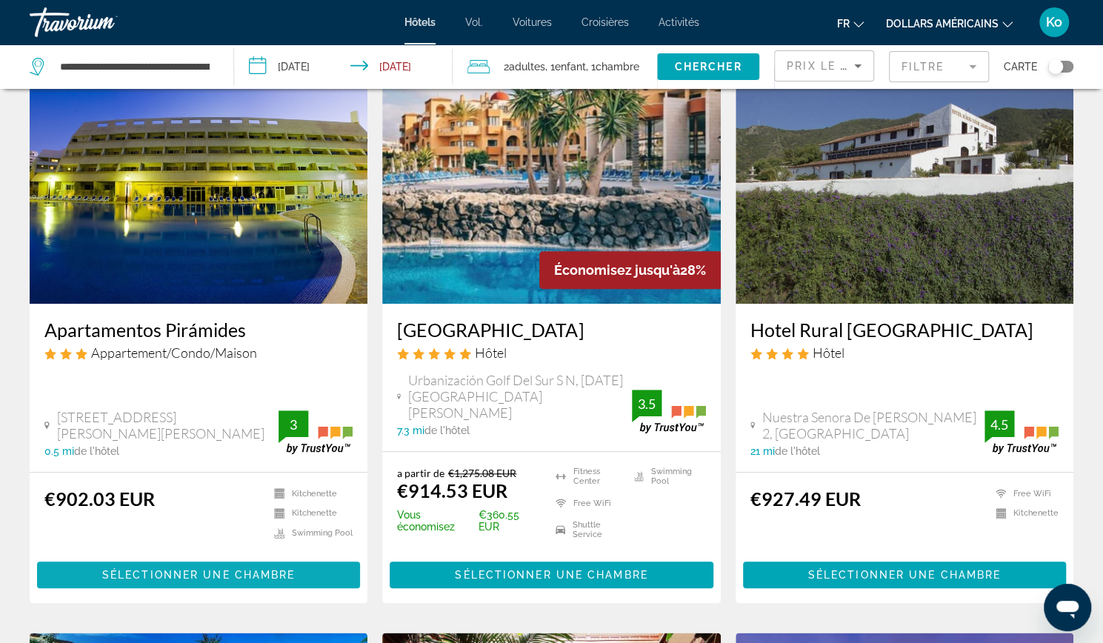
click at [275, 569] on span "Sélectionner une chambre" at bounding box center [198, 575] width 193 height 12
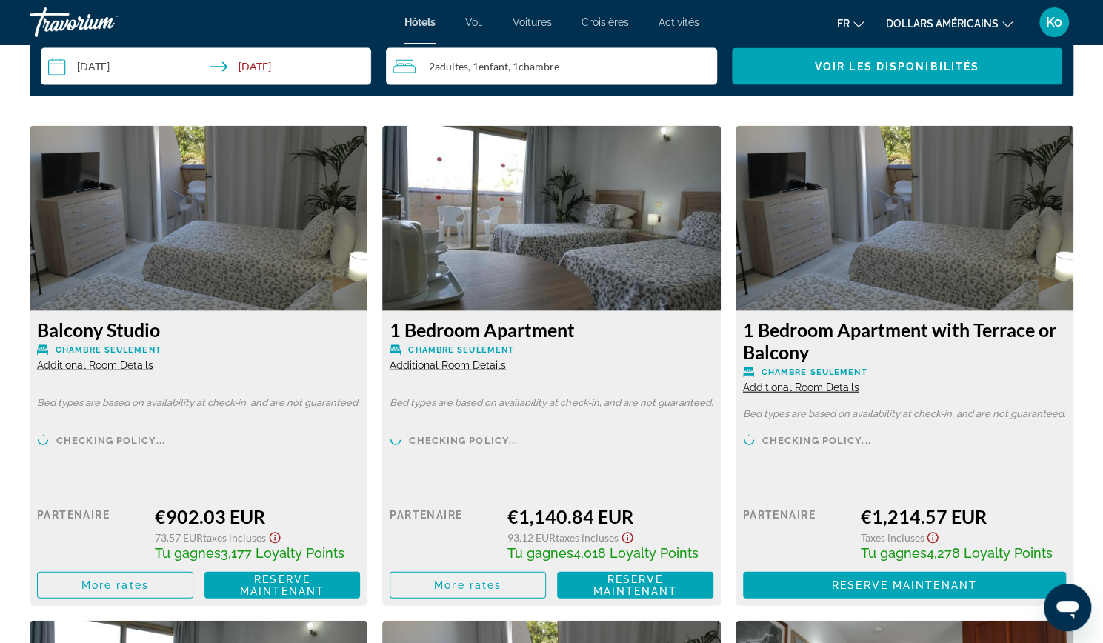
scroll to position [2021, 0]
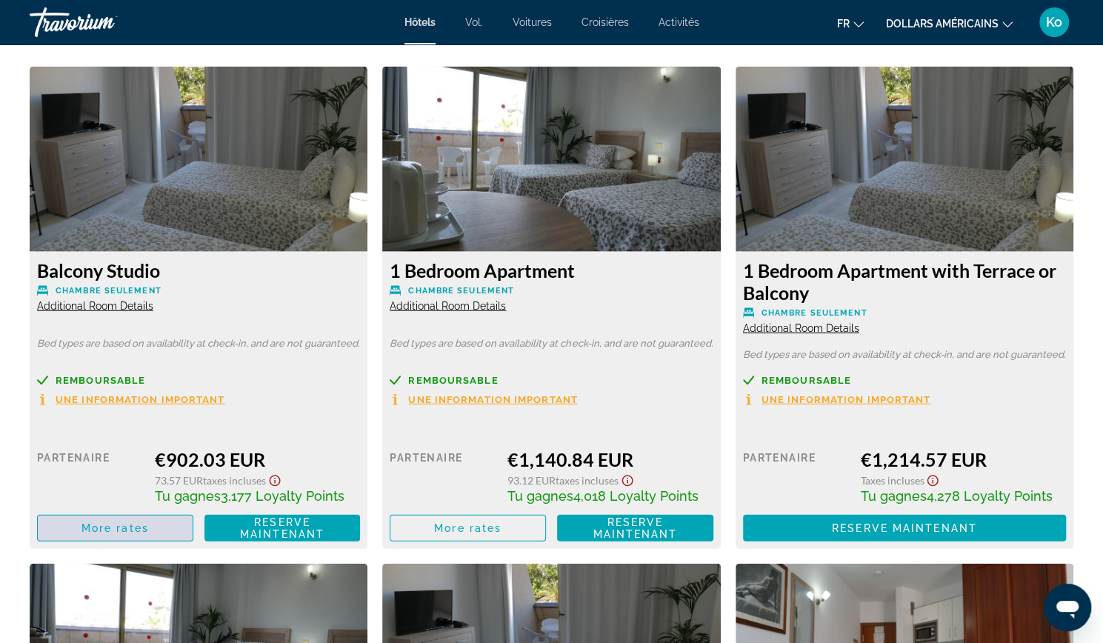
click at [161, 524] on span "Contenu principal" at bounding box center [115, 528] width 155 height 36
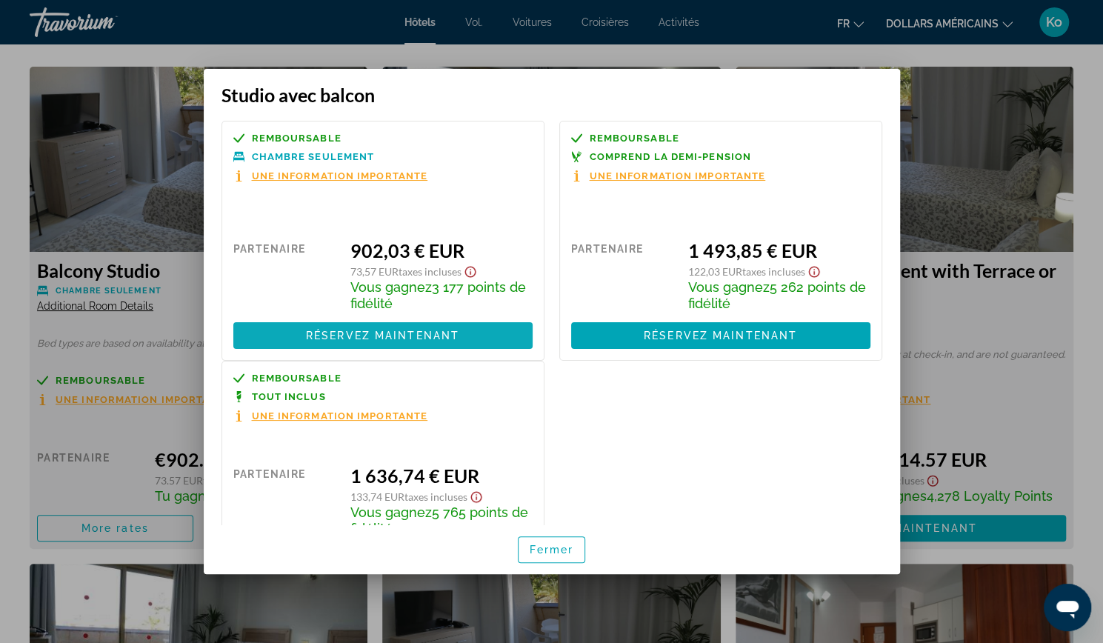
click at [372, 329] on span at bounding box center [382, 336] width 299 height 36
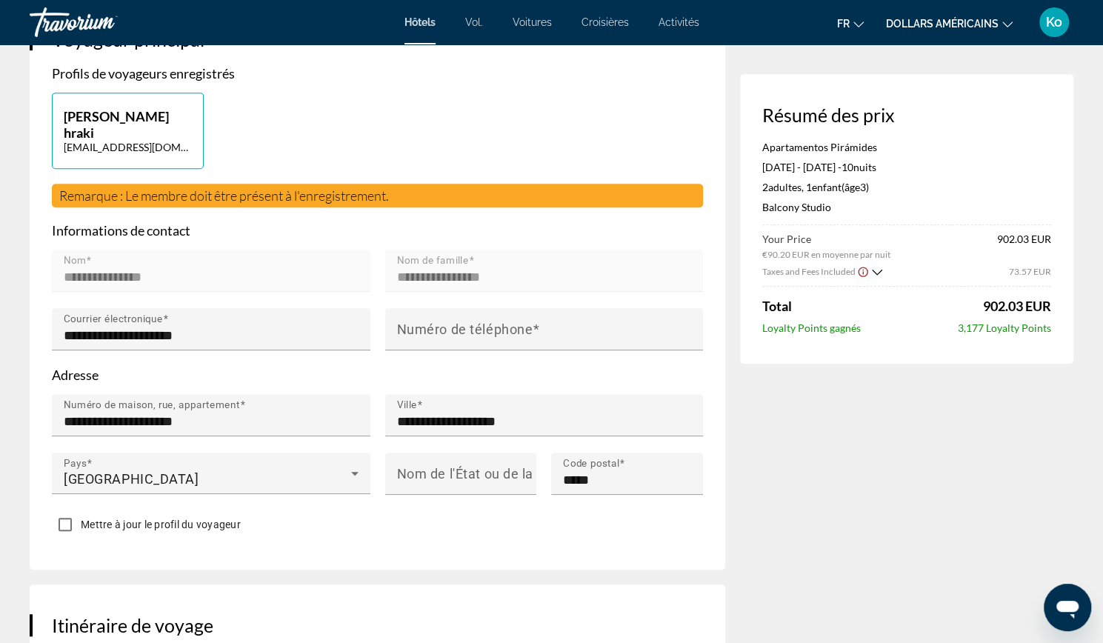
scroll to position [359, 0]
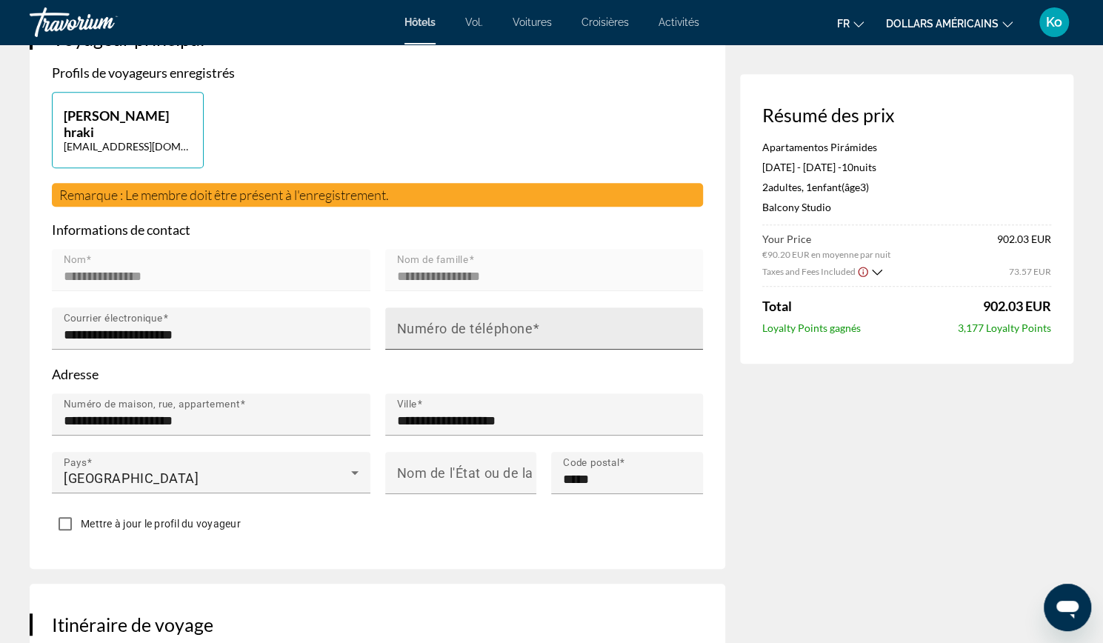
click at [441, 331] on mat-label "Numéro de téléphone" at bounding box center [465, 329] width 136 height 16
click at [441, 331] on input "Numéro de téléphone" at bounding box center [549, 335] width 304 height 18
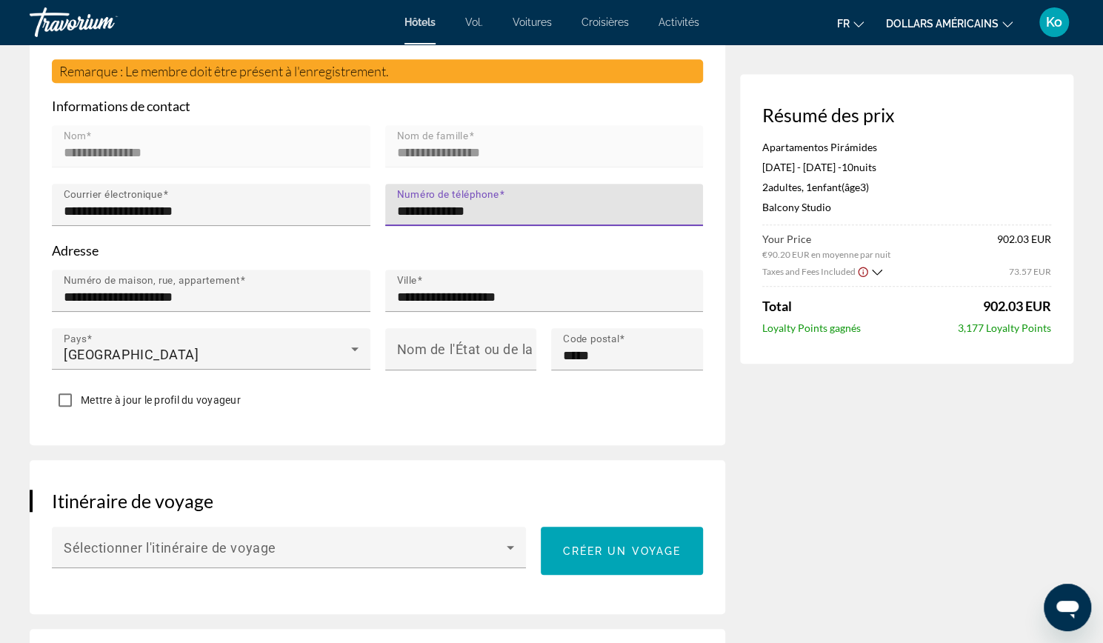
scroll to position [484, 0]
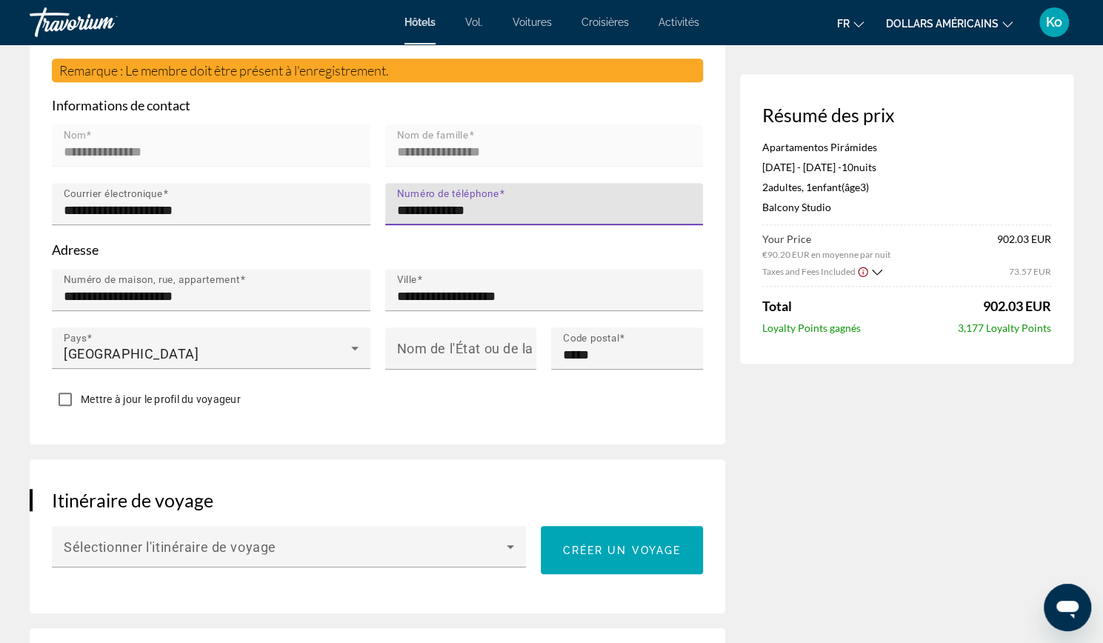
type input "**********"
click at [441, 331] on div "Nom de l'État ou de la province" at bounding box center [465, 348] width 137 height 42
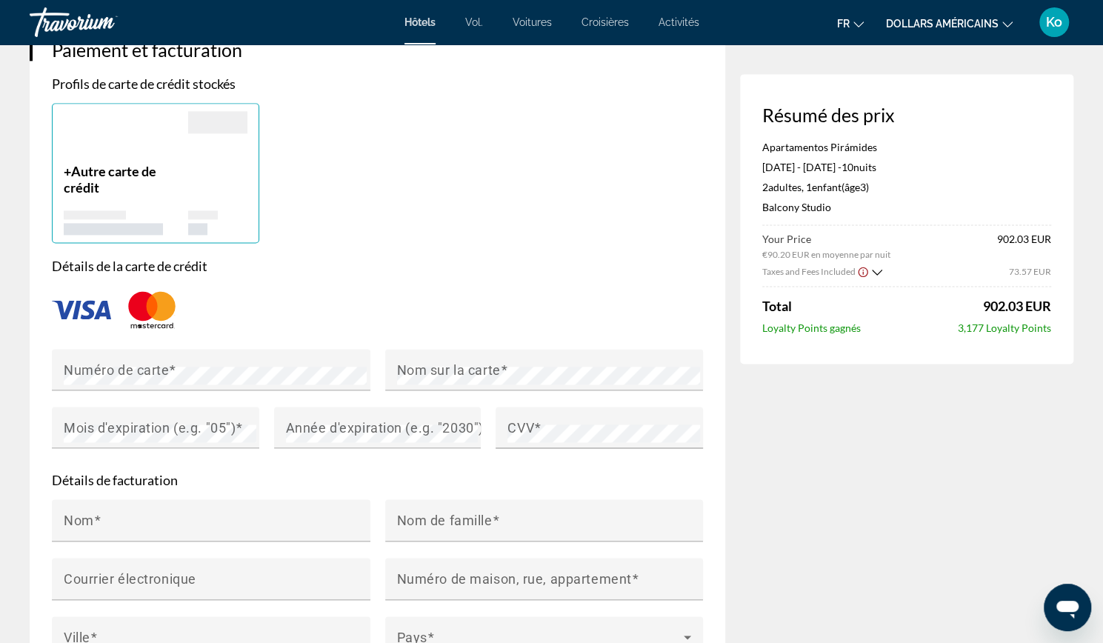
scroll to position [1111, 0]
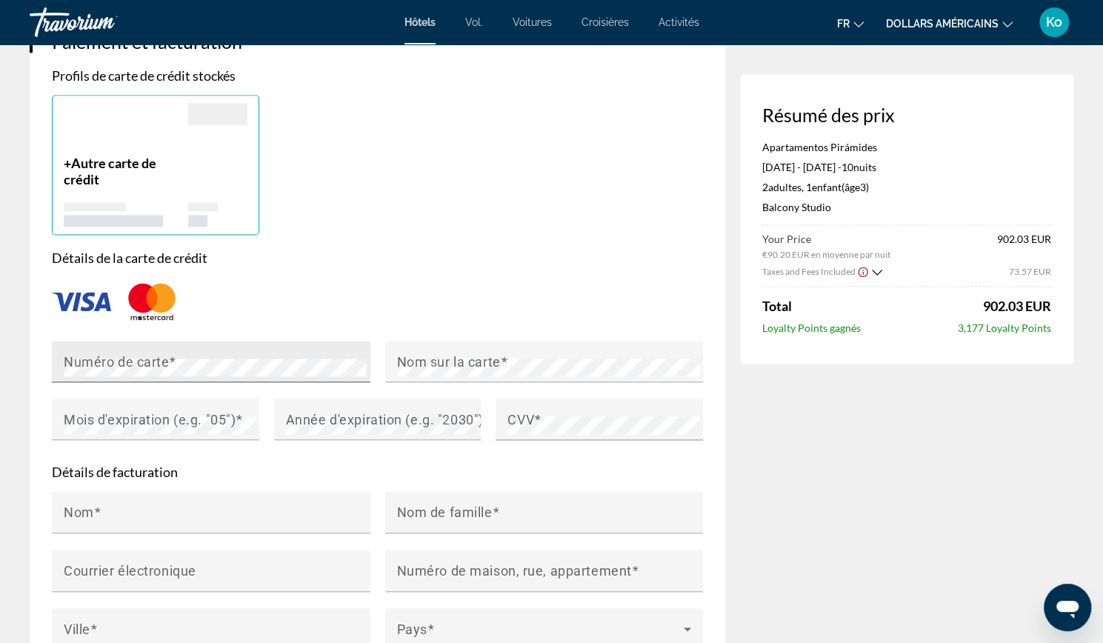
type input "**********"
click at [320, 351] on div "Numéro de carte" at bounding box center [216, 361] width 304 height 41
click at [474, 356] on mat-label "Nom sur la carte" at bounding box center [449, 361] width 104 height 16
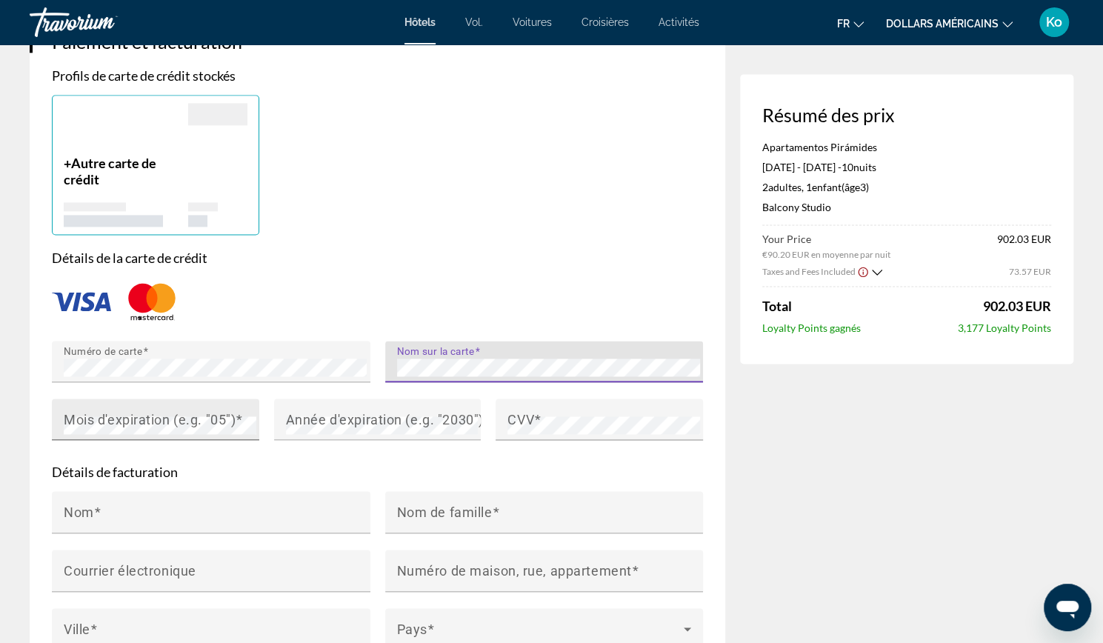
click at [227, 418] on mat-label "Mois d'expiration (e.g. "05")" at bounding box center [150, 419] width 172 height 16
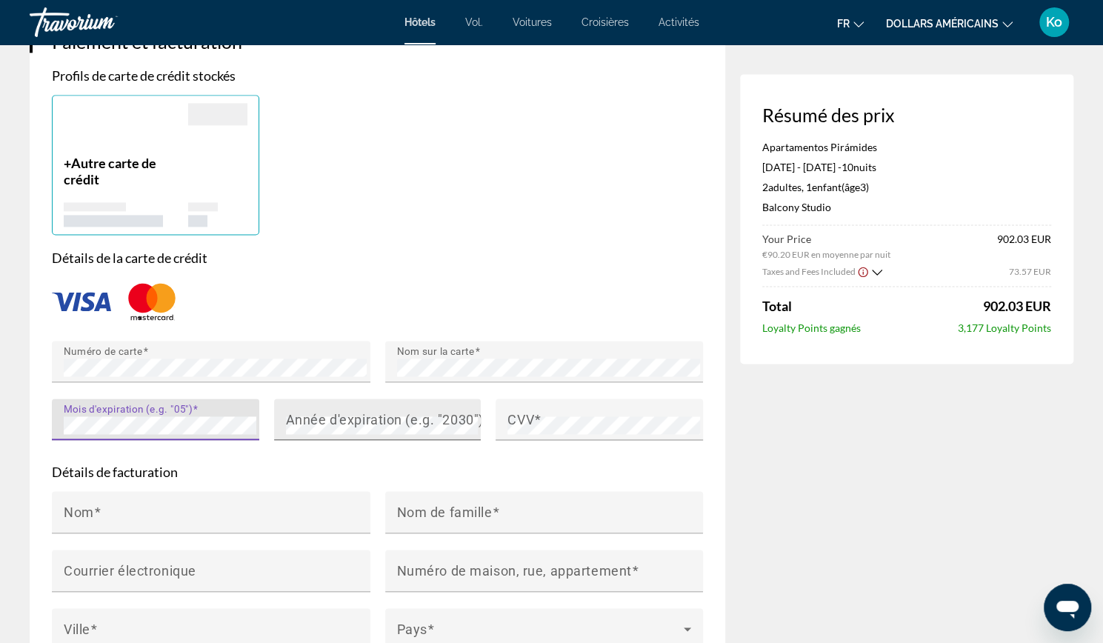
click at [316, 411] on mat-label "Année d'expiration (e.g. "2030")" at bounding box center [385, 419] width 198 height 16
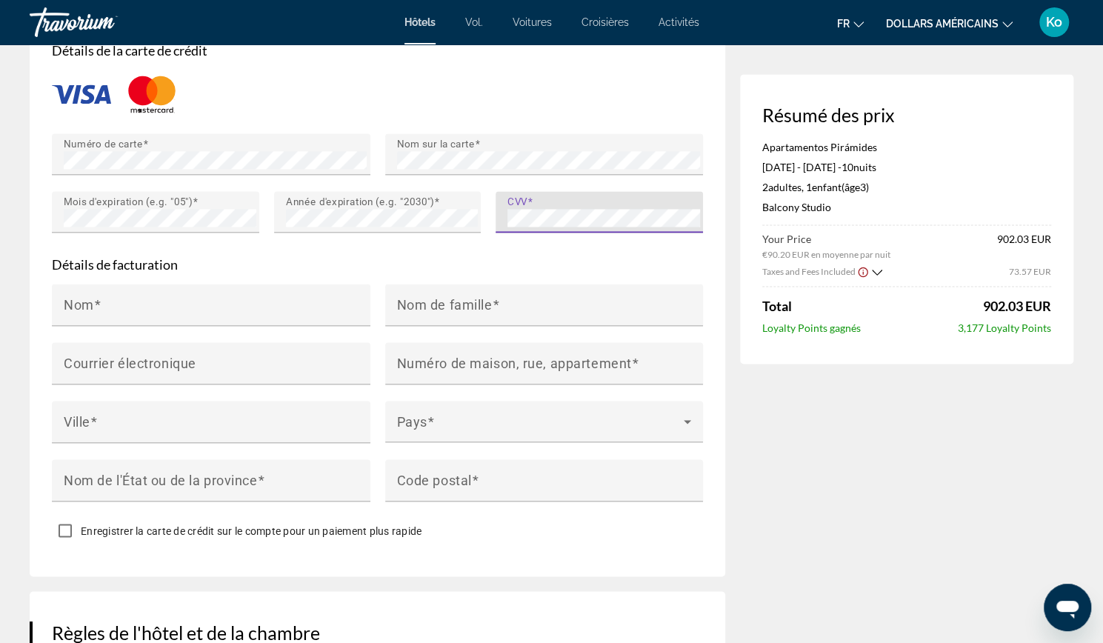
scroll to position [1349, 0]
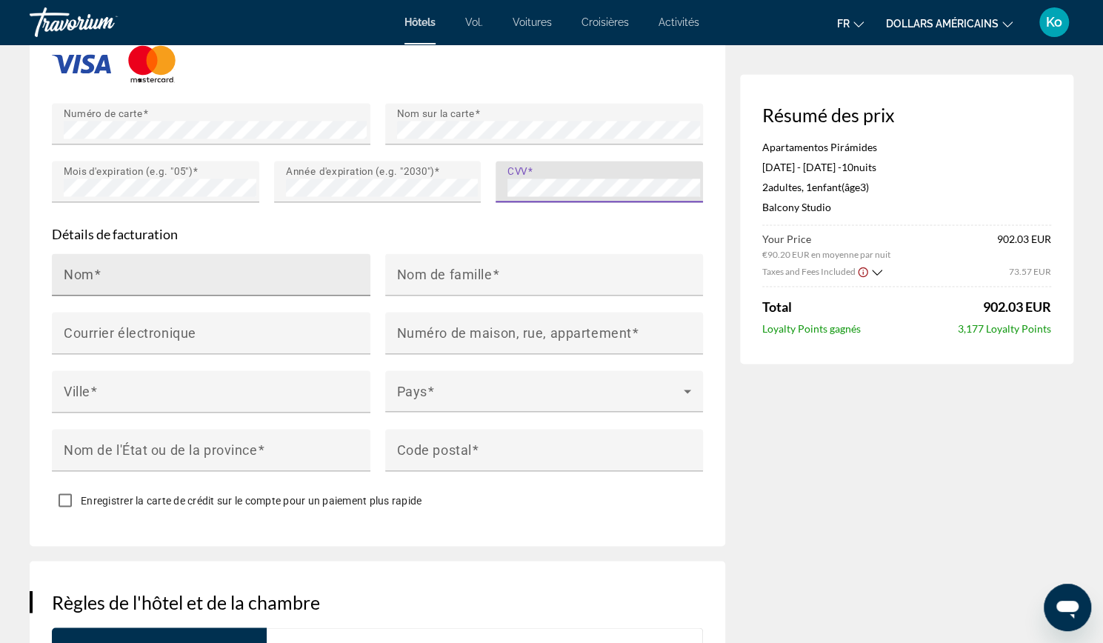
click at [314, 284] on div "Nom" at bounding box center [216, 274] width 304 height 42
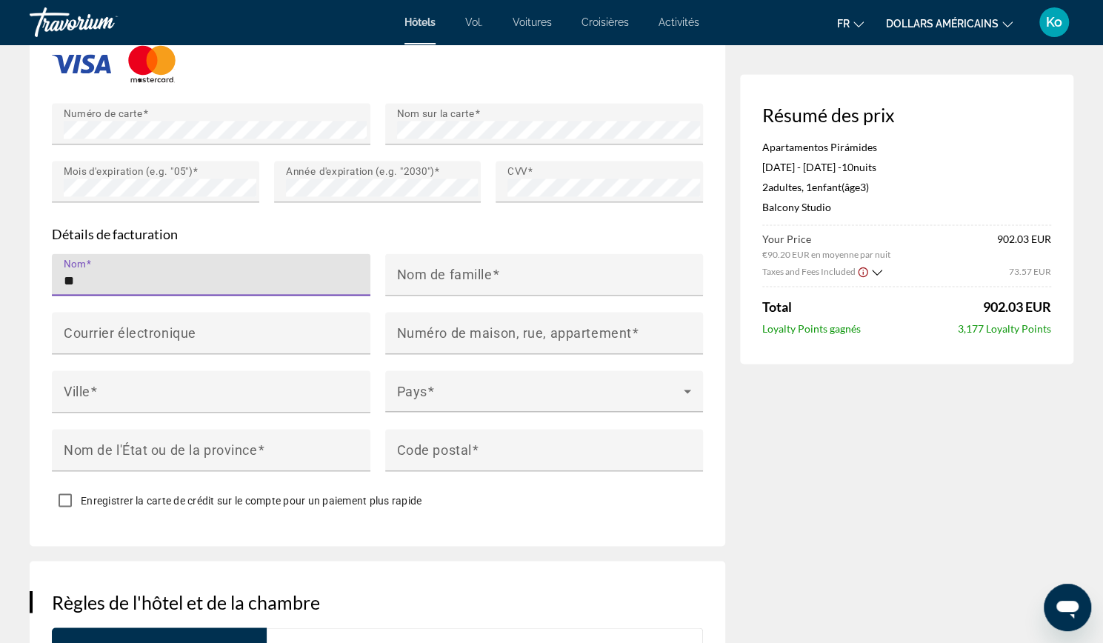
type input "*"
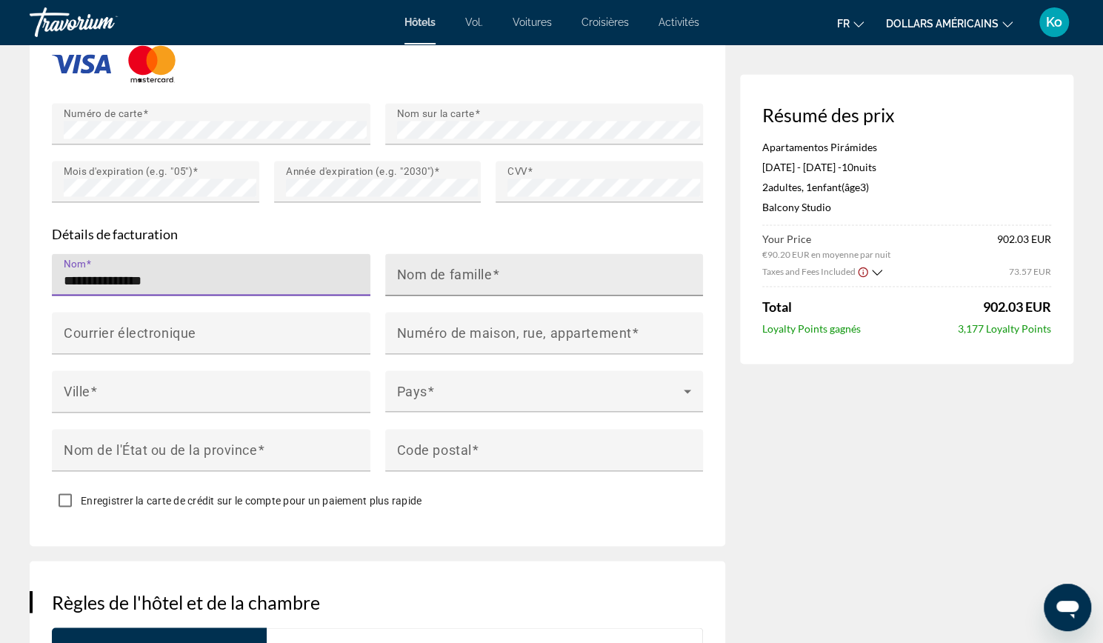
type input "**********"
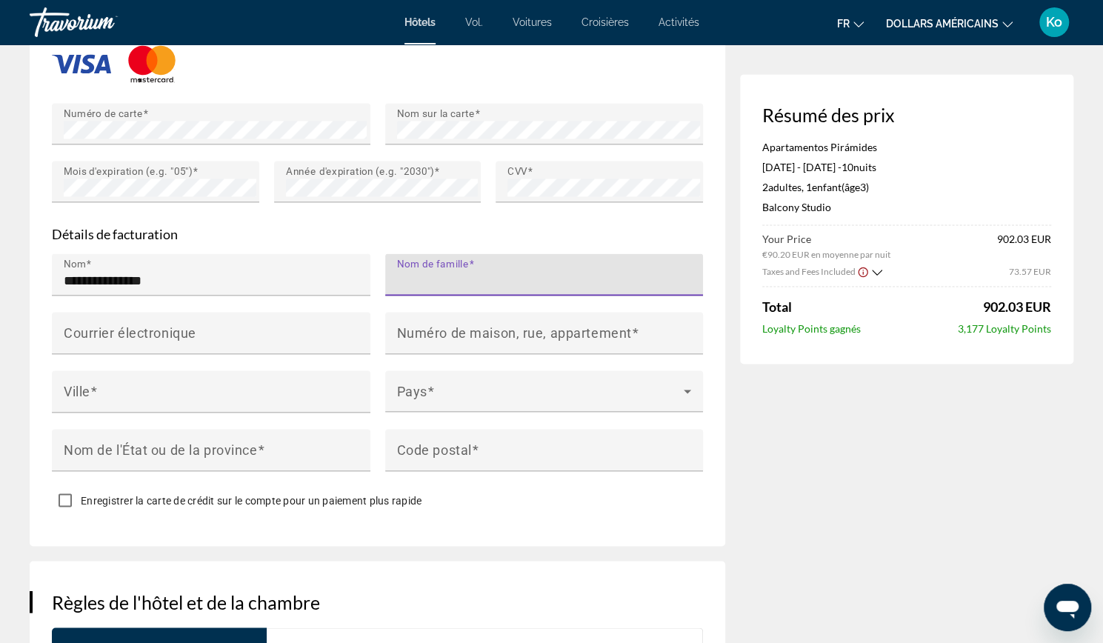
click at [472, 281] on input "Nom de famille" at bounding box center [549, 281] width 304 height 18
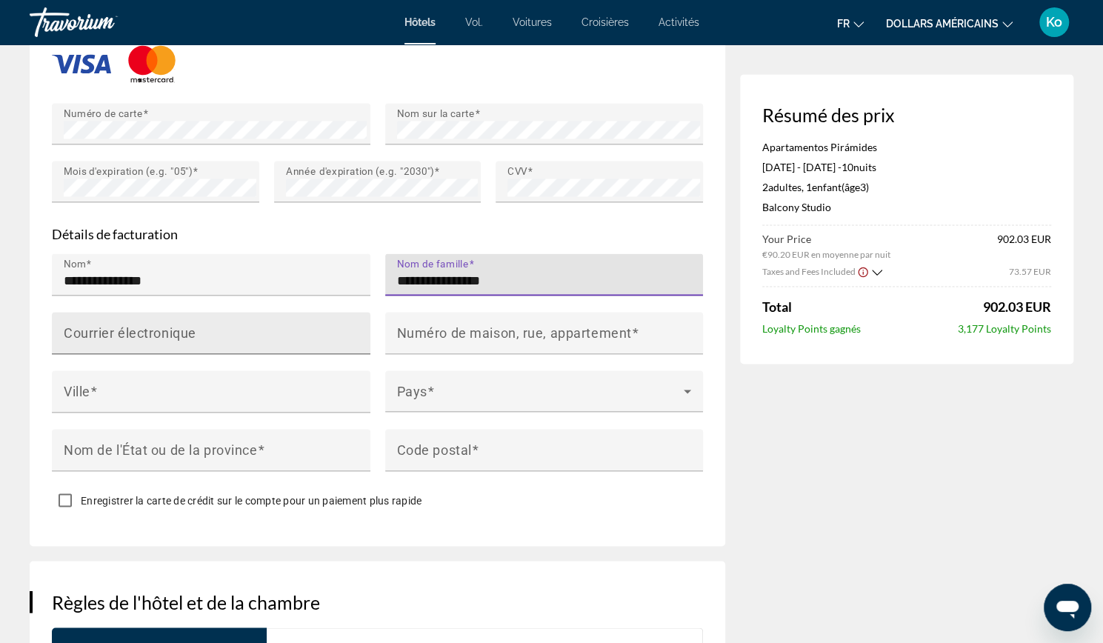
type input "**********"
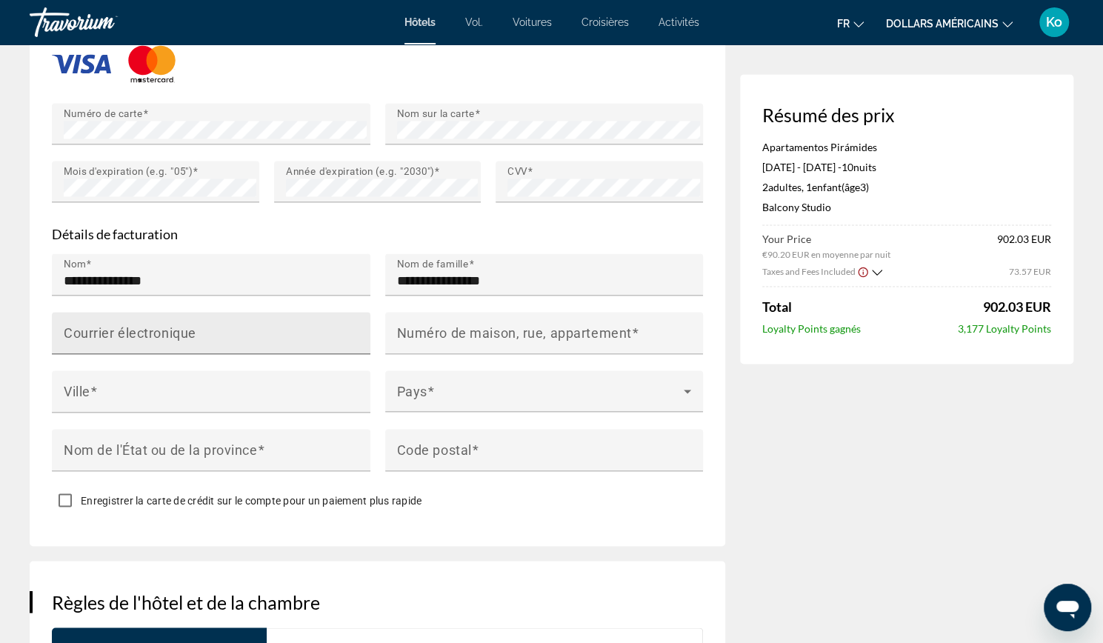
click at [315, 315] on div "Courrier électronique" at bounding box center [216, 333] width 304 height 42
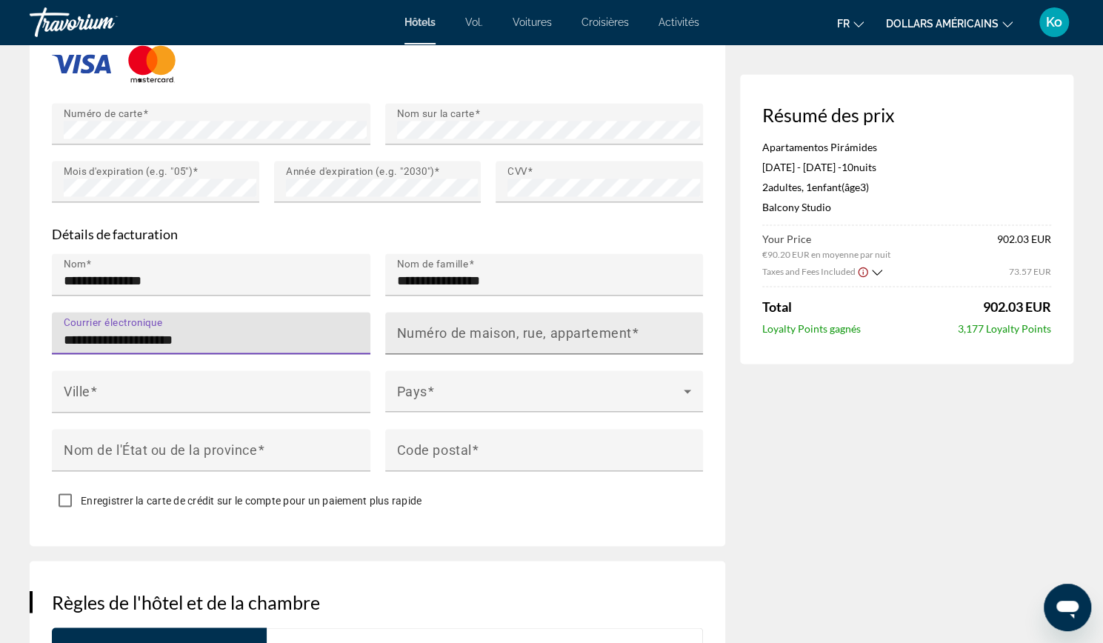
type input "**********"
click at [469, 329] on mat-label "Numéro de maison, rue, appartement" at bounding box center [514, 332] width 235 height 16
click at [469, 330] on input "Numéro de maison, rue, appartement" at bounding box center [549, 339] width 304 height 18
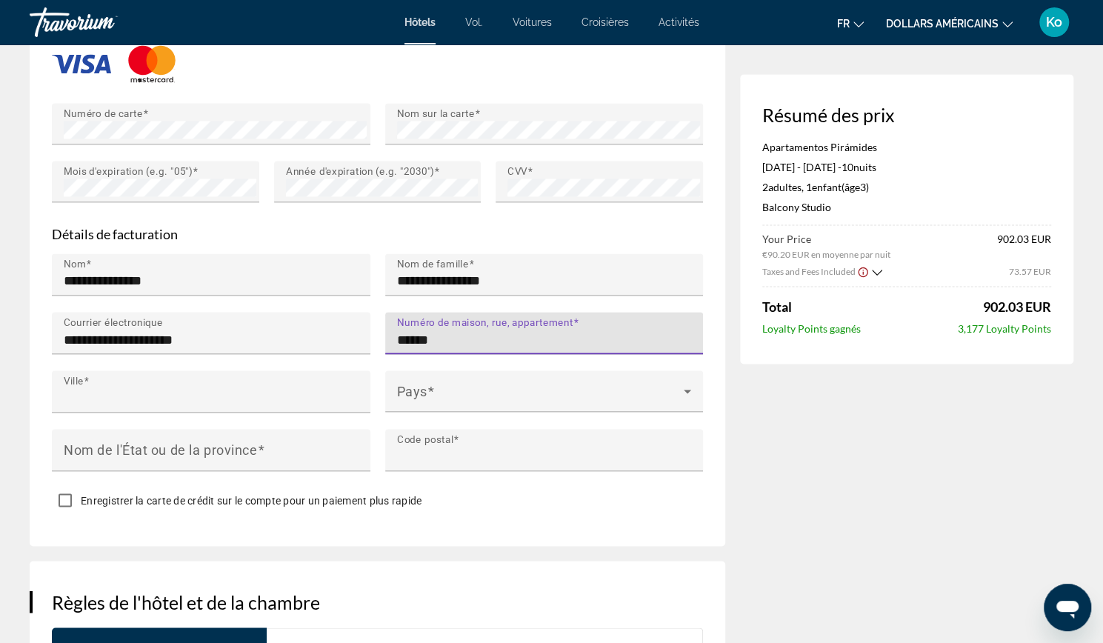
type input "**********"
type input "*****"
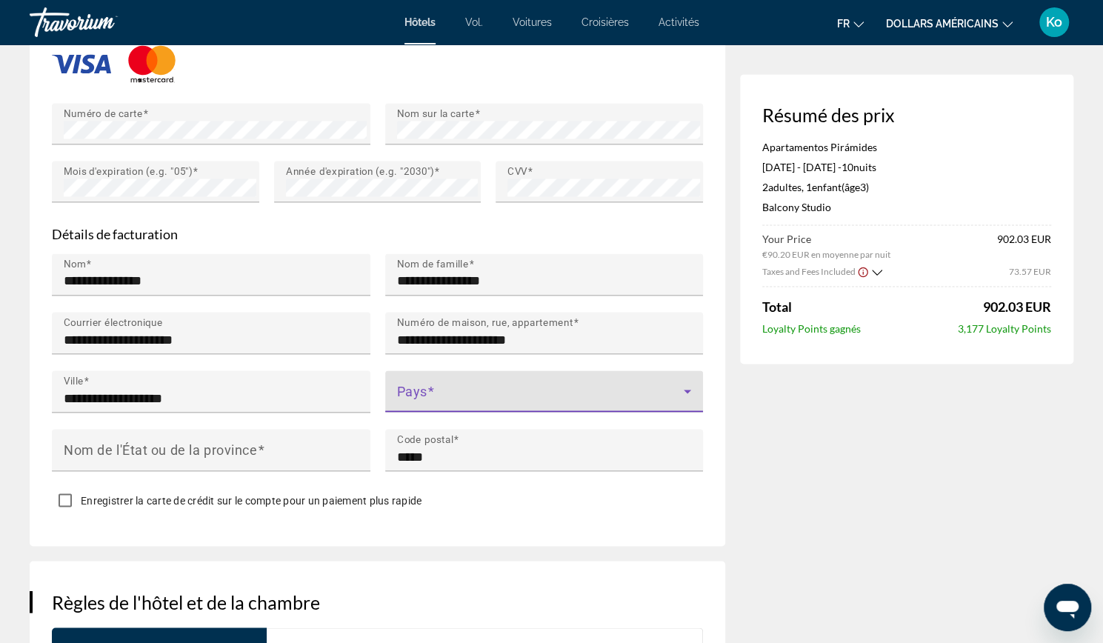
click at [455, 388] on span "Contenu principal" at bounding box center [540, 397] width 287 height 18
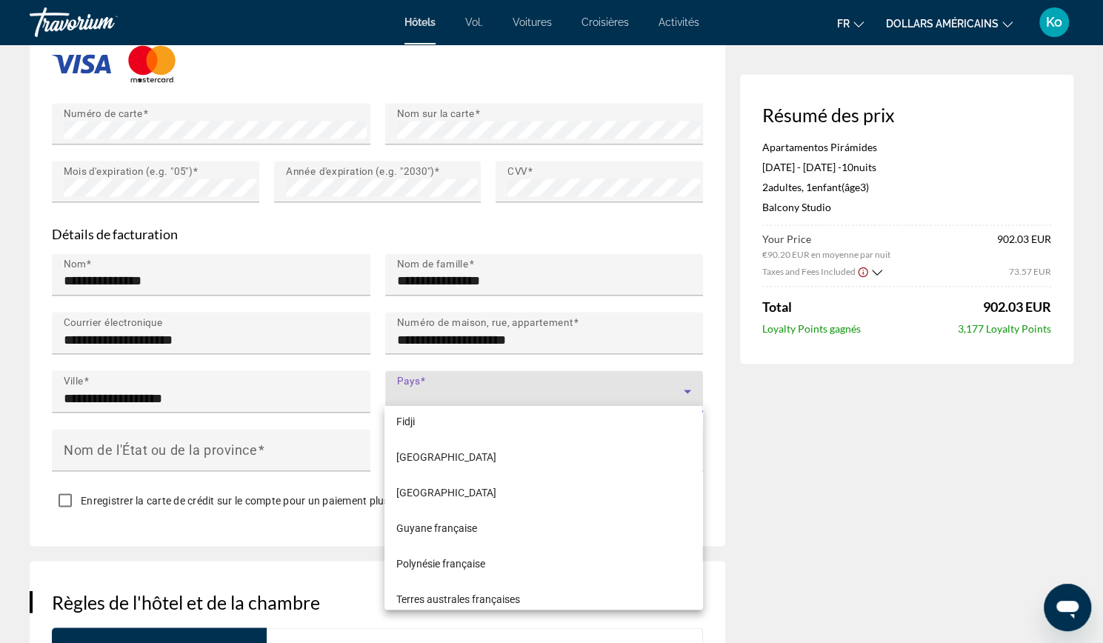
scroll to position [2673, 0]
click at [504, 490] on mat-option "[GEOGRAPHIC_DATA]" at bounding box center [543, 494] width 318 height 36
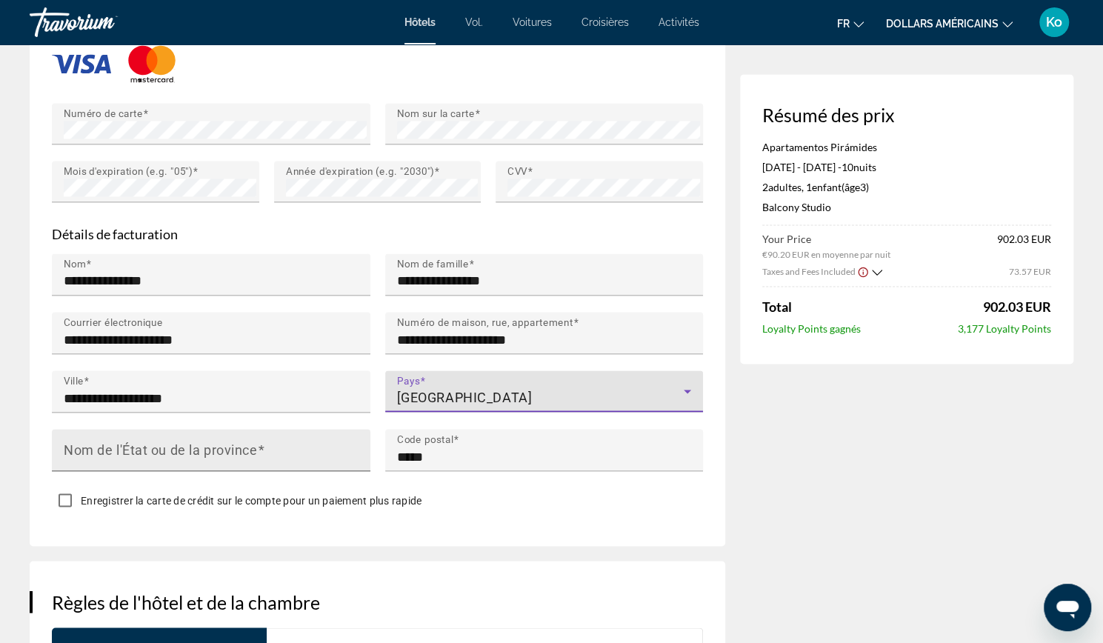
click at [253, 445] on mat-label "Nom de l'État ou de la province" at bounding box center [160, 449] width 193 height 16
click at [253, 447] on input "Nom de l'État ou de la province" at bounding box center [216, 456] width 304 height 18
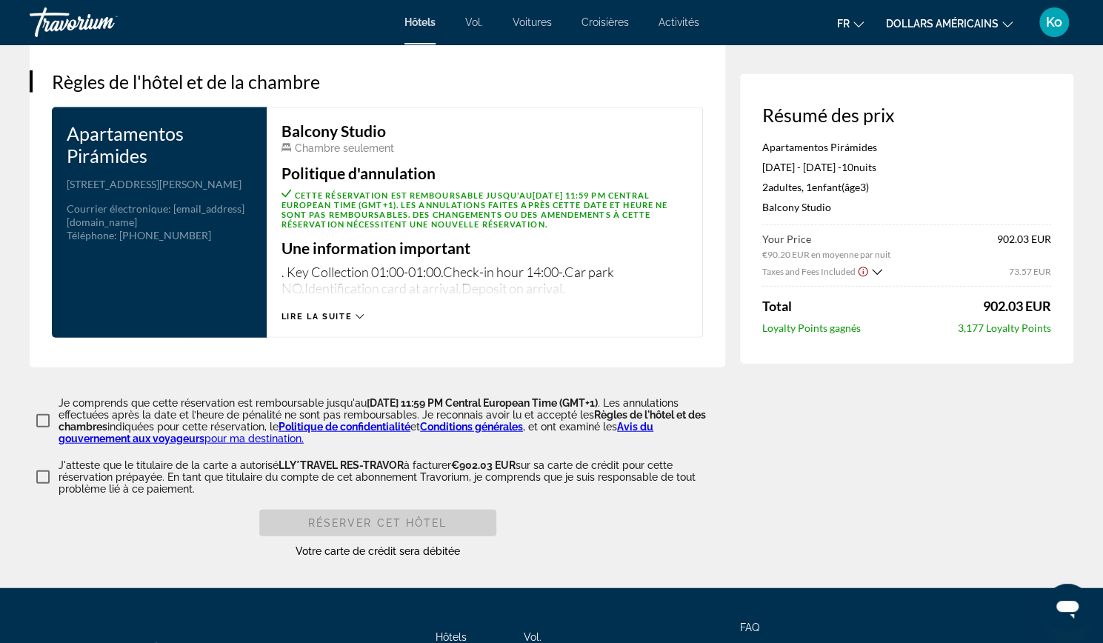
scroll to position [1872, 0]
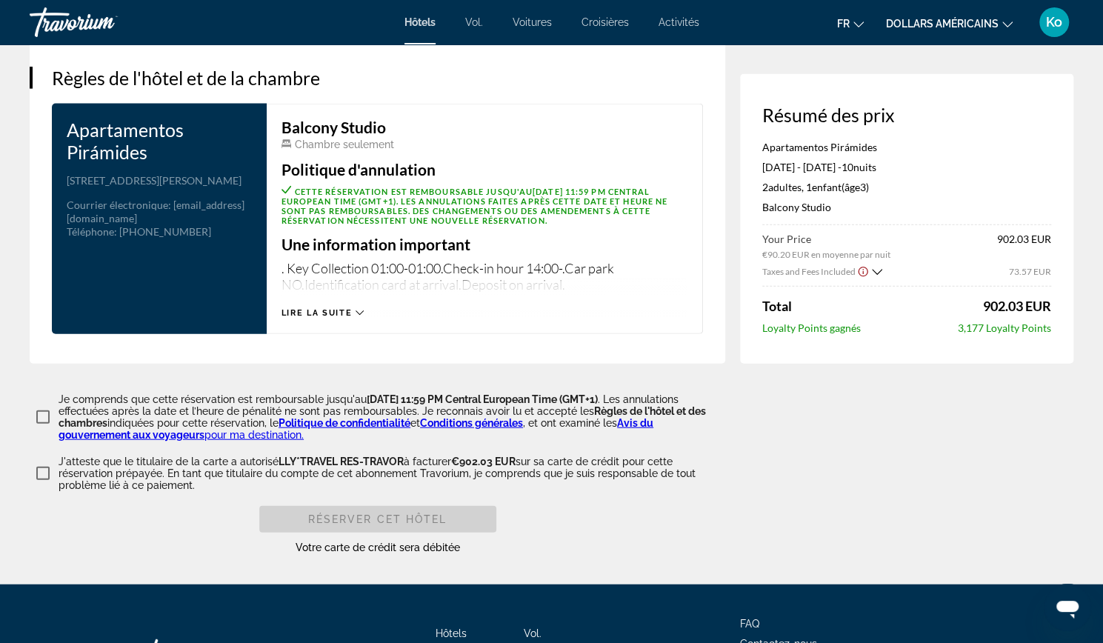
type input "**********"
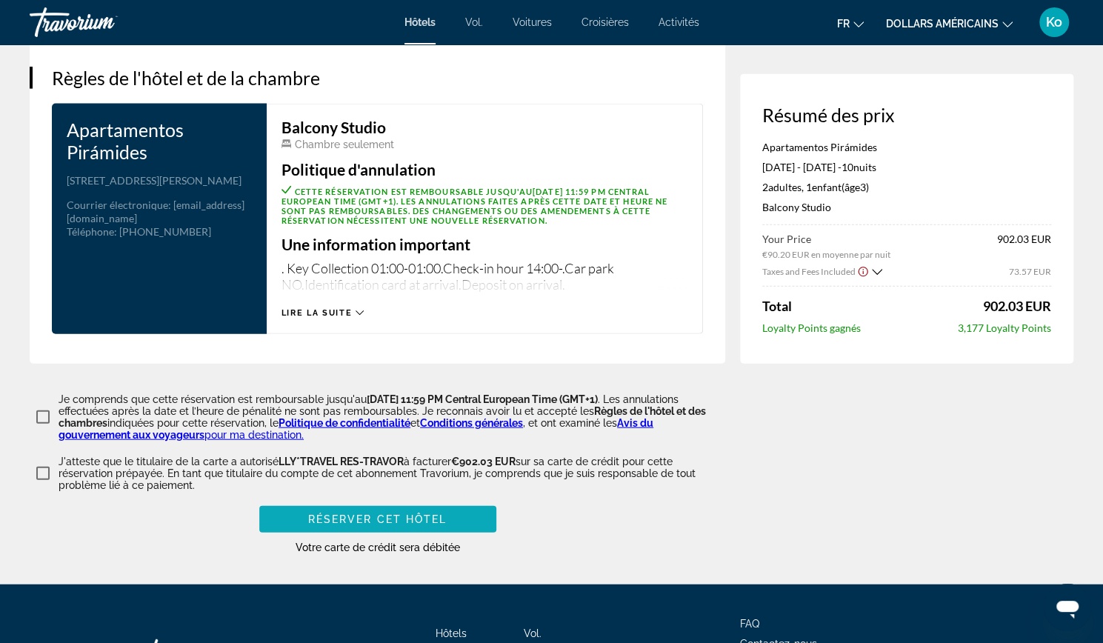
click at [341, 514] on span "Réserver cet hôtel" at bounding box center [377, 519] width 139 height 12
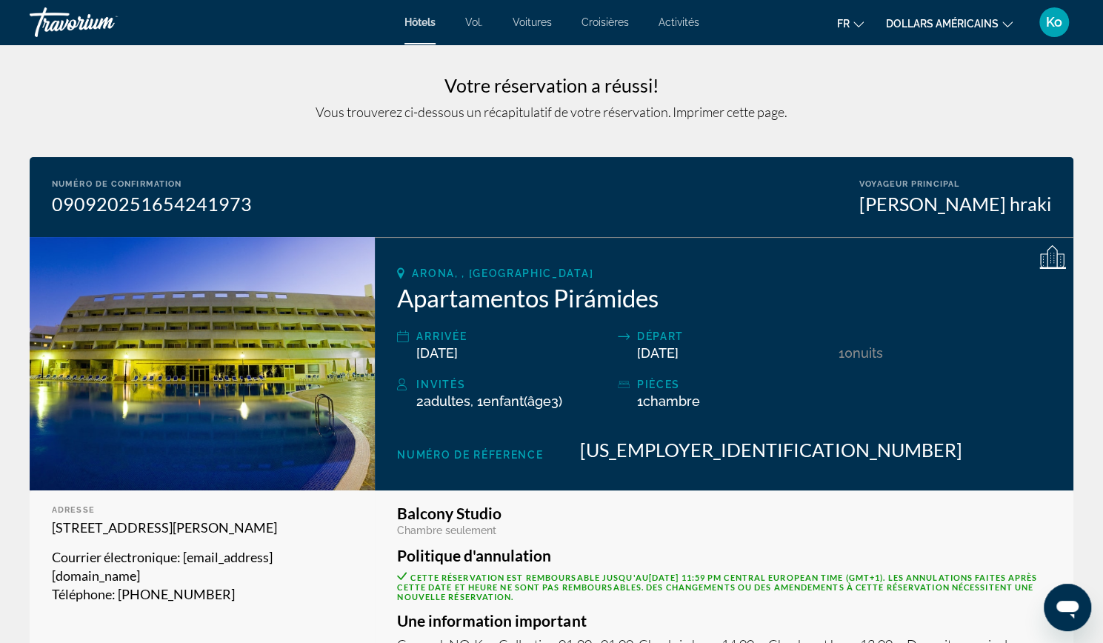
drag, startPoint x: 127, startPoint y: 21, endPoint x: 70, endPoint y: 28, distance: 57.5
click at [70, 28] on div "Travorium" at bounding box center [104, 22] width 148 height 39
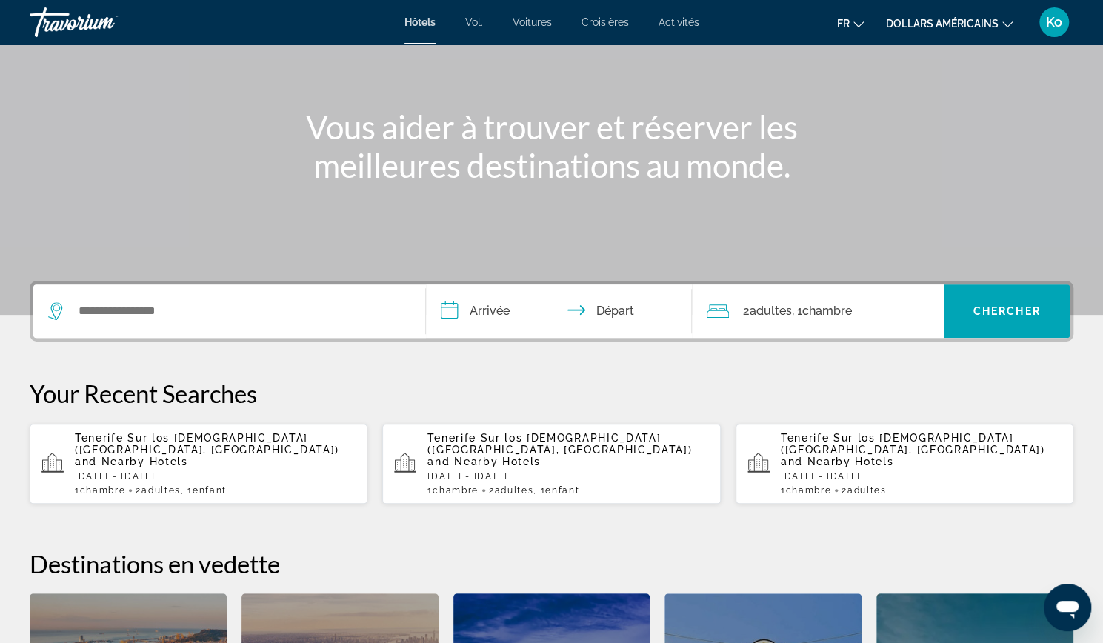
click at [369, 326] on div "Search widget" at bounding box center [229, 310] width 362 height 53
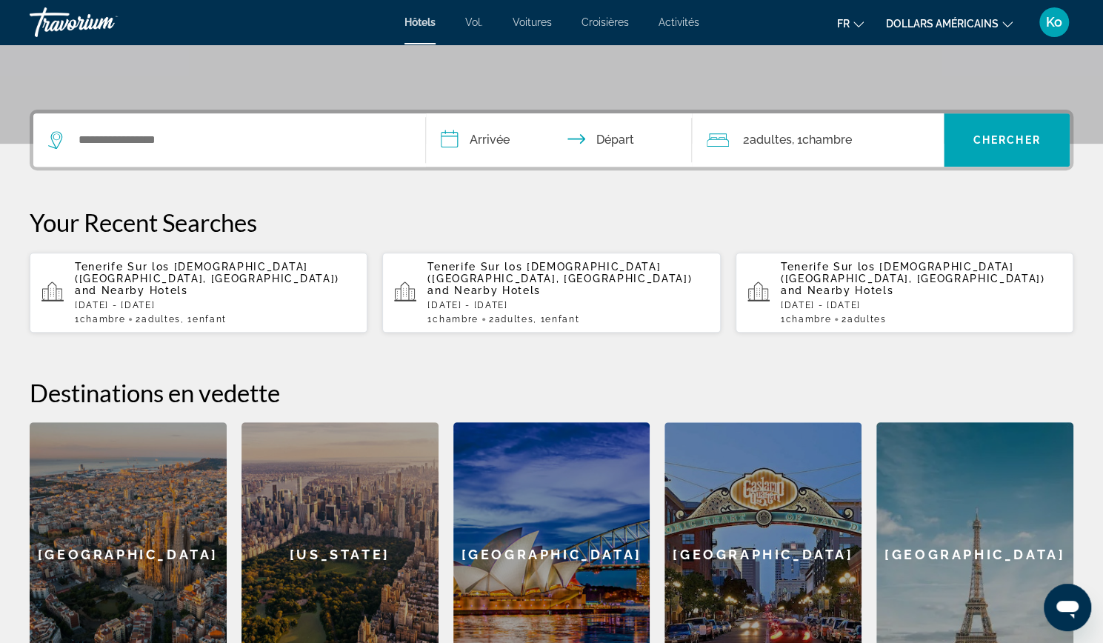
scroll to position [361, 0]
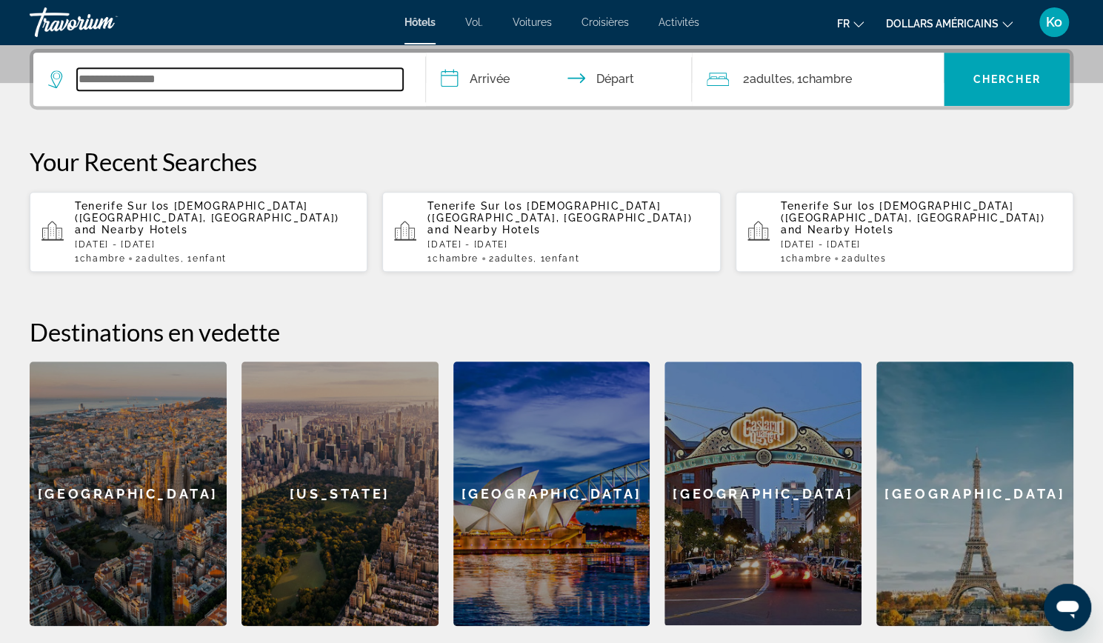
click at [327, 83] on input "Search widget" at bounding box center [240, 79] width 326 height 22
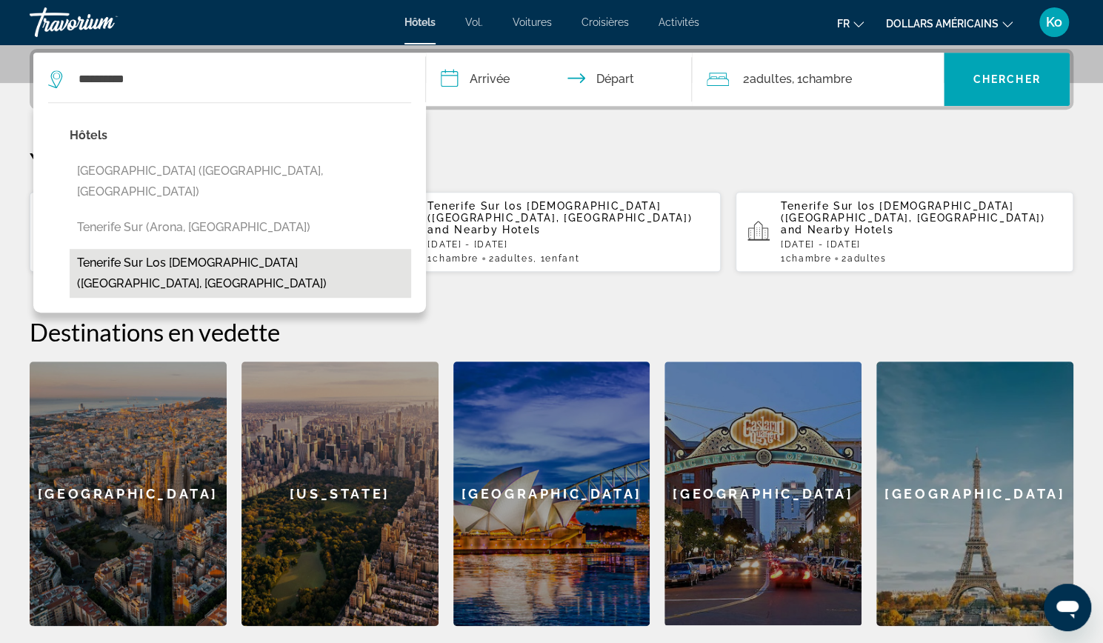
click at [273, 249] on button "Tenerife Sur los Cristianos (Playa De Las Americas, ES)" at bounding box center [240, 273] width 341 height 49
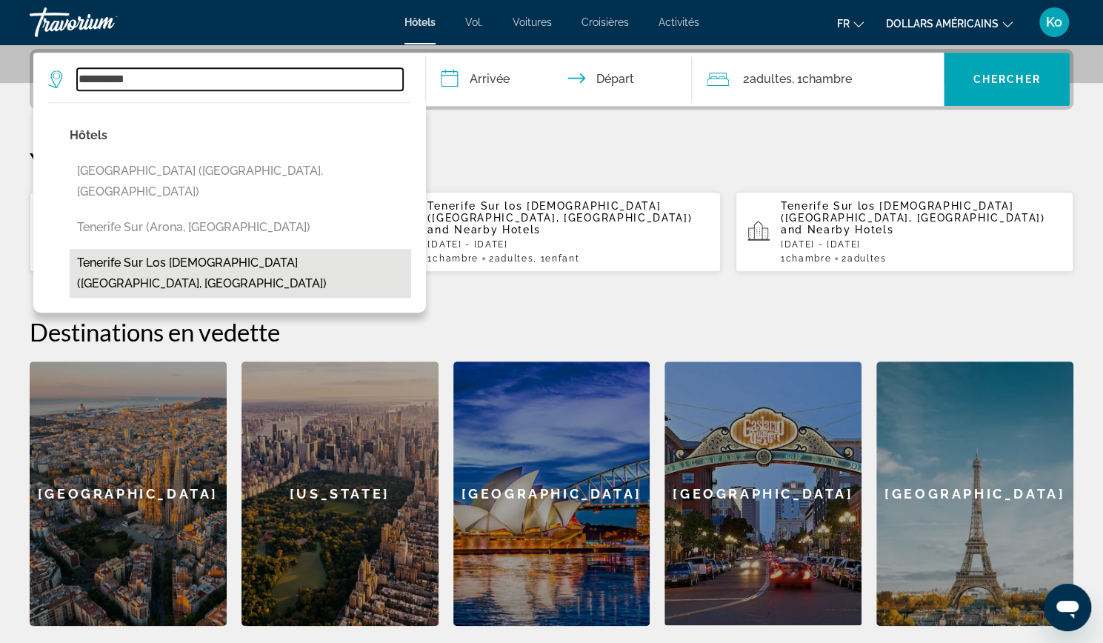
type input "**********"
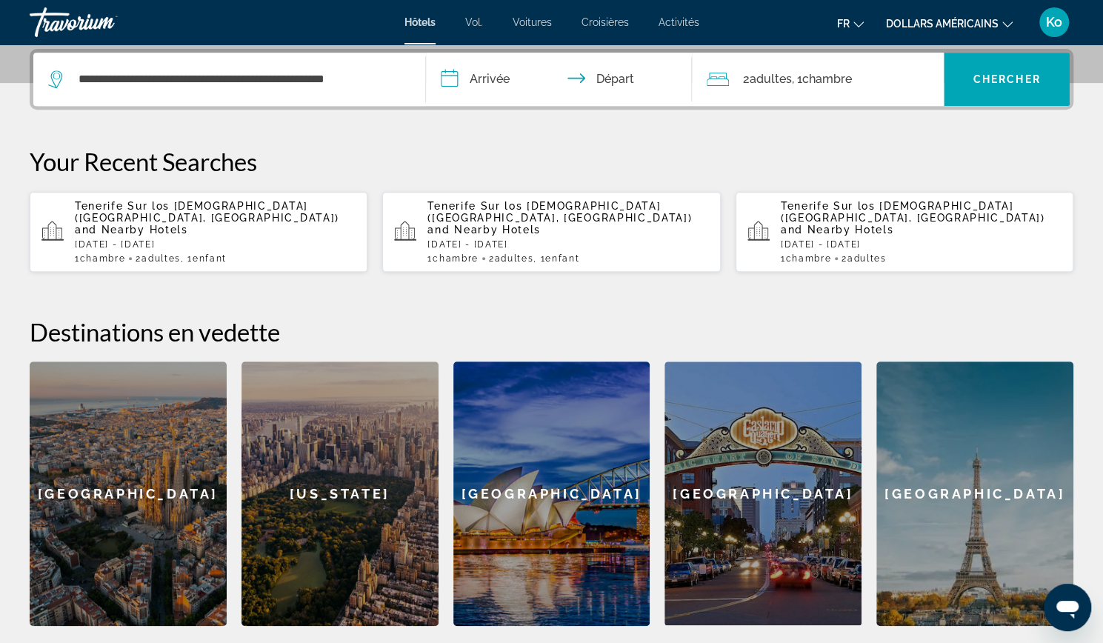
click at [478, 74] on input "**********" at bounding box center [562, 82] width 273 height 58
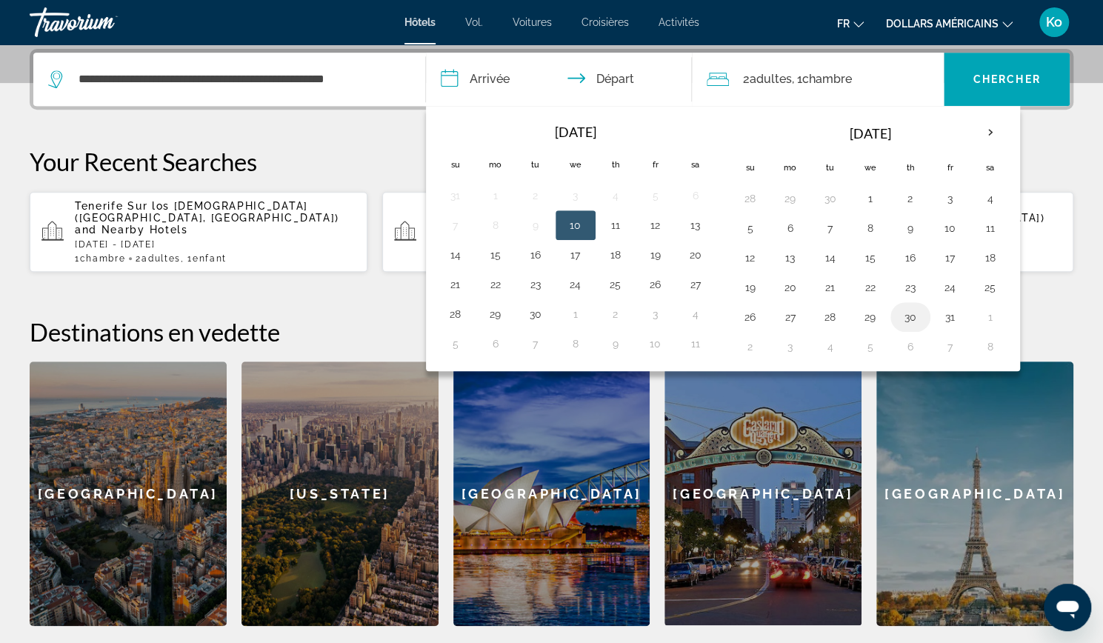
click at [906, 310] on button "30" at bounding box center [910, 317] width 24 height 21
click at [980, 126] on th "Next month" at bounding box center [990, 132] width 40 height 33
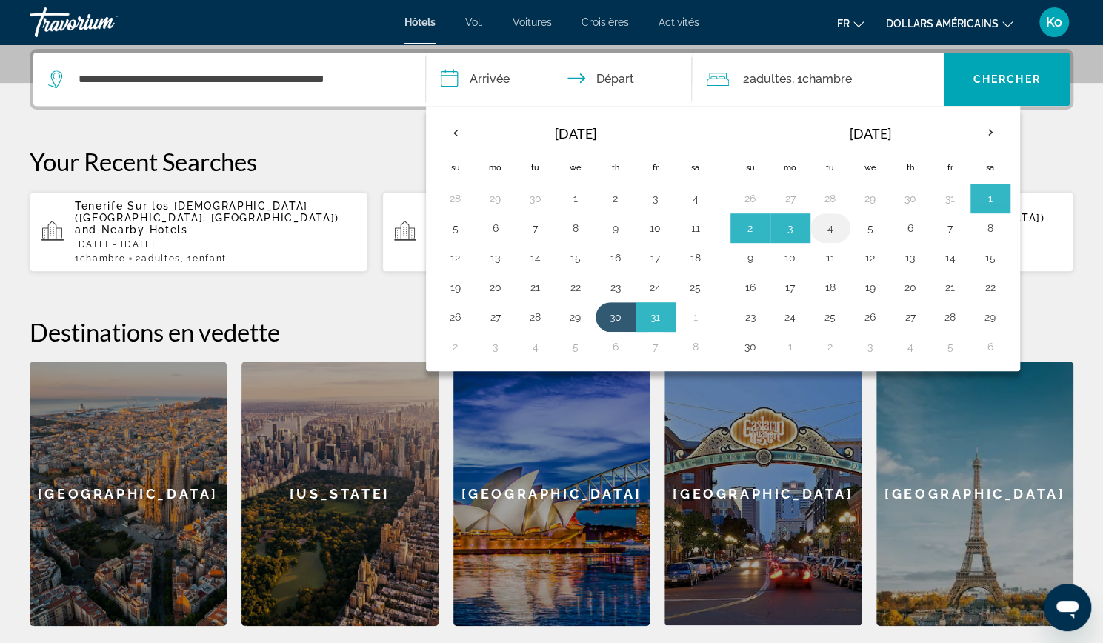
click at [820, 228] on button "4" at bounding box center [830, 228] width 24 height 21
type input "**********"
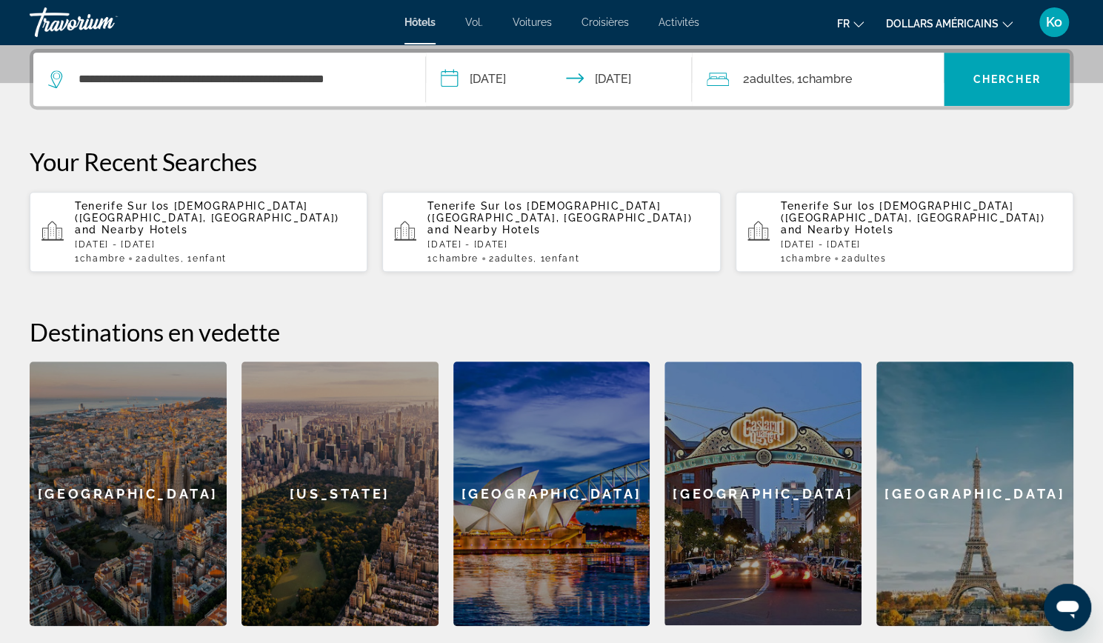
click at [831, 96] on div "2 Adulte Adultes , 1 Chambre pièces" at bounding box center [825, 79] width 237 height 53
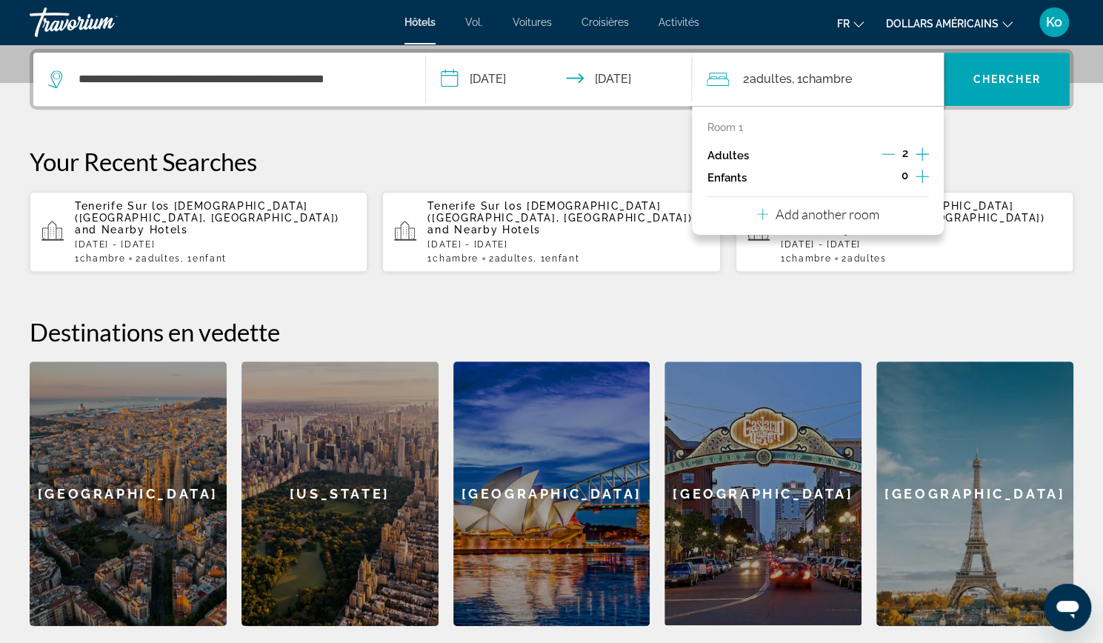
click at [914, 174] on div "0" at bounding box center [905, 178] width 48 height 22
click at [921, 173] on icon "Increment children" at bounding box center [921, 176] width 13 height 13
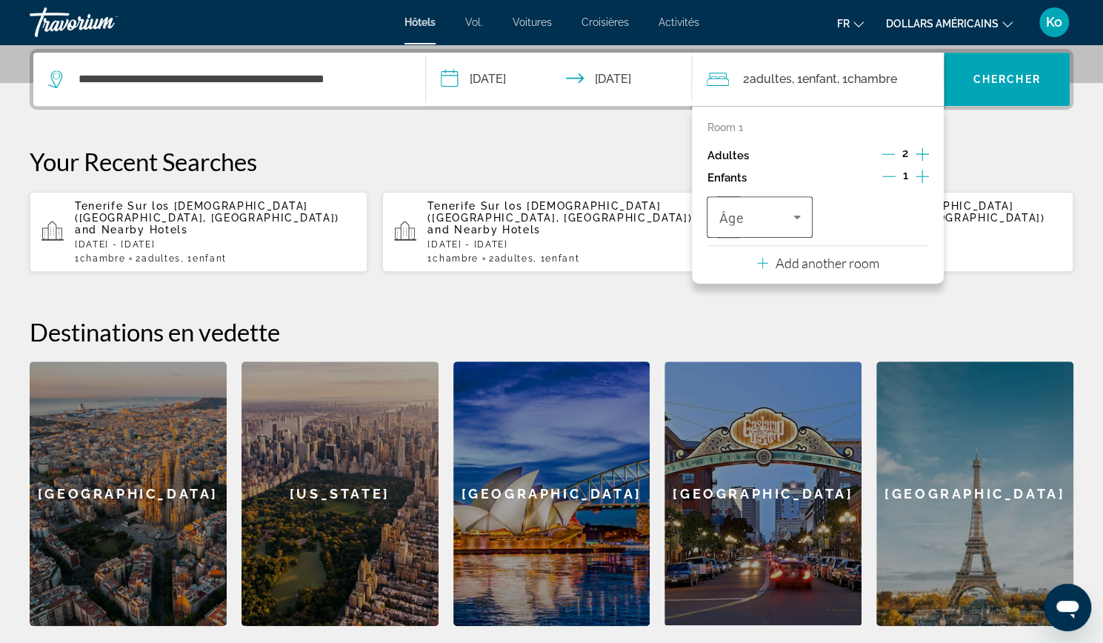
click at [793, 216] on icon "Travelers: 2 adults, 1 child" at bounding box center [797, 217] width 18 height 18
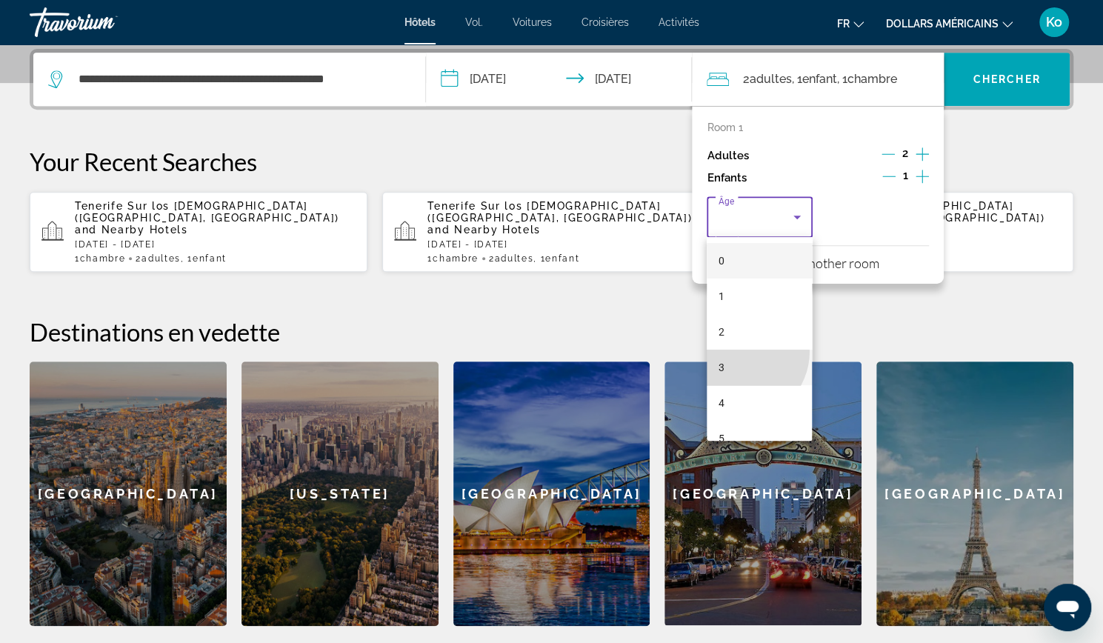
click at [738, 351] on mat-option "3" at bounding box center [759, 368] width 105 height 36
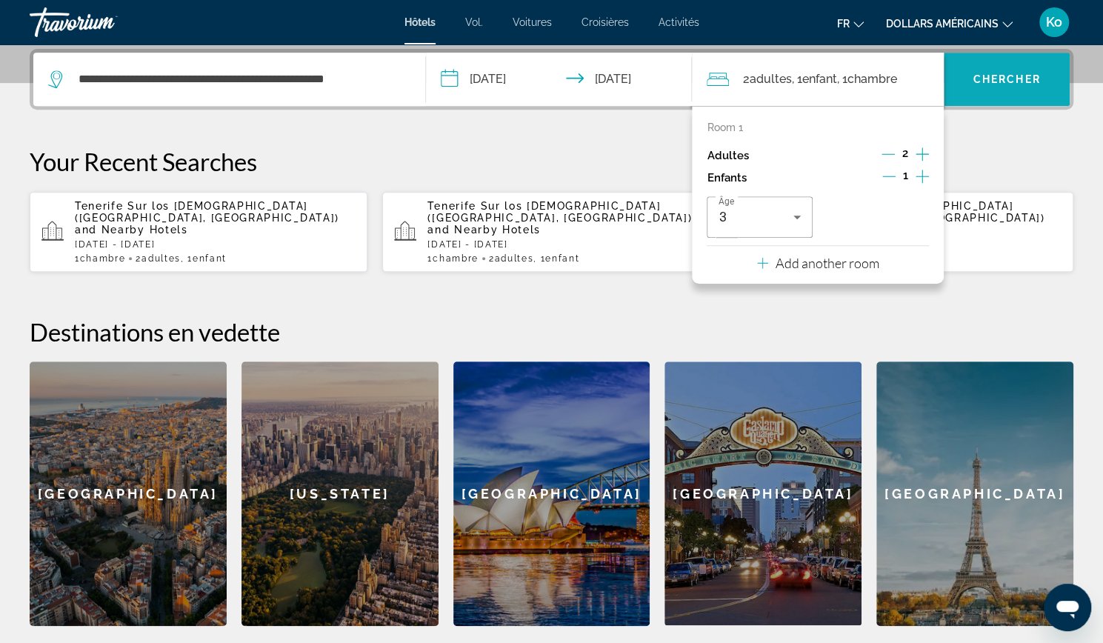
click at [990, 76] on span "Chercher" at bounding box center [1006, 79] width 67 height 12
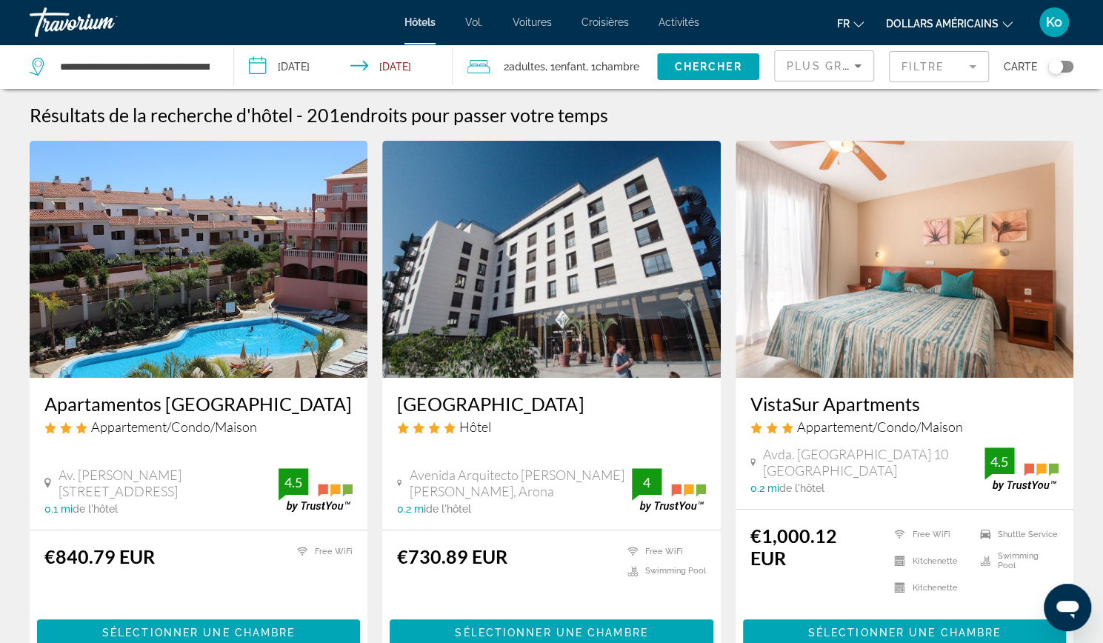
click at [840, 70] on span "Plus grandes économies" at bounding box center [875, 66] width 177 height 12
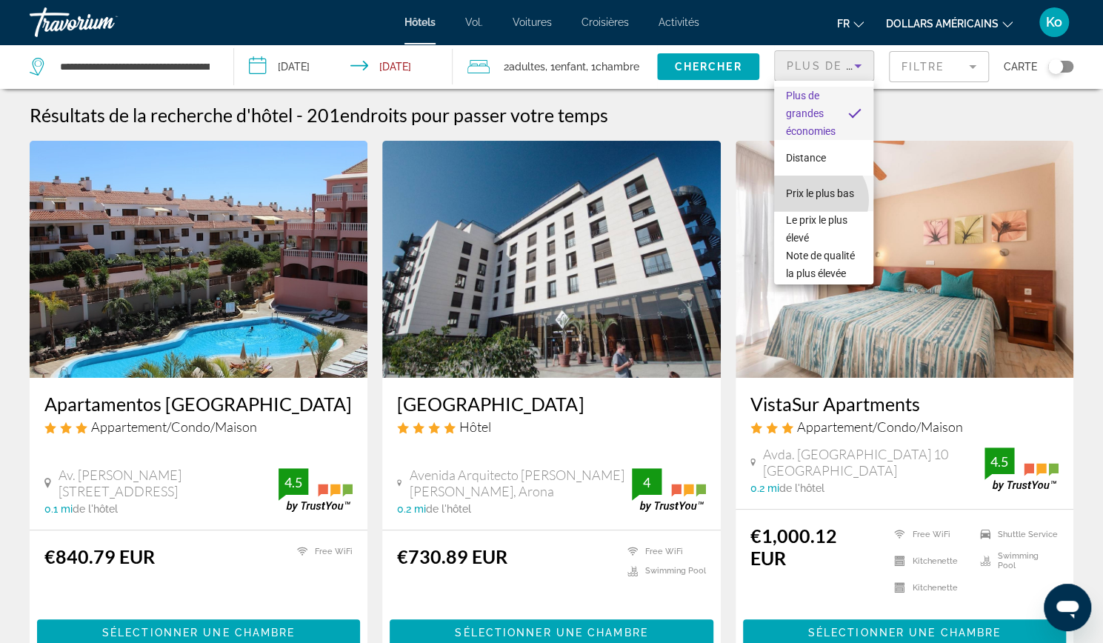
click at [818, 200] on span "Prix ​​le plus bas" at bounding box center [820, 193] width 68 height 18
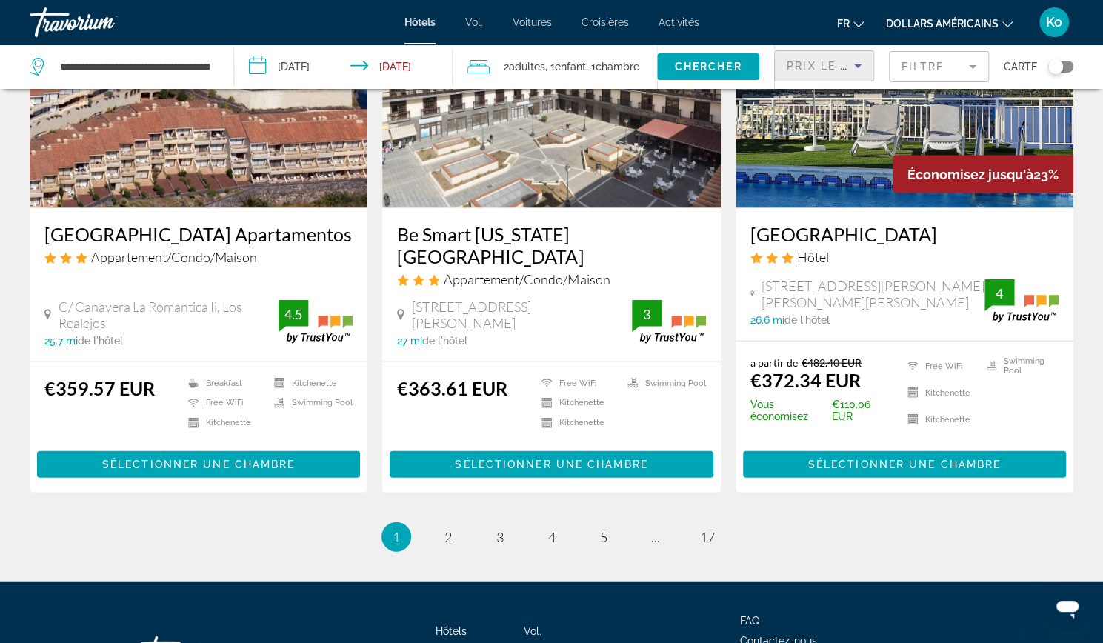
scroll to position [1821, 0]
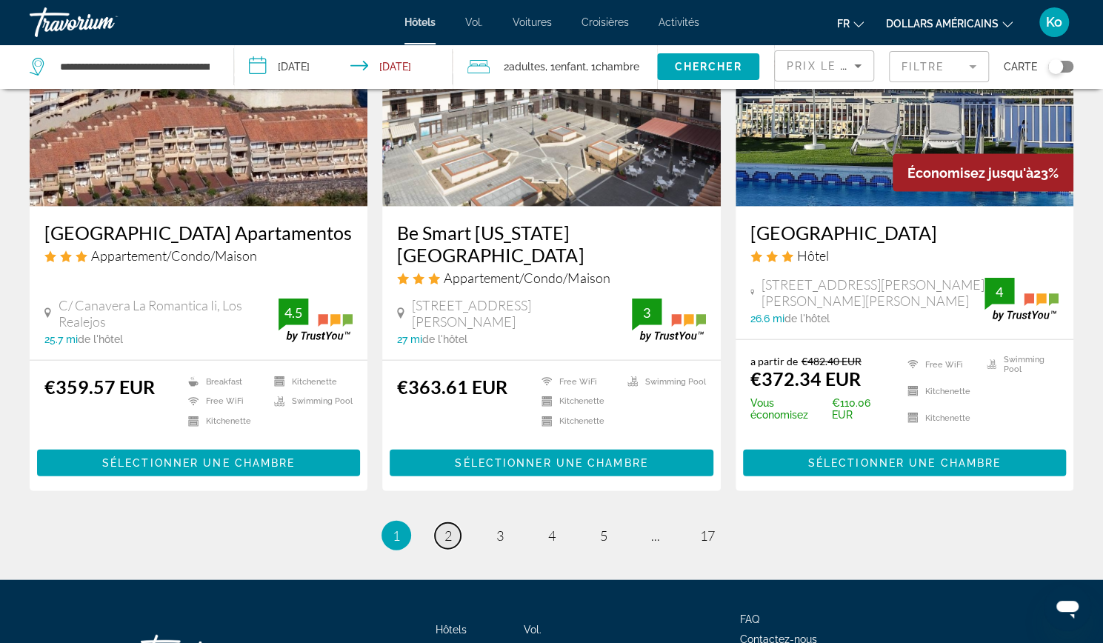
click at [444, 527] on span "2" at bounding box center [447, 535] width 7 height 16
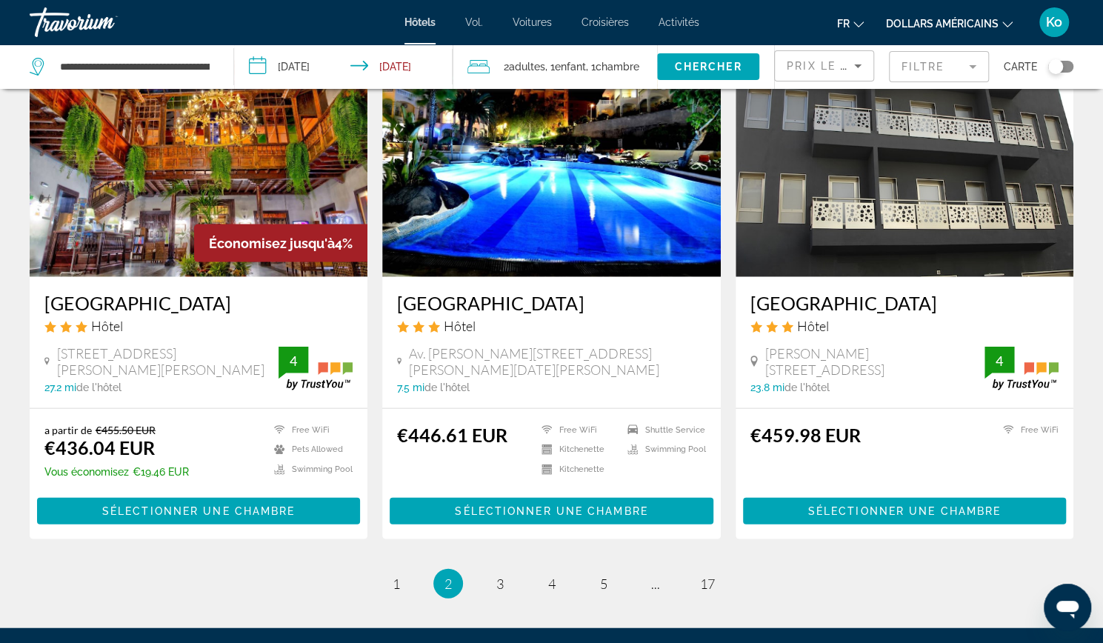
scroll to position [1789, 0]
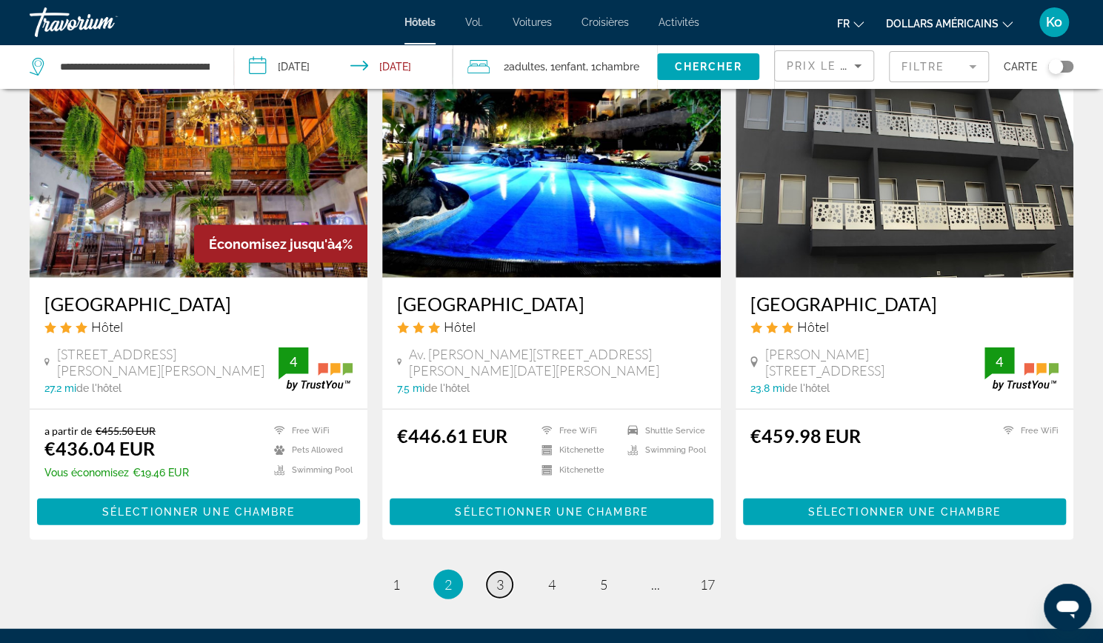
click at [501, 576] on span "3" at bounding box center [499, 584] width 7 height 16
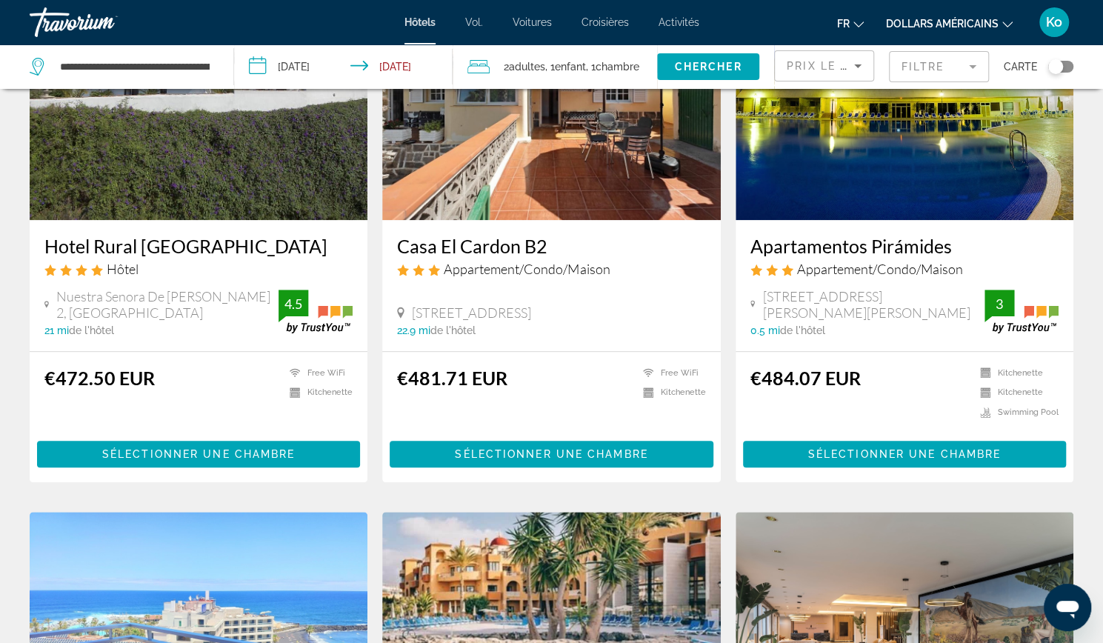
scroll to position [704, 0]
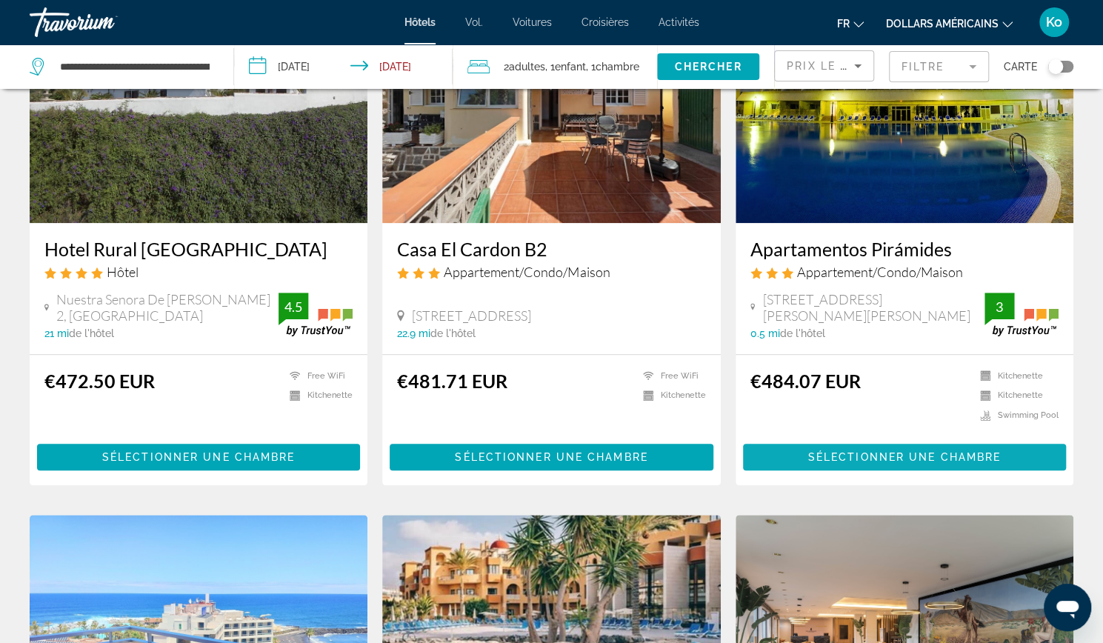
click at [852, 460] on span "Sélectionner une chambre" at bounding box center [904, 457] width 193 height 12
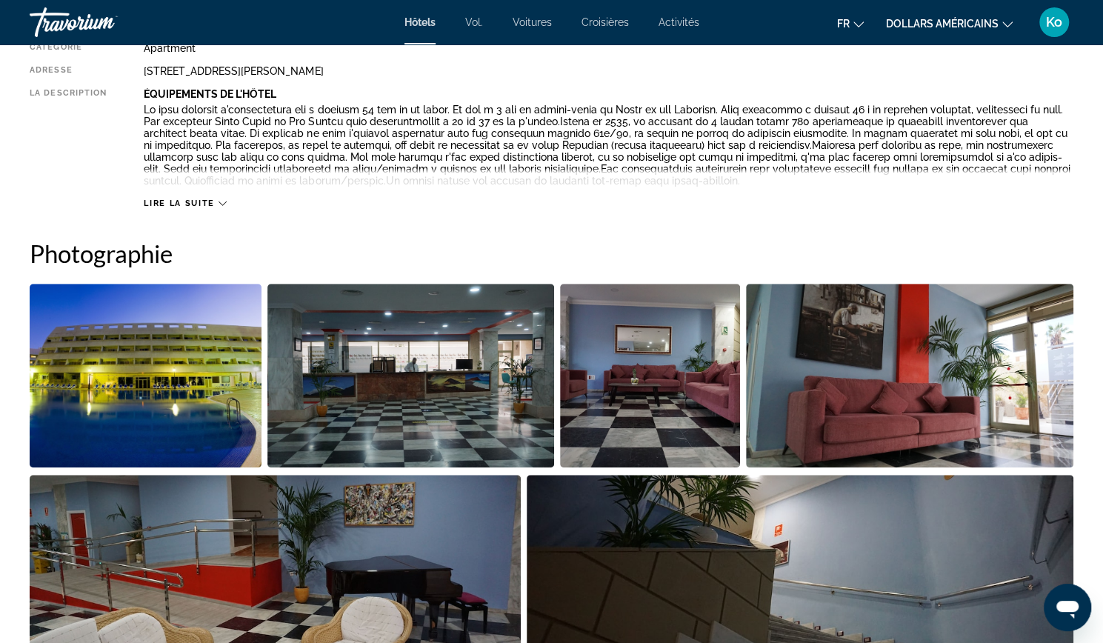
scroll to position [564, 0]
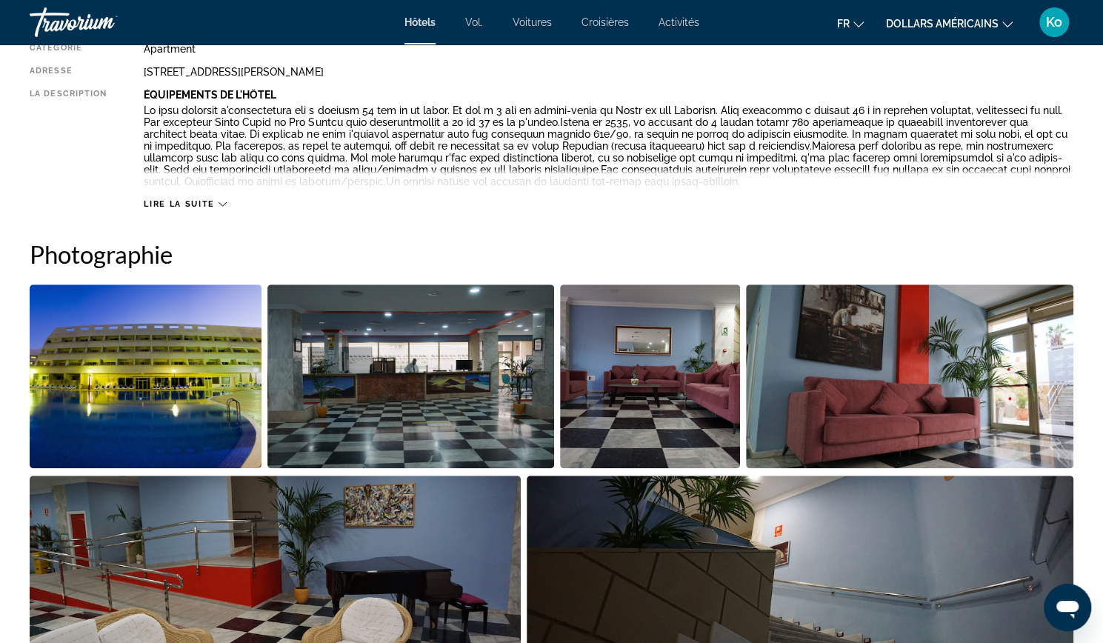
click at [224, 209] on button "Lire la suite" at bounding box center [185, 203] width 82 height 11
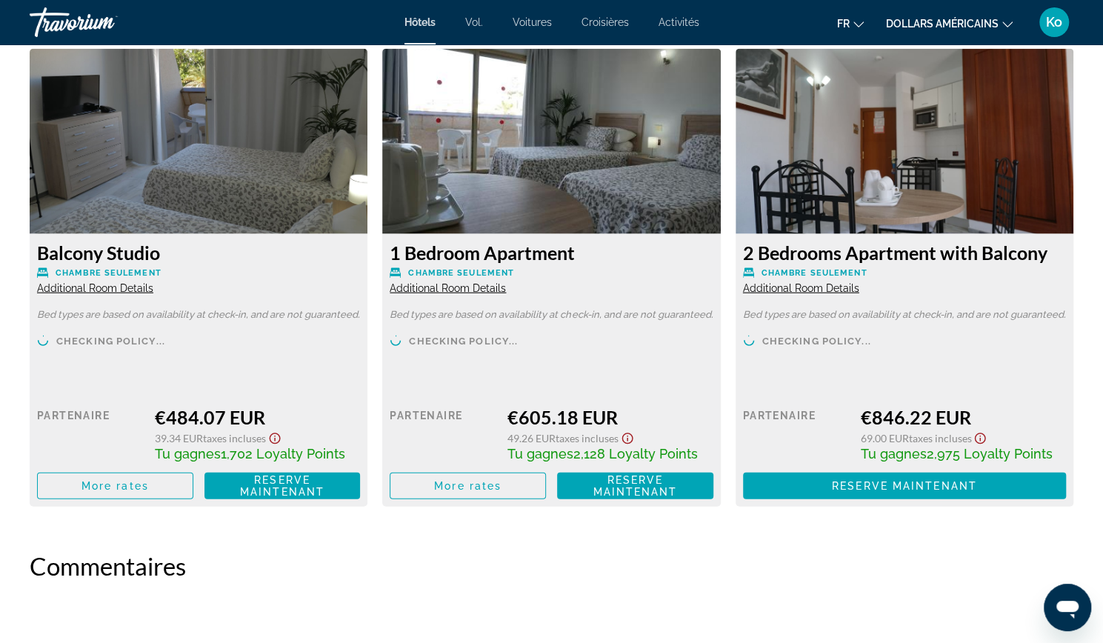
scroll to position [2041, 0]
